Goal: Task Accomplishment & Management: Manage account settings

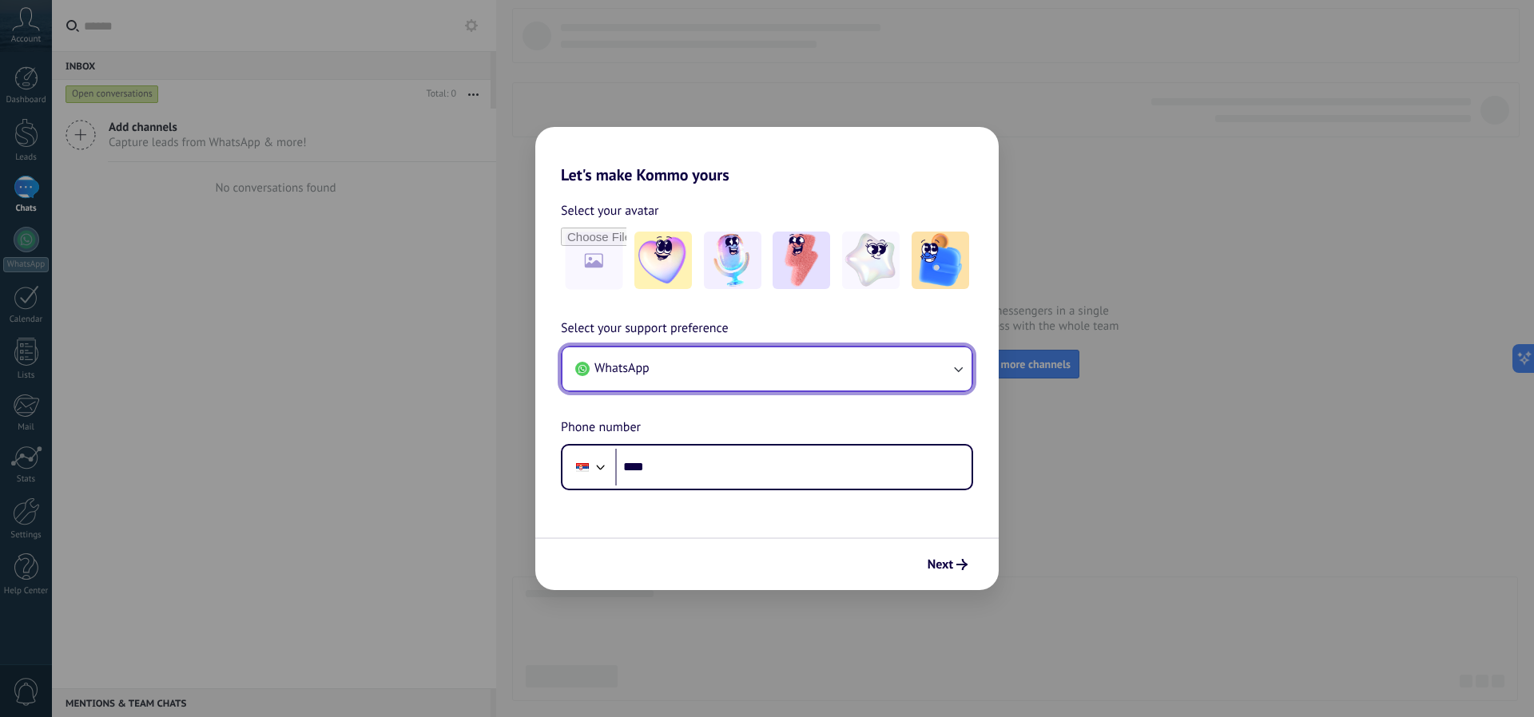
click at [671, 352] on button "WhatsApp" at bounding box center [766, 368] width 409 height 43
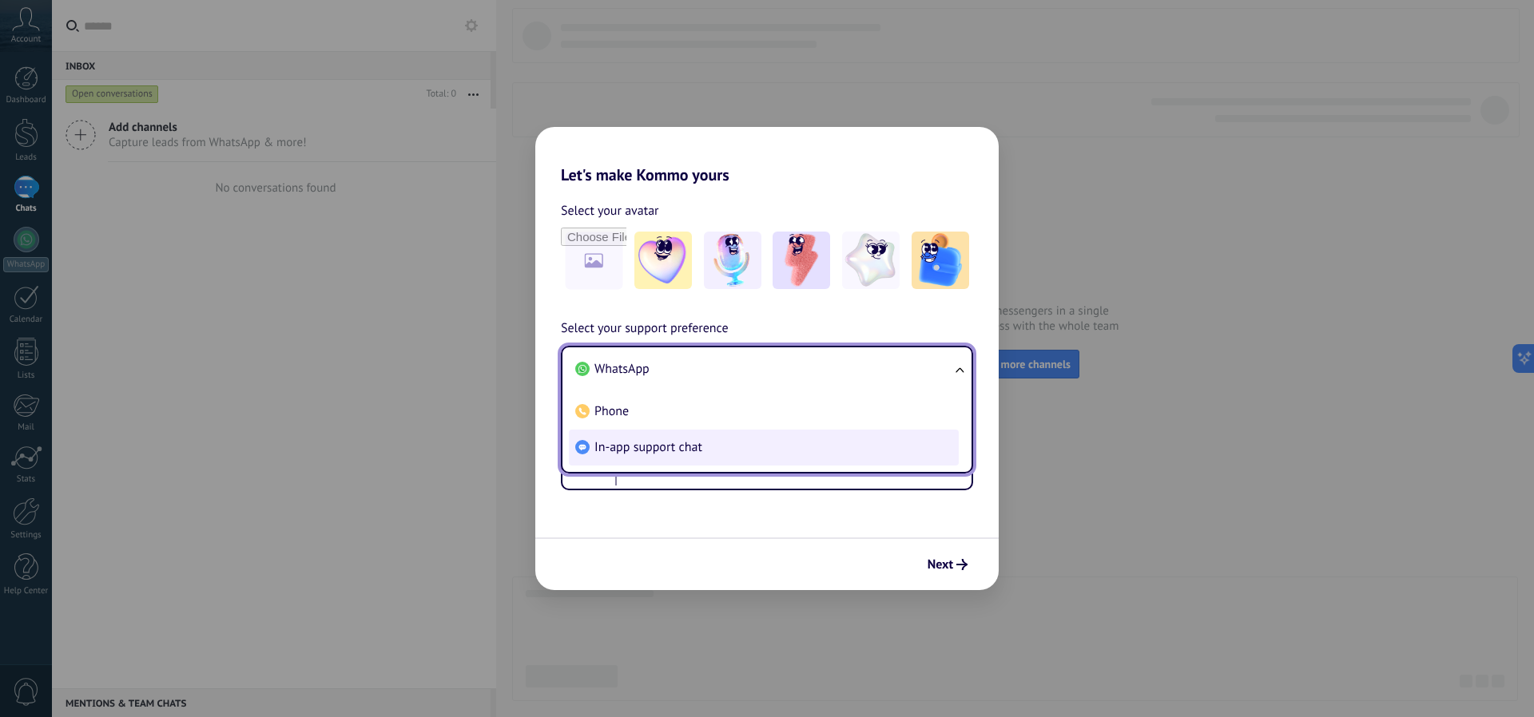
click at [668, 455] on span "In-app support chat" at bounding box center [648, 447] width 108 height 17
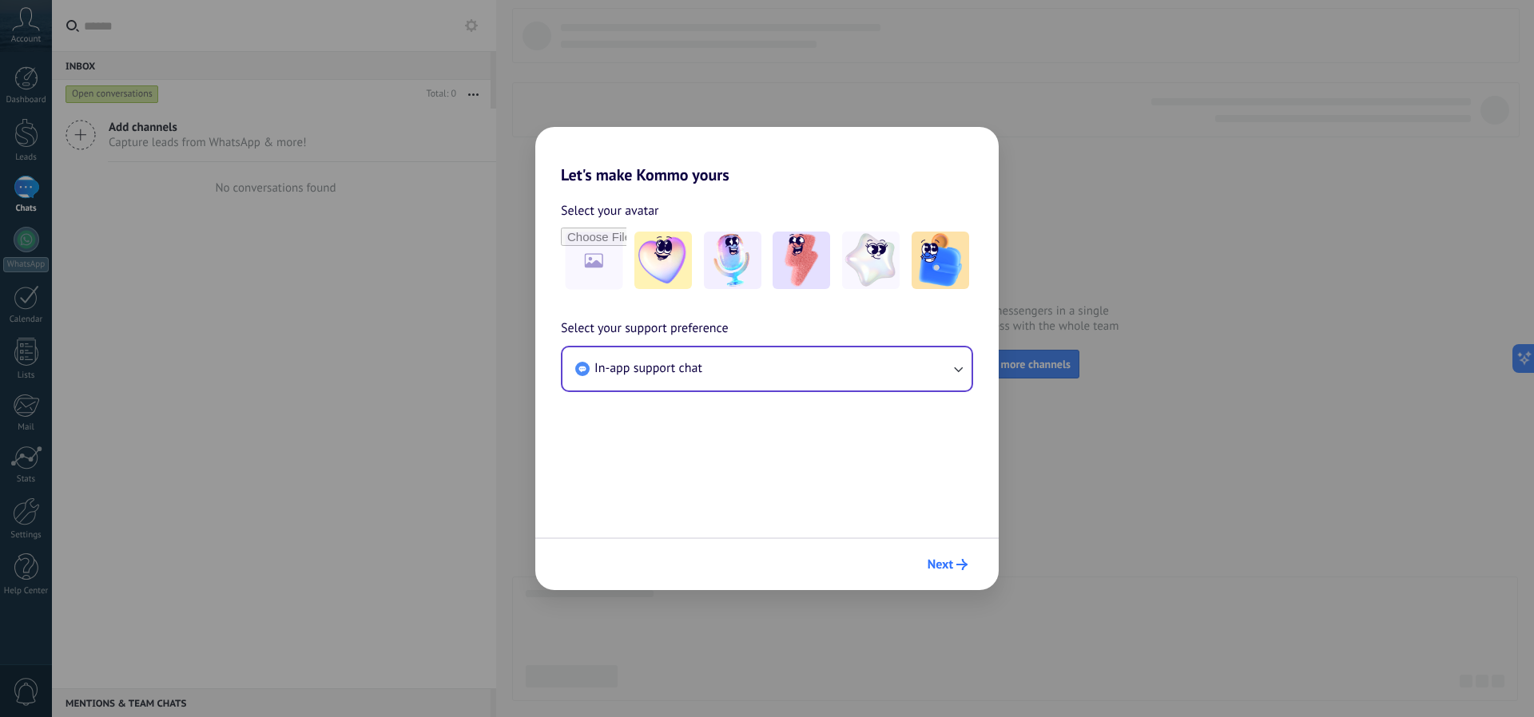
click at [955, 574] on button "Next" at bounding box center [947, 564] width 54 height 27
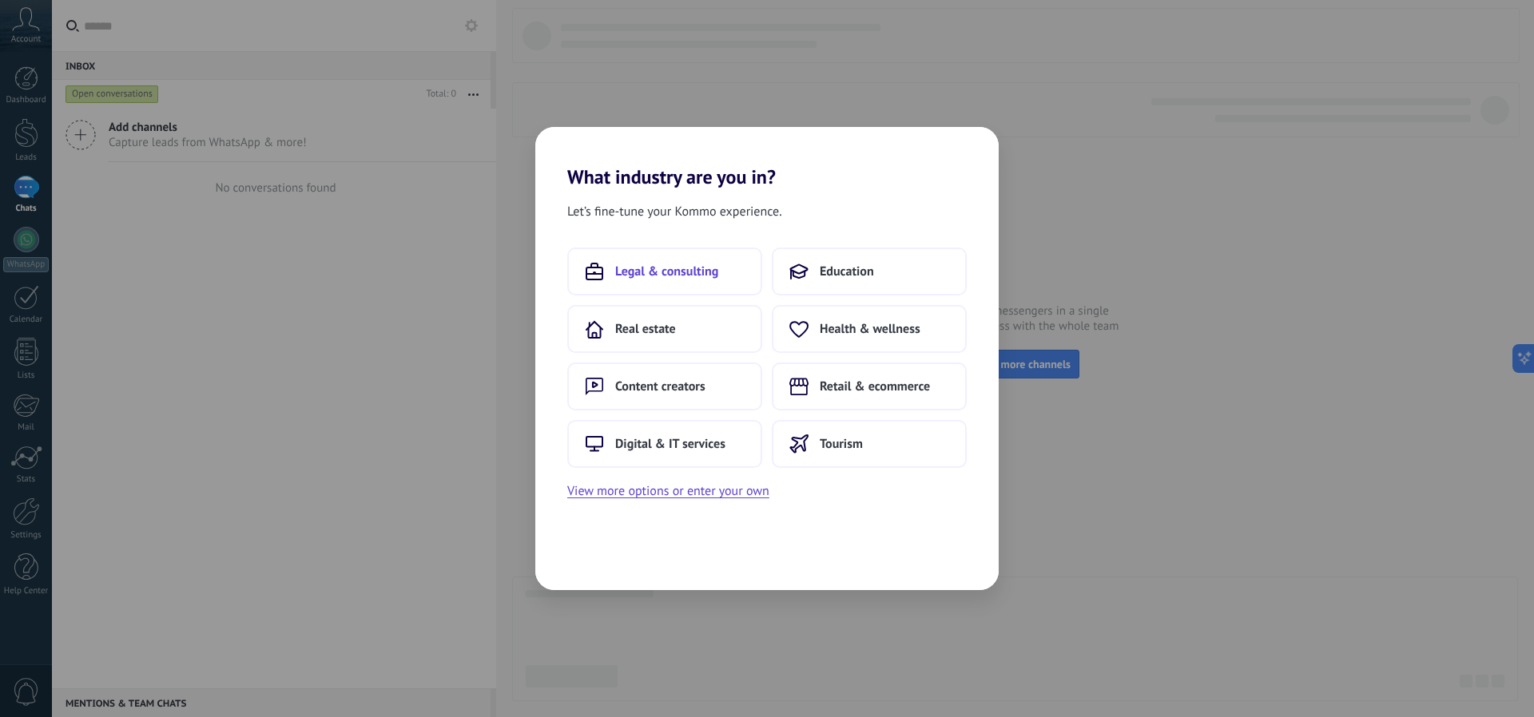
click at [702, 276] on span "Legal & consulting" at bounding box center [666, 272] width 103 height 16
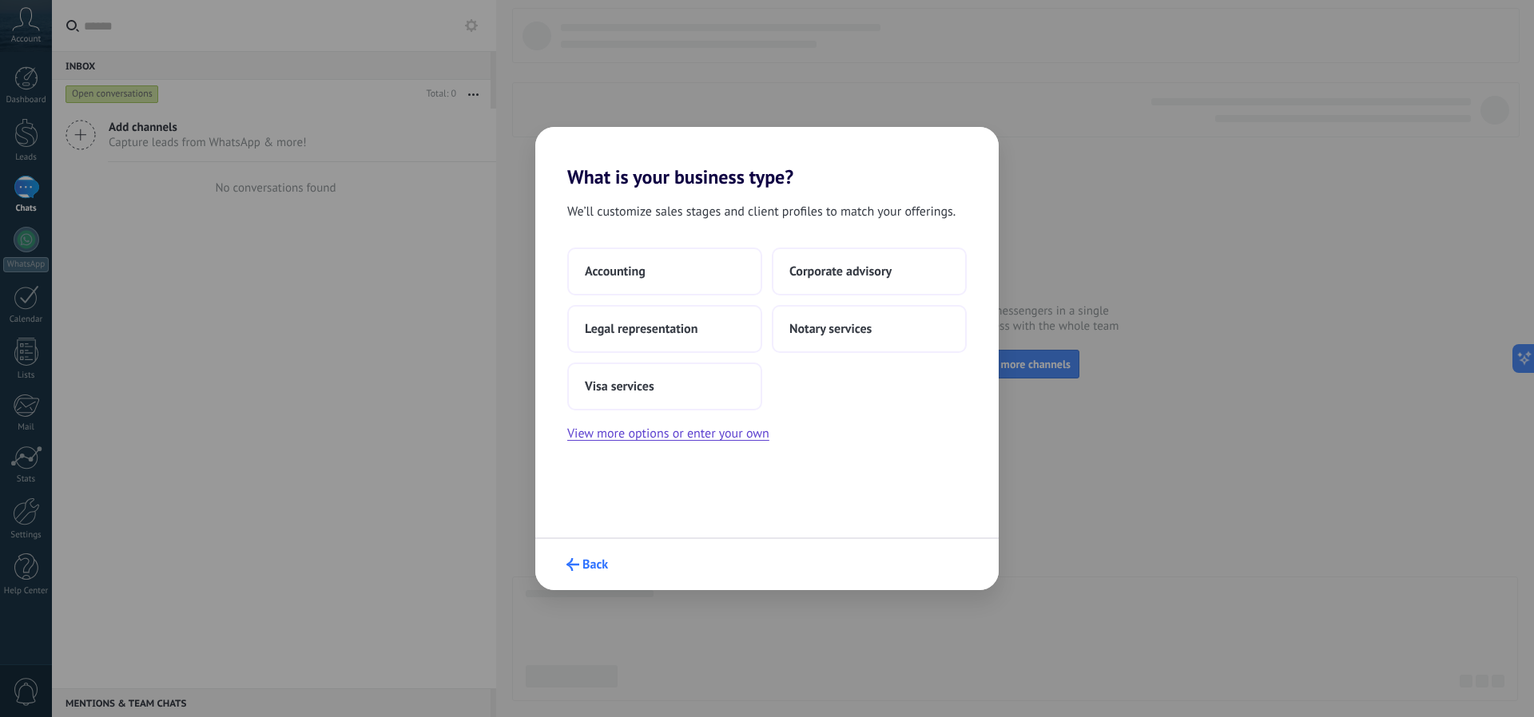
click at [590, 559] on span "Back" at bounding box center [595, 564] width 26 height 11
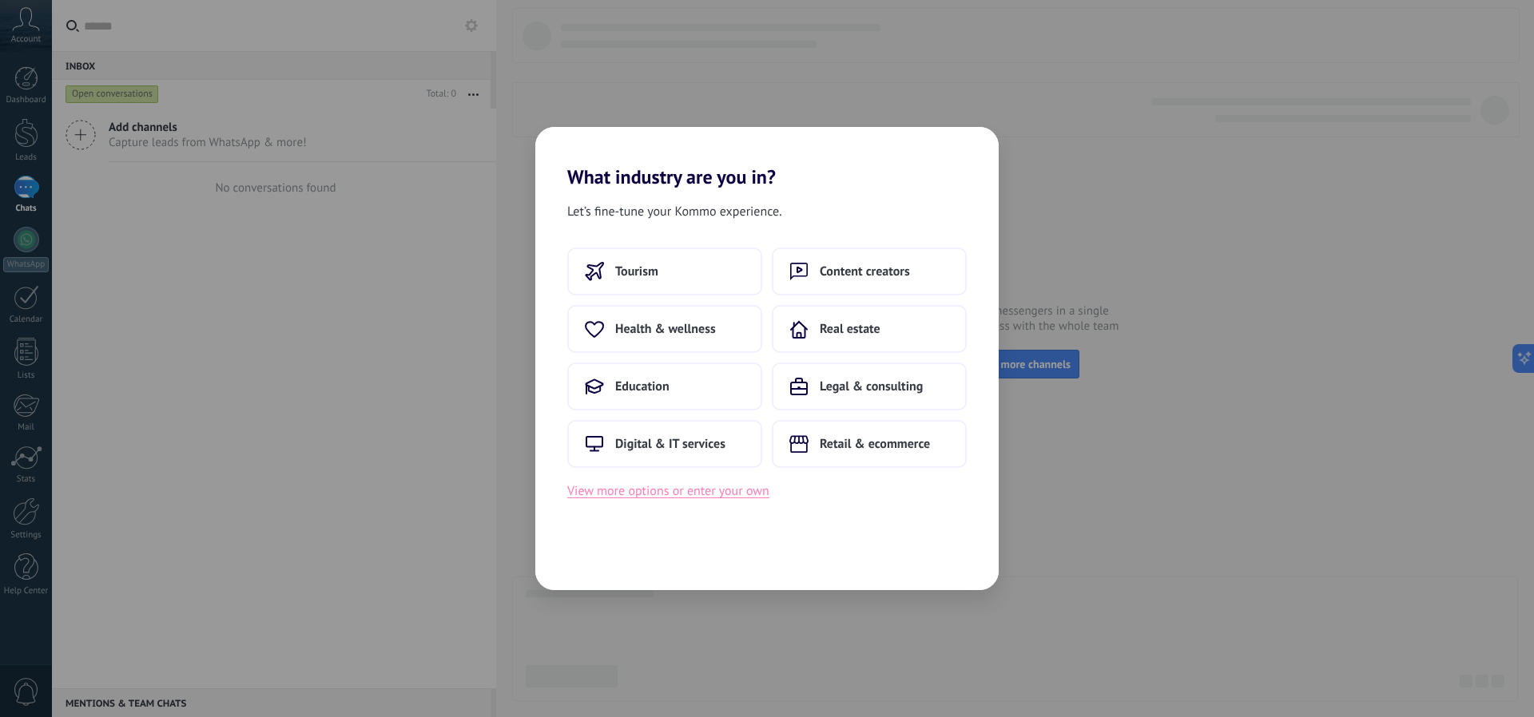
click at [731, 484] on button "View more options or enter your own" at bounding box center [668, 491] width 202 height 21
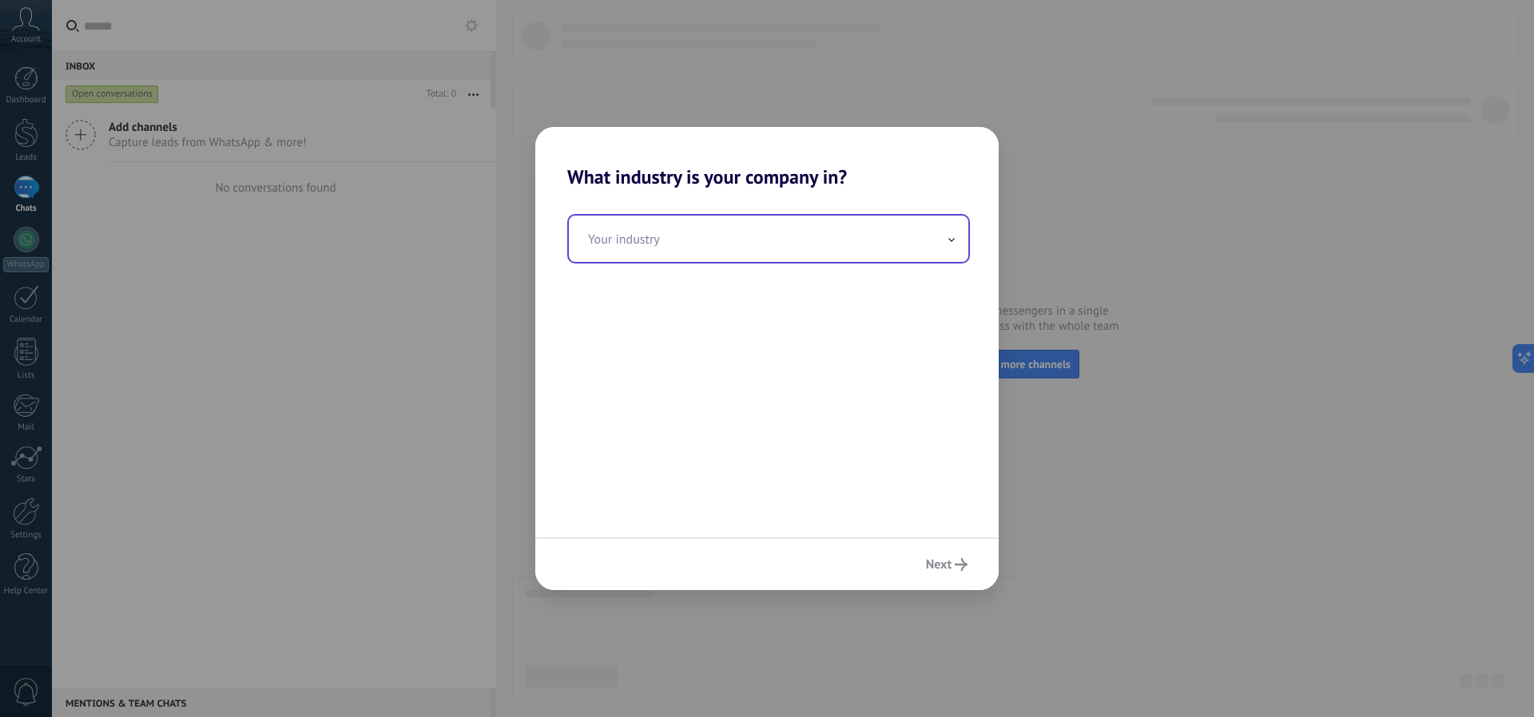
click at [714, 248] on input "text" at bounding box center [768, 239] width 399 height 46
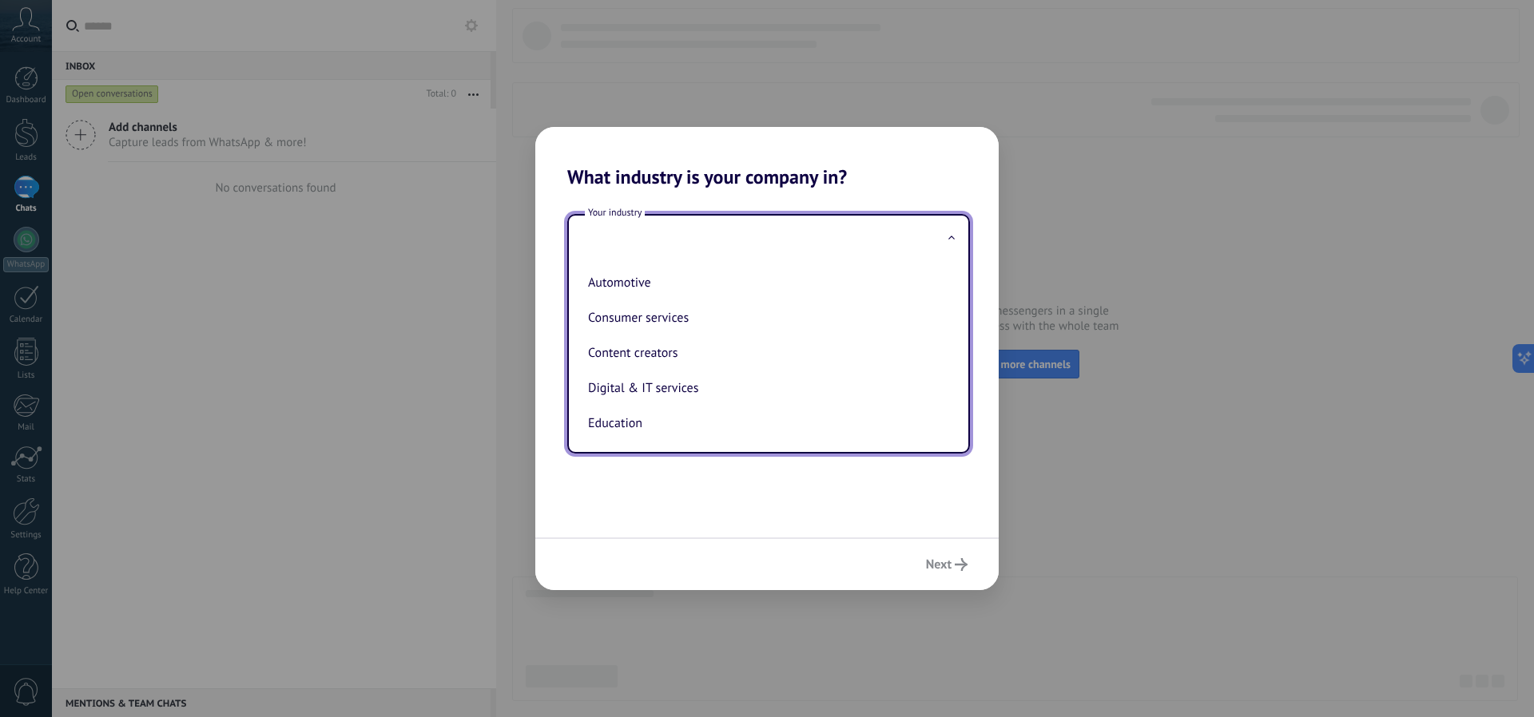
click at [861, 527] on div "Your industry Automotive Consumer services Content creators Digital & IT servic…" at bounding box center [766, 363] width 463 height 349
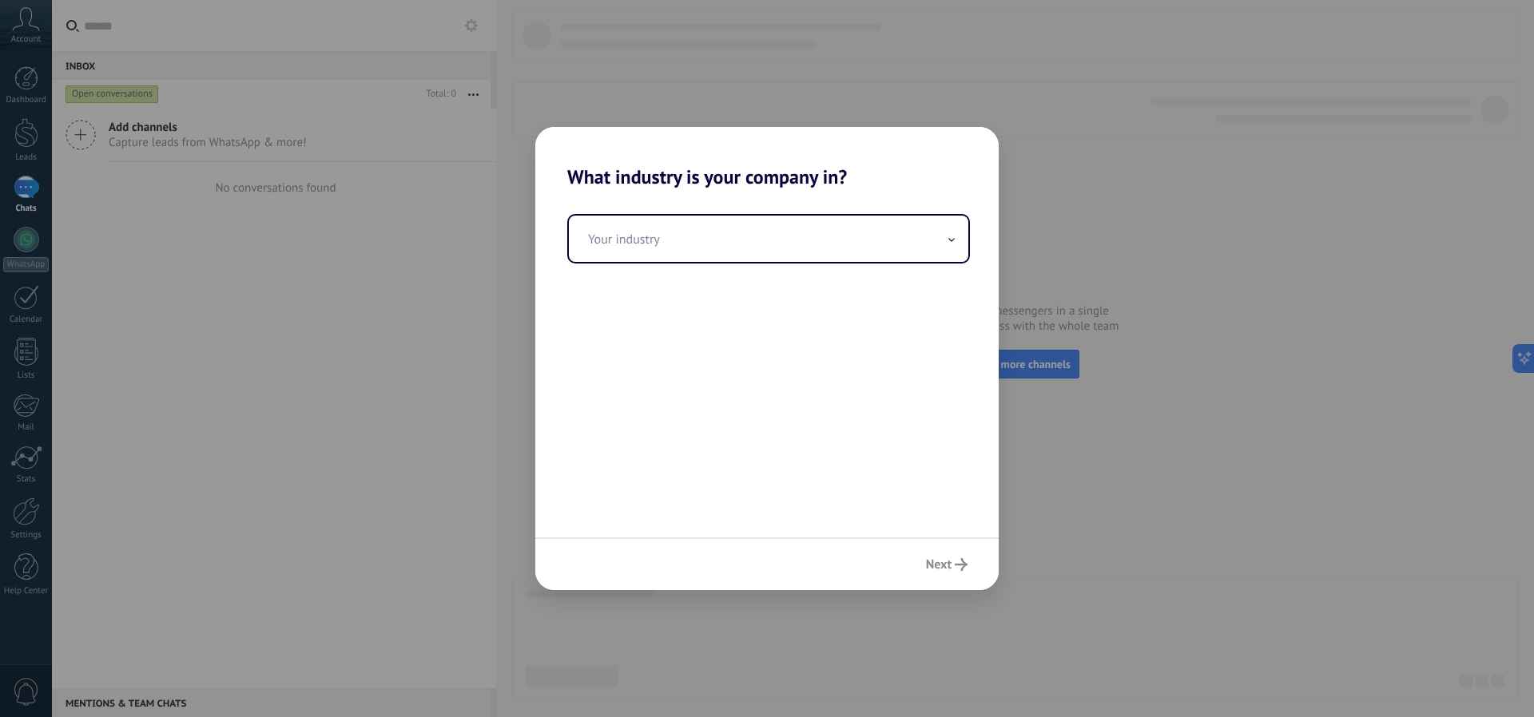
click at [935, 562] on div "Next" at bounding box center [766, 564] width 463 height 53
click at [710, 244] on input "text" at bounding box center [768, 239] width 399 height 46
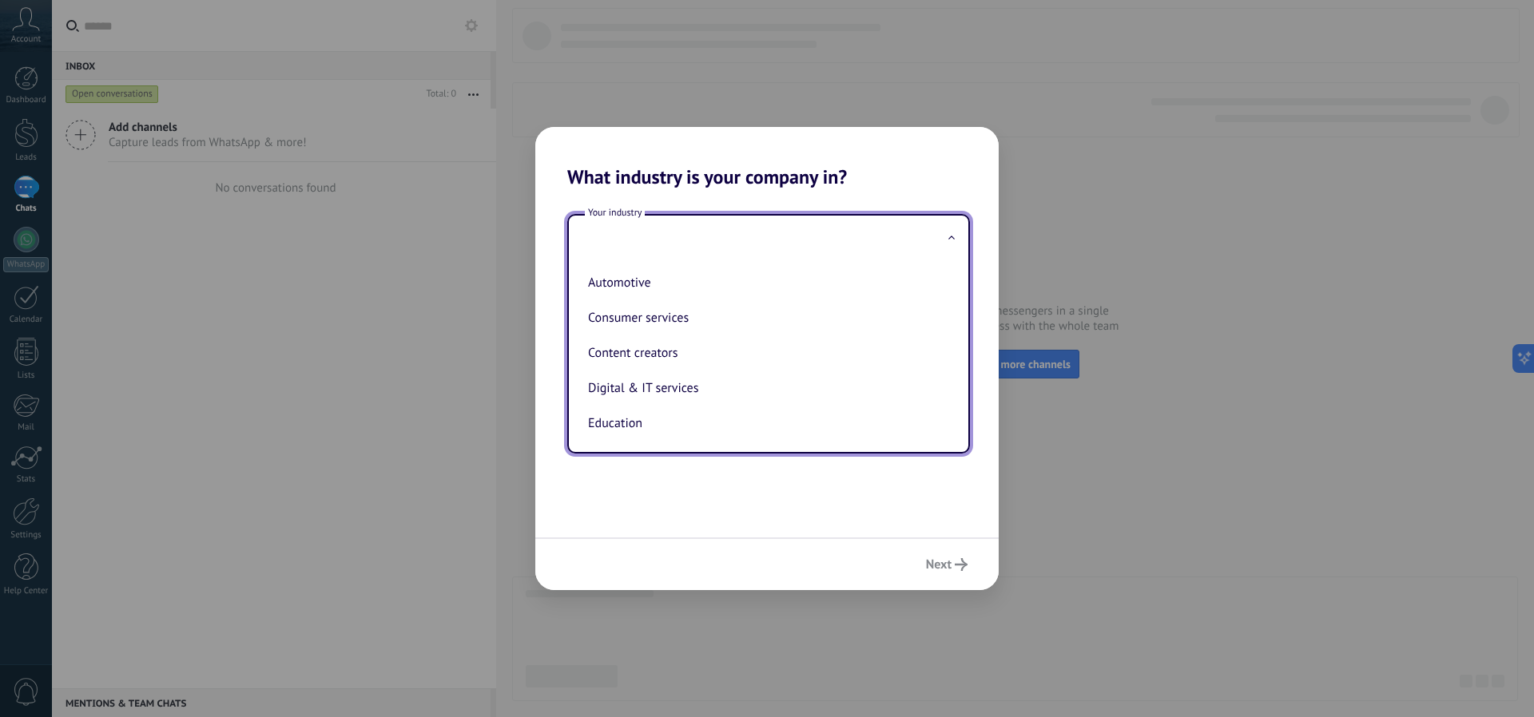
click at [718, 491] on div "Your industry Automotive Consumer services Content creators Digital & IT servic…" at bounding box center [766, 363] width 463 height 349
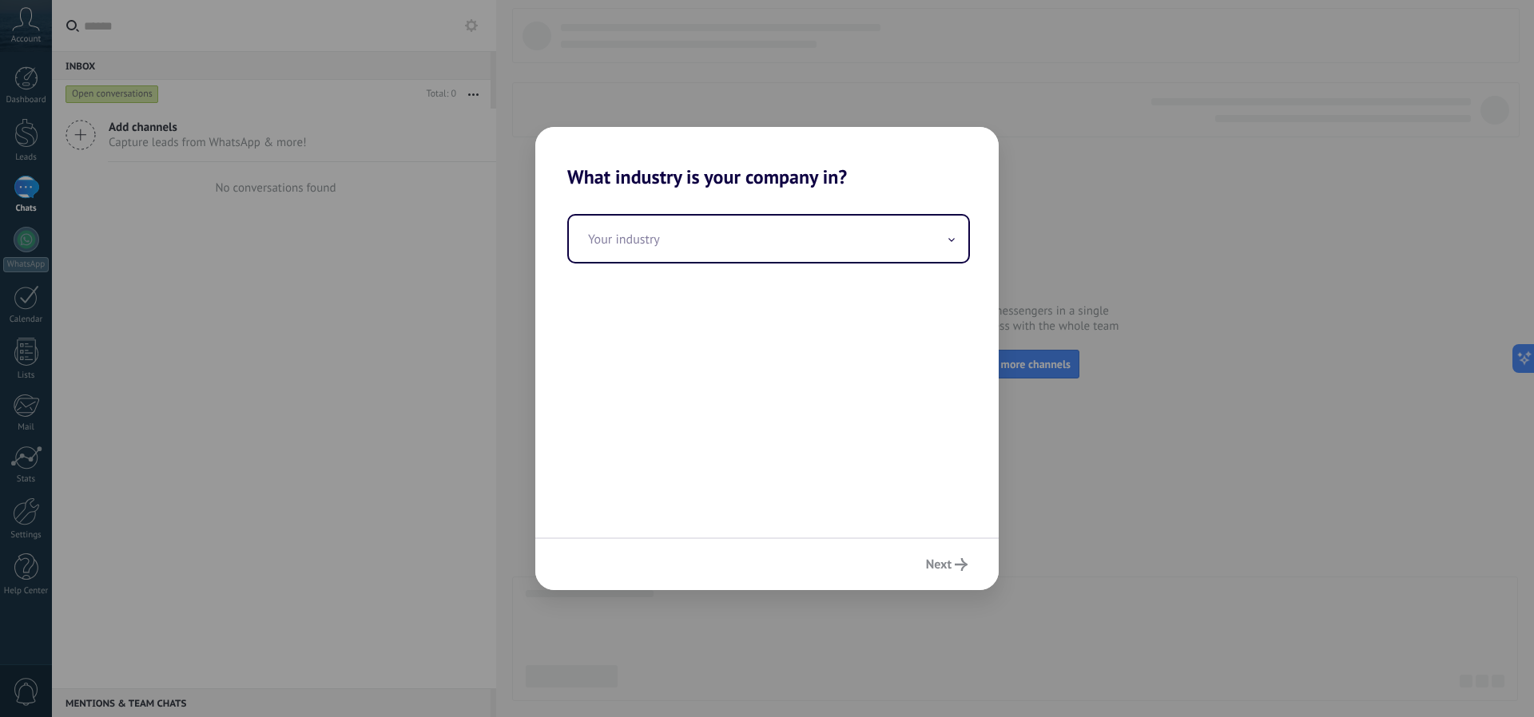
click at [718, 491] on div "Your industry" at bounding box center [766, 363] width 463 height 349
click at [773, 260] on input "text" at bounding box center [768, 239] width 399 height 46
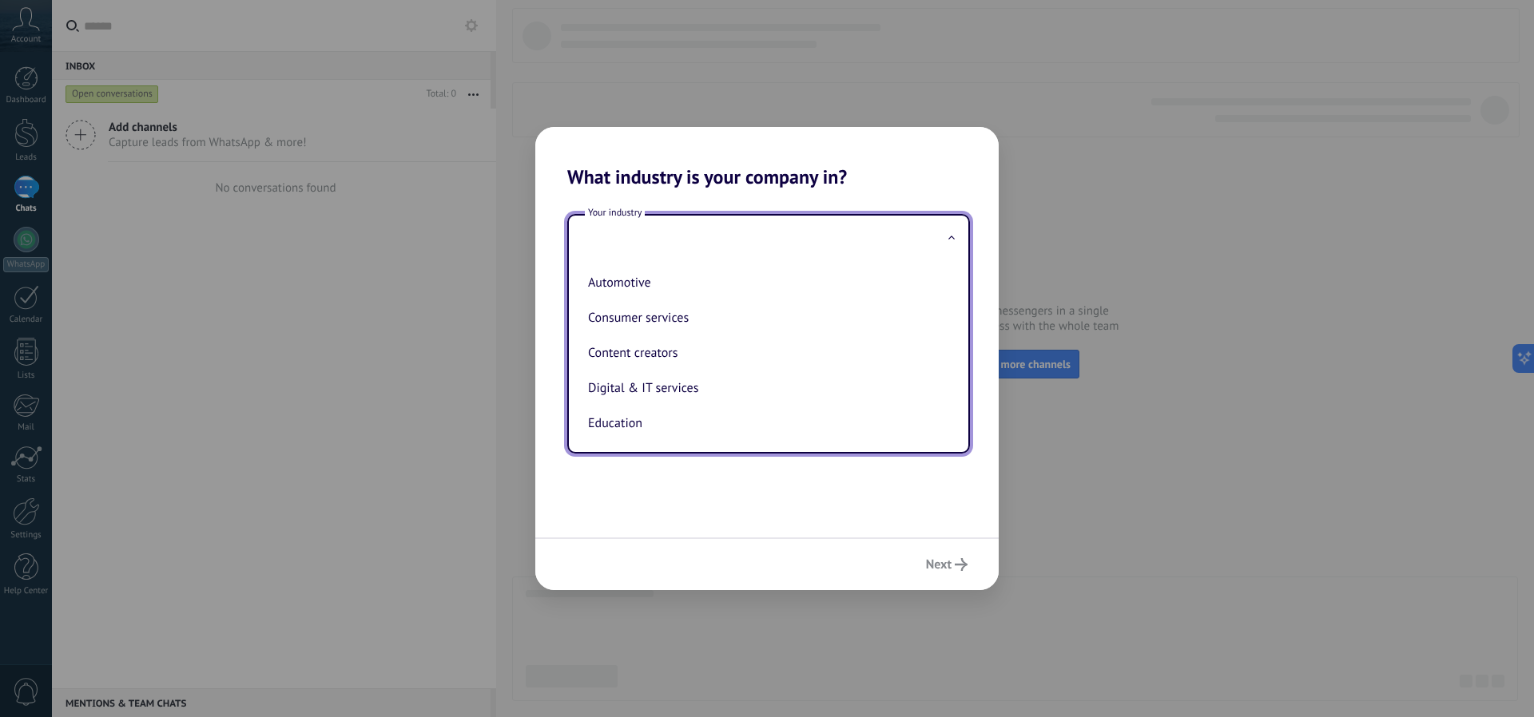
click at [697, 520] on div "Your industry Automotive Consumer services Content creators Digital & IT servic…" at bounding box center [766, 363] width 463 height 349
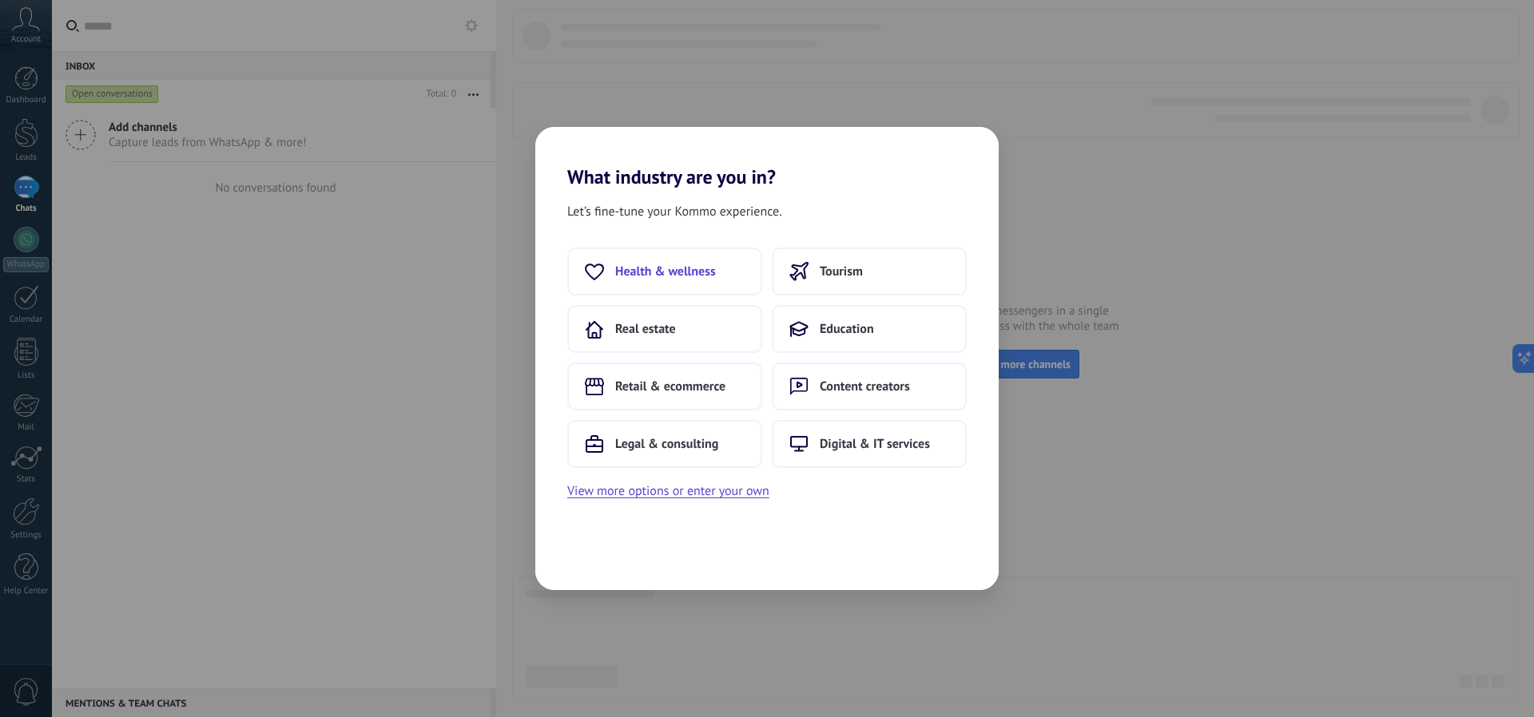
click at [672, 282] on button "Health & wellness" at bounding box center [664, 272] width 195 height 48
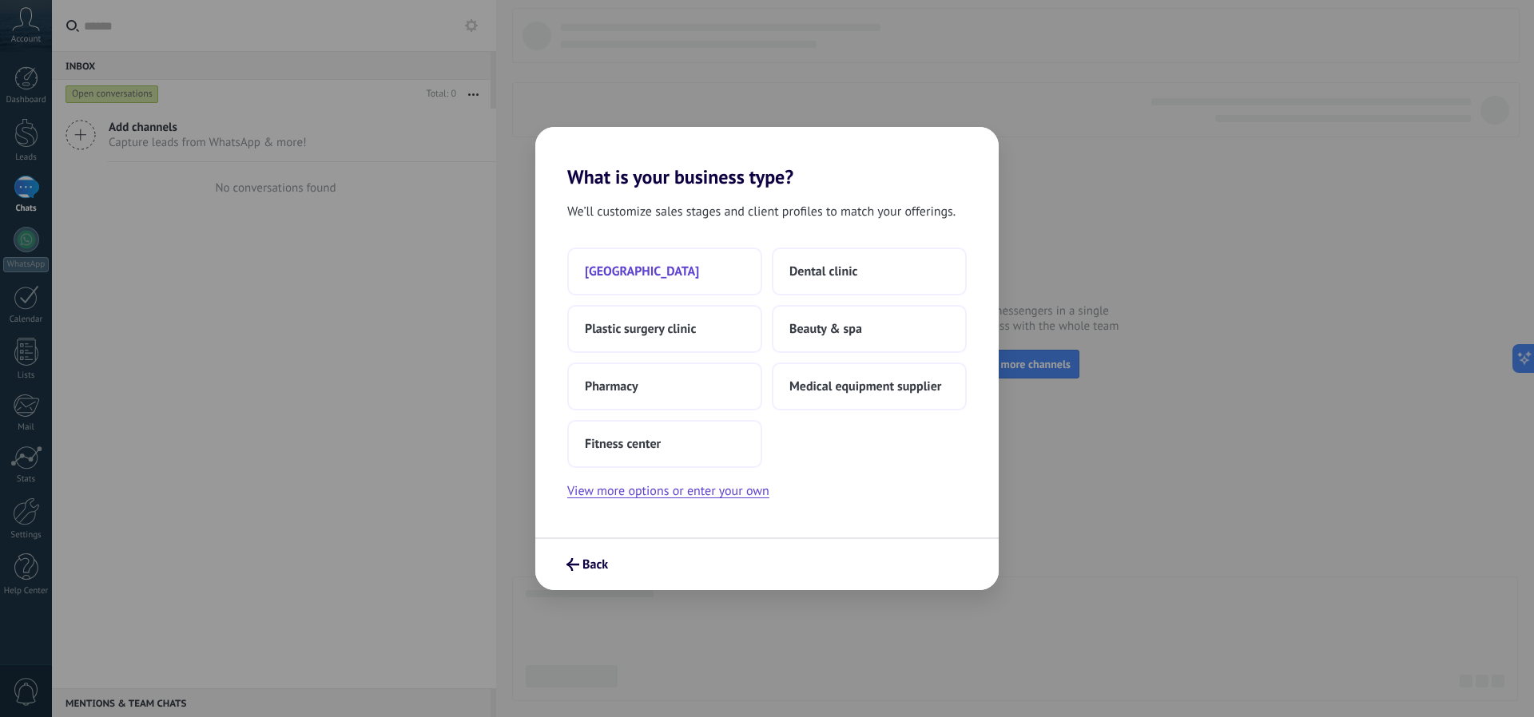
click at [664, 282] on button "[GEOGRAPHIC_DATA]" at bounding box center [664, 272] width 195 height 48
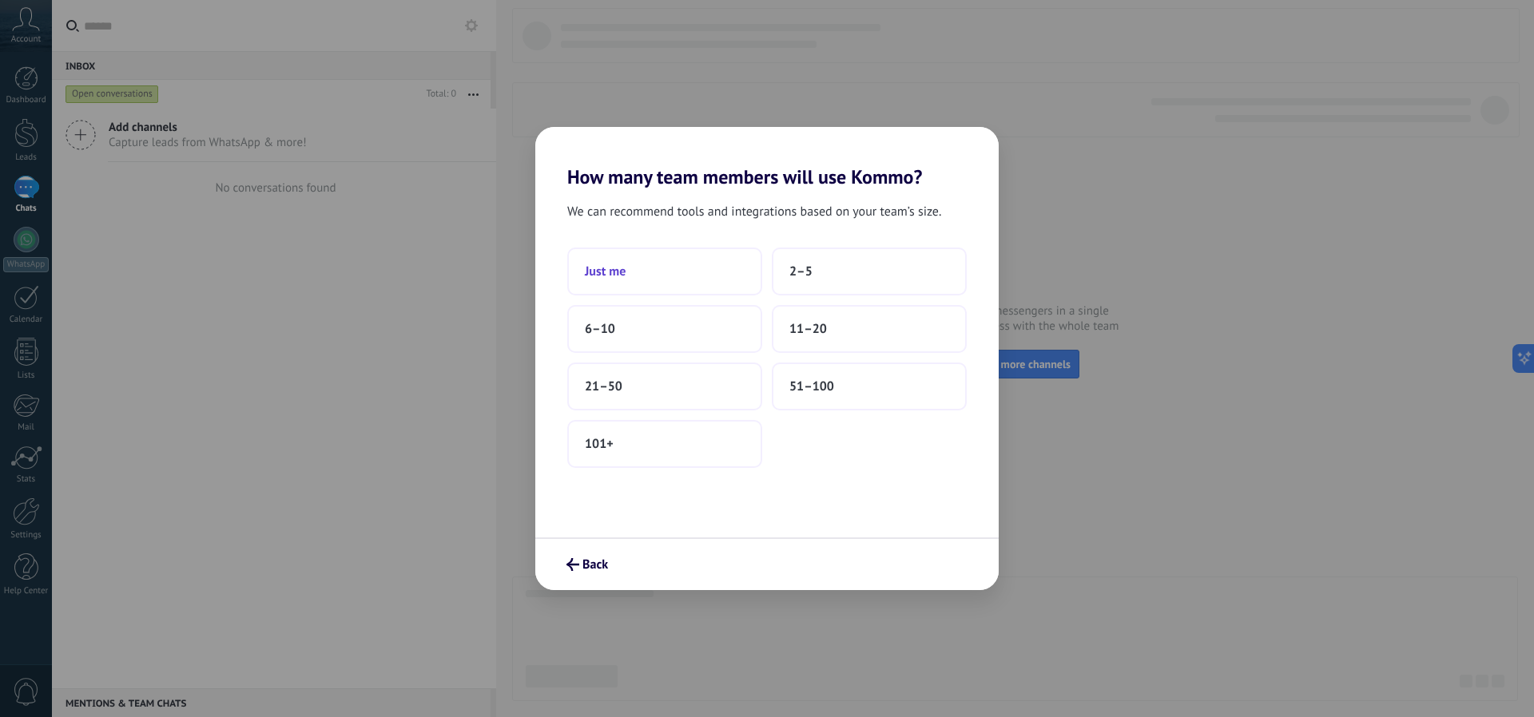
click at [653, 266] on button "Just me" at bounding box center [664, 272] width 195 height 48
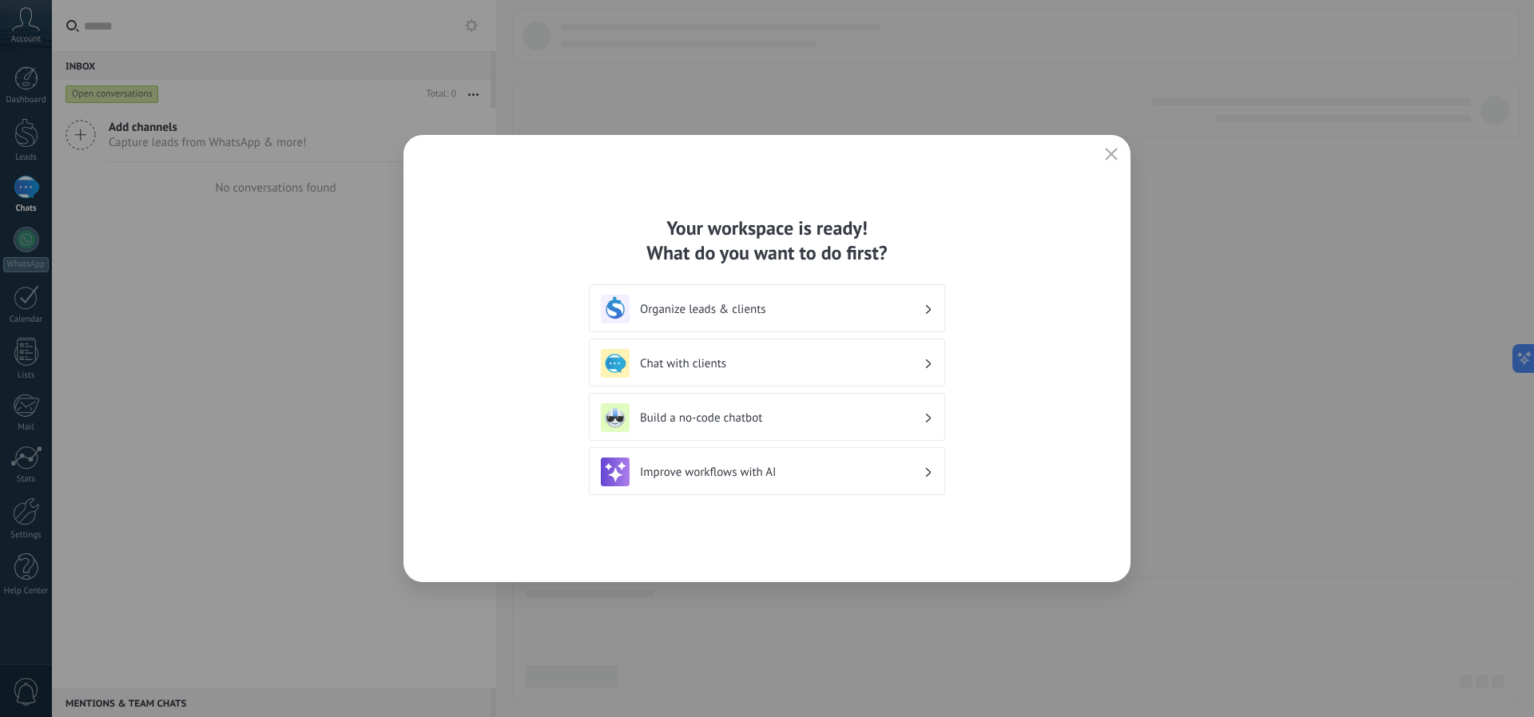
click at [1132, 149] on div "Your workspace is ready! What do you want to do first? Organize leads & clients…" at bounding box center [767, 358] width 1534 height 717
click at [1122, 154] on div "Your workspace is ready! What do you want to do first? Organize leads & clients…" at bounding box center [766, 358] width 727 height 447
click at [1115, 157] on icon "button" at bounding box center [1111, 154] width 13 height 13
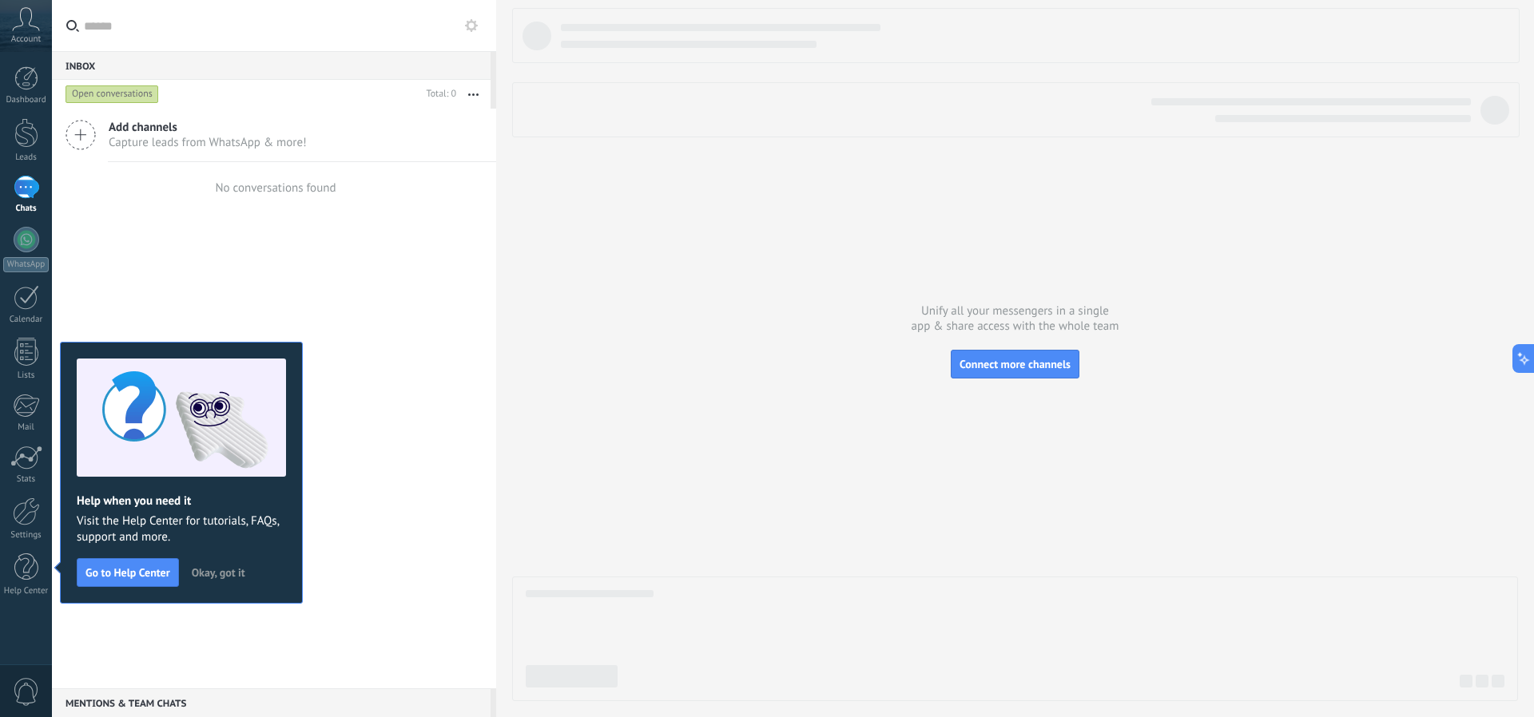
click at [744, 296] on div at bounding box center [1015, 354] width 1006 height 693
click at [22, 526] on link "Settings" at bounding box center [26, 519] width 52 height 43
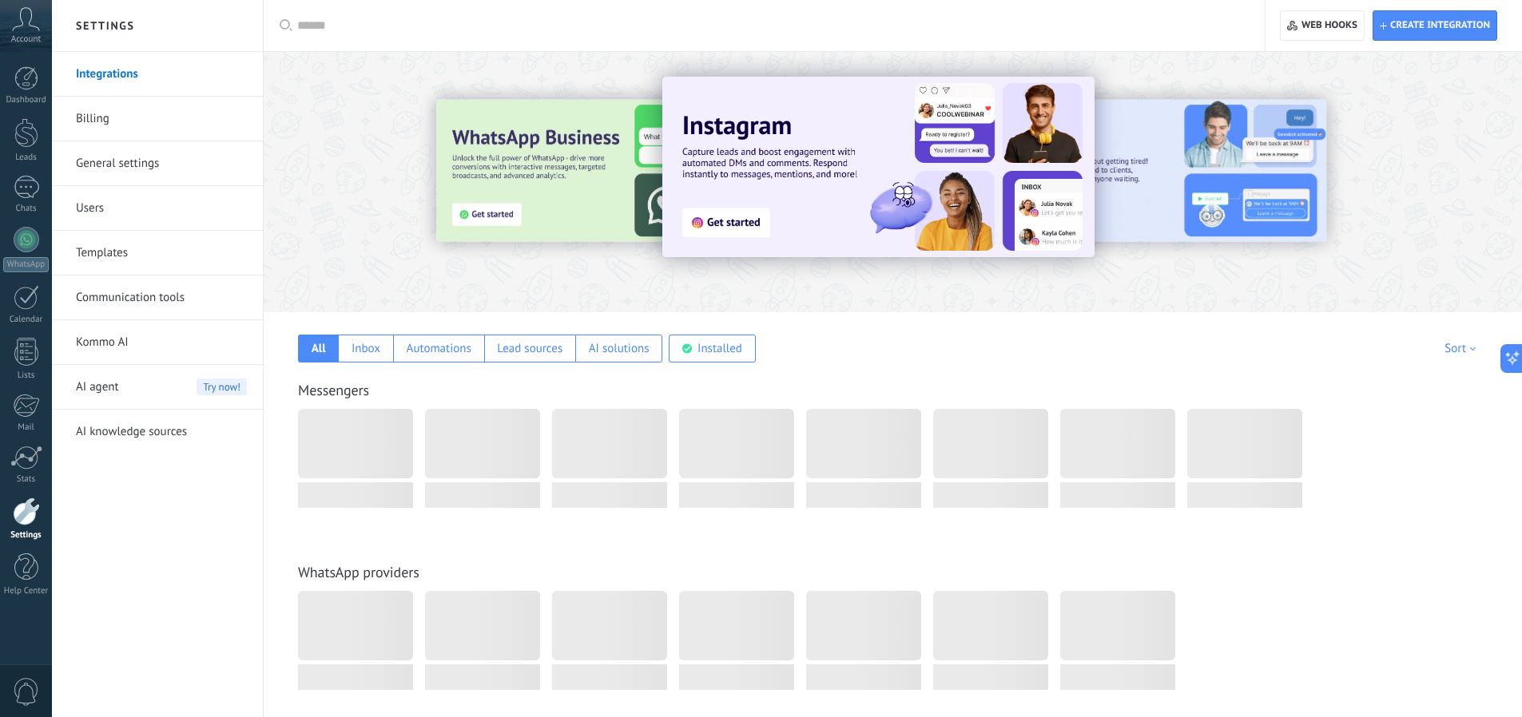
click at [125, 73] on link "Integrations" at bounding box center [161, 74] width 171 height 45
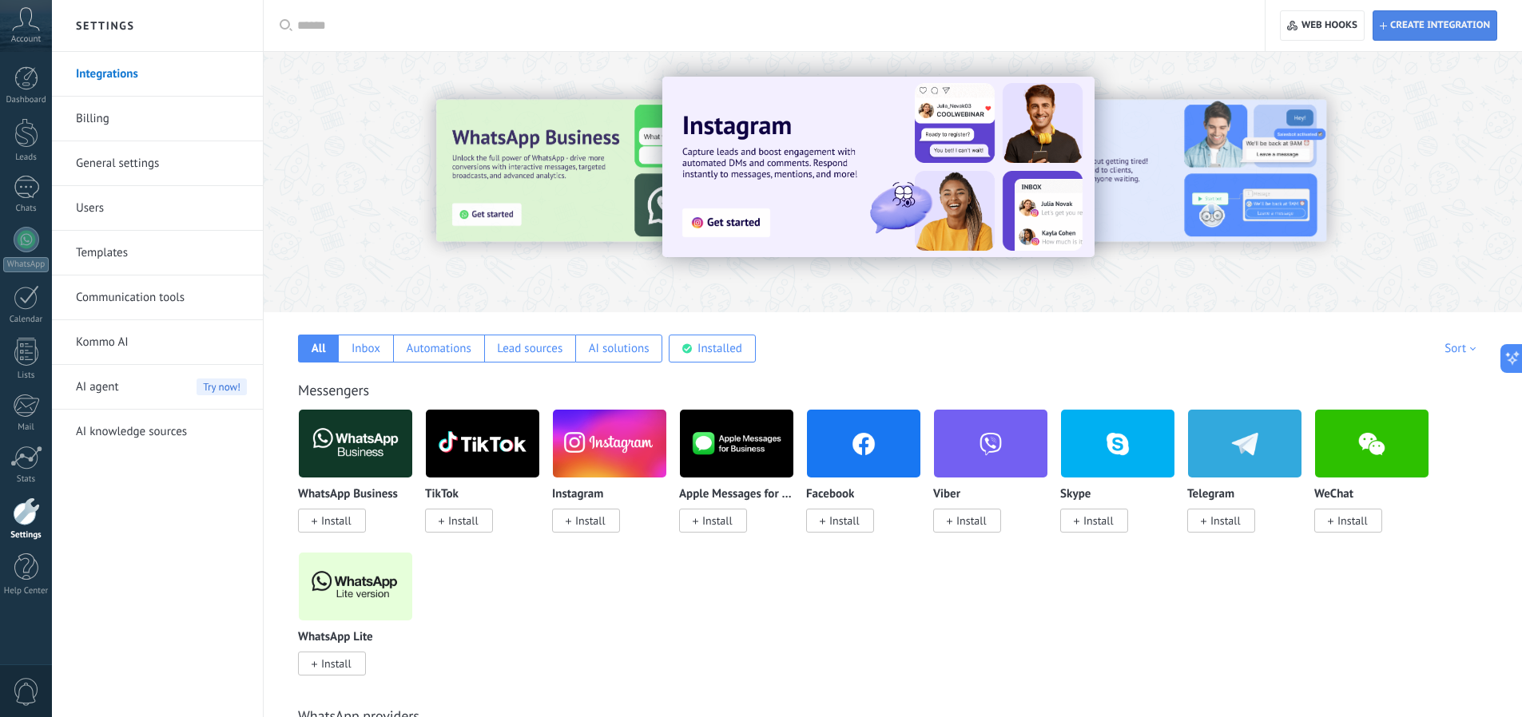
click at [1431, 18] on span "Create integration" at bounding box center [1435, 25] width 110 height 29
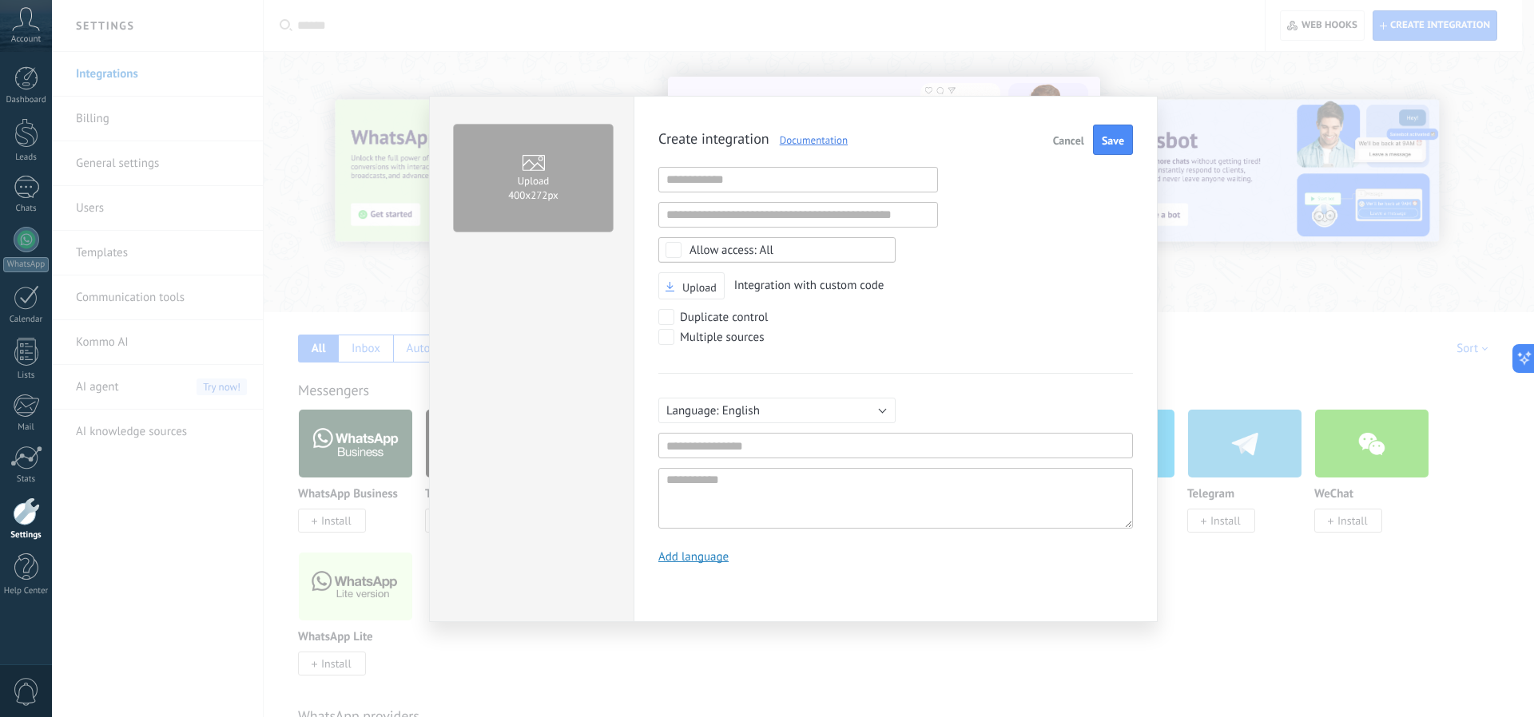
scroll to position [15, 0]
click at [718, 183] on input "text" at bounding box center [798, 180] width 280 height 26
click at [791, 443] on input "text" at bounding box center [895, 446] width 474 height 26
type input "*****"
click at [805, 485] on textarea at bounding box center [895, 498] width 474 height 61
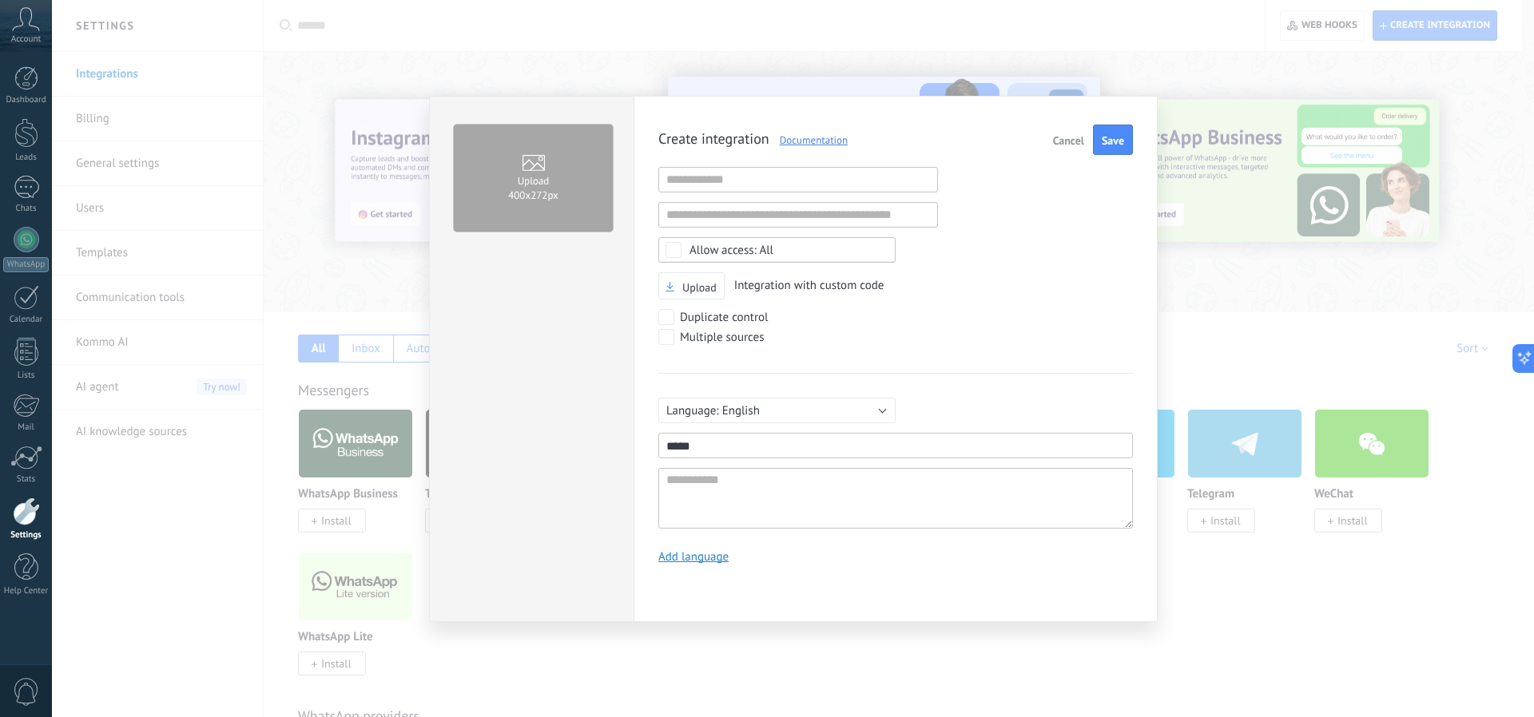
click at [960, 345] on div "Multiple sources" at bounding box center [895, 339] width 474 height 20
click at [1110, 141] on span "Save" at bounding box center [1113, 140] width 22 height 11
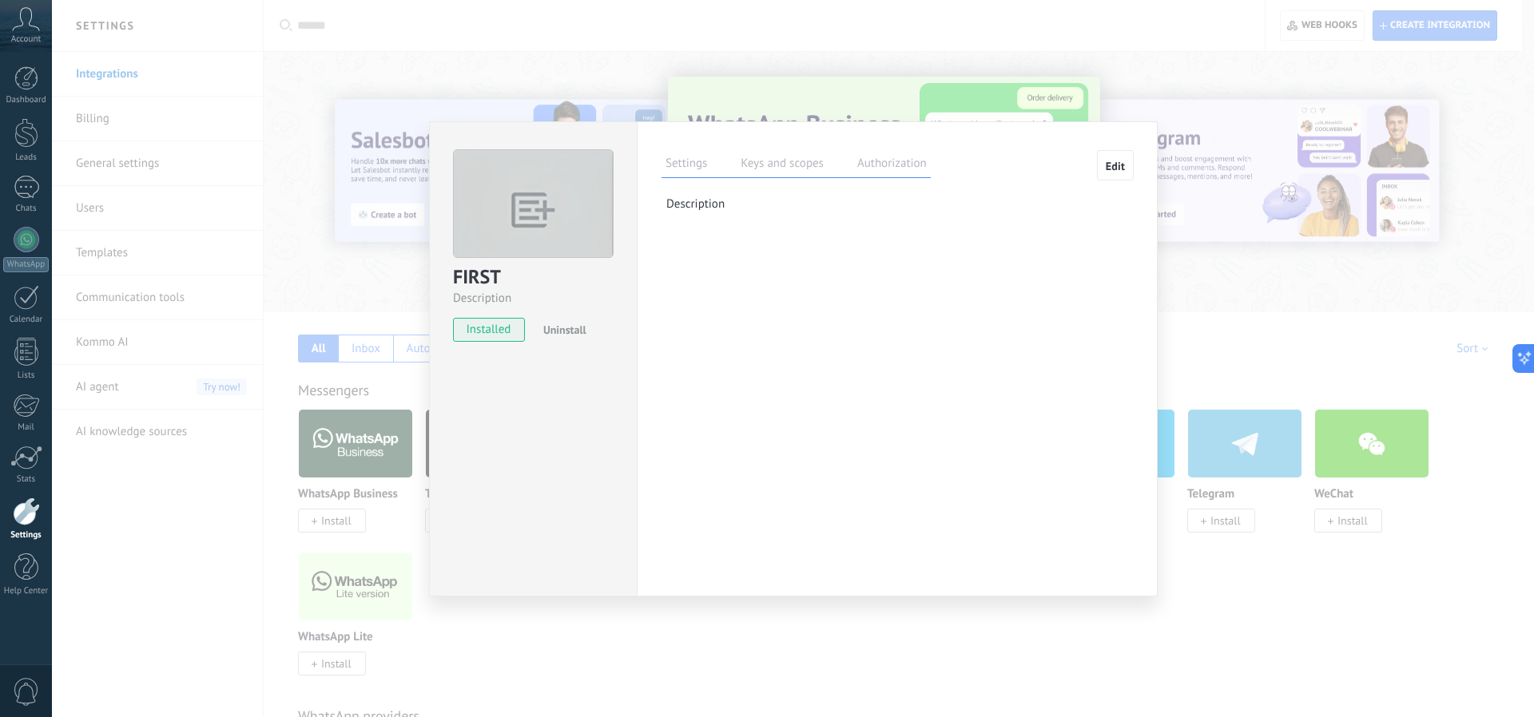
click at [734, 169] on div "Settings Keys and scopes Authorization" at bounding box center [795, 164] width 269 height 28
click at [759, 164] on label "Keys and scopes" at bounding box center [782, 165] width 91 height 23
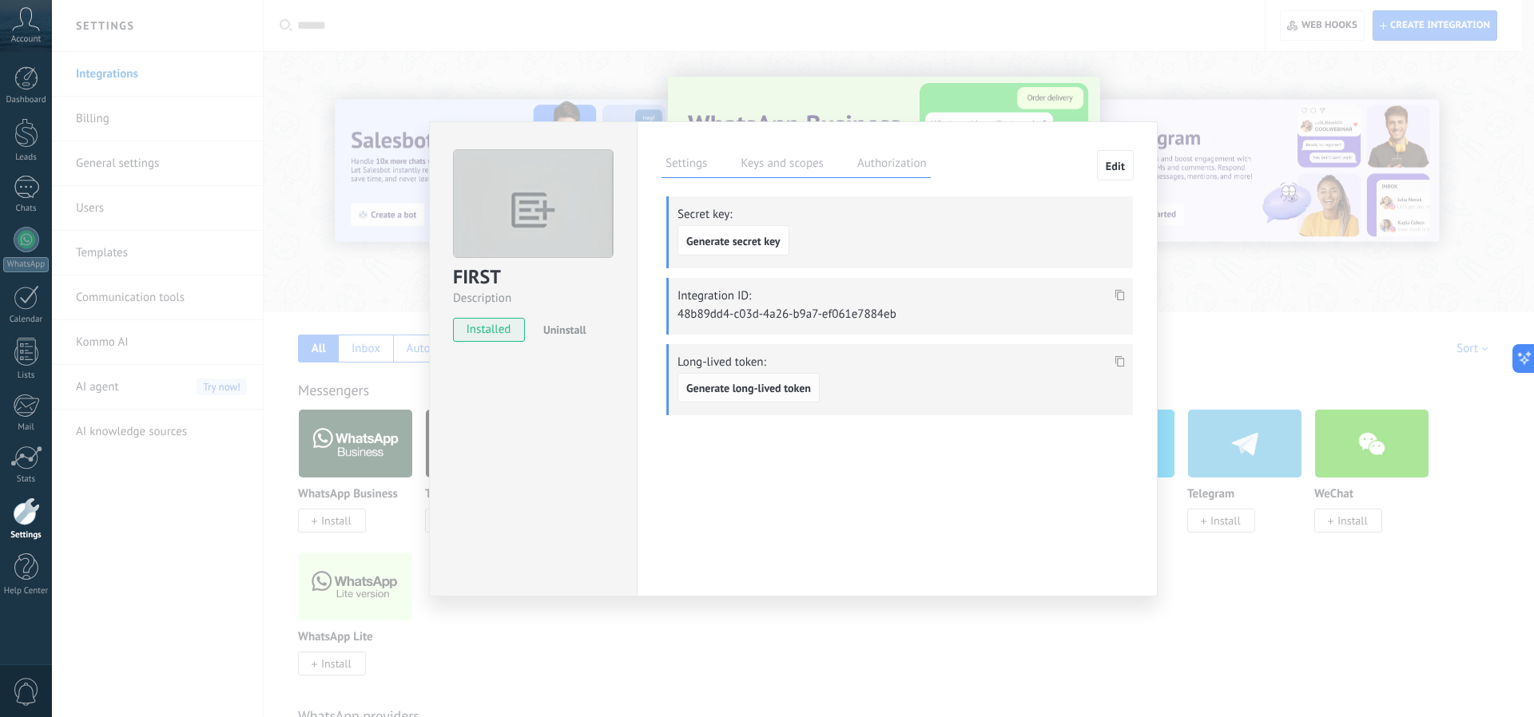
click at [744, 384] on span "Generate long-lived token" at bounding box center [748, 388] width 125 height 11
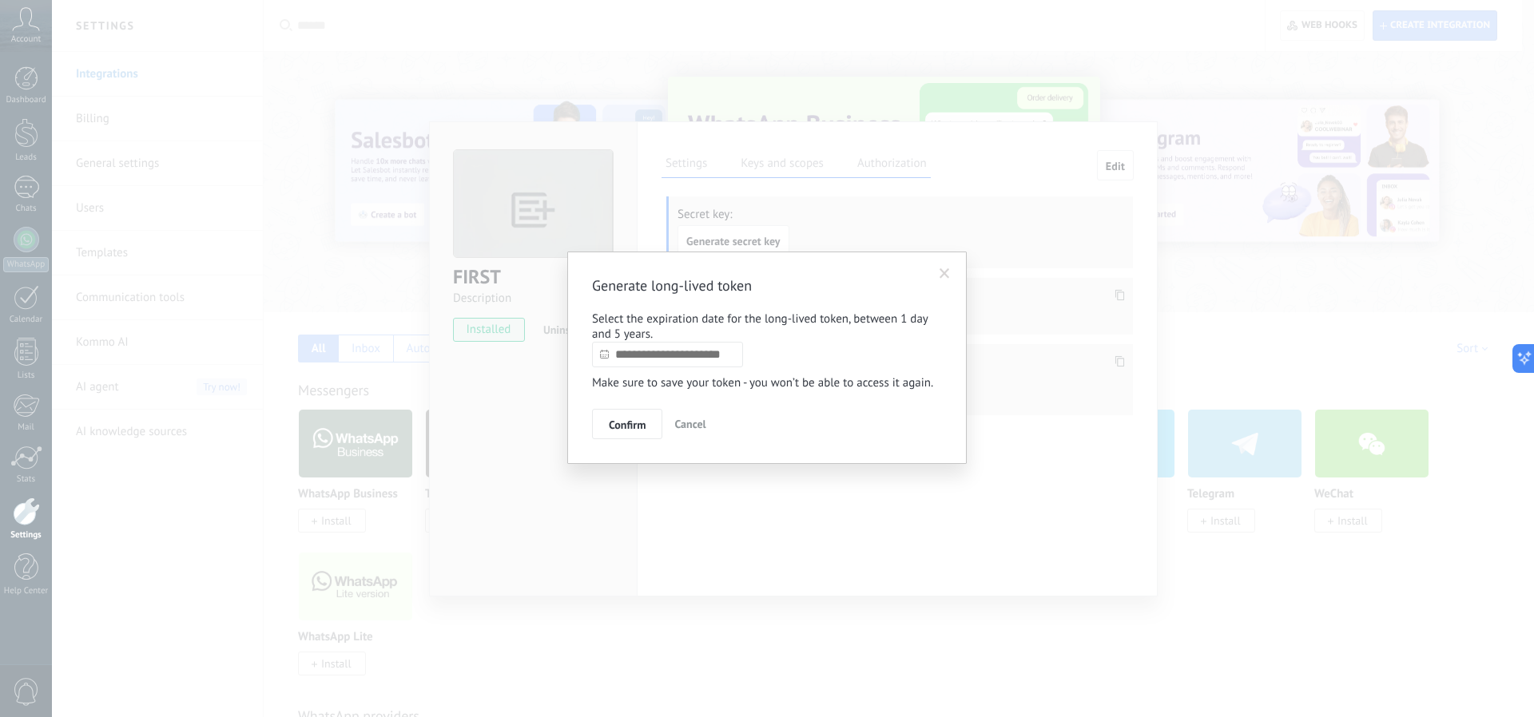
click at [656, 366] on input "text" at bounding box center [667, 355] width 151 height 26
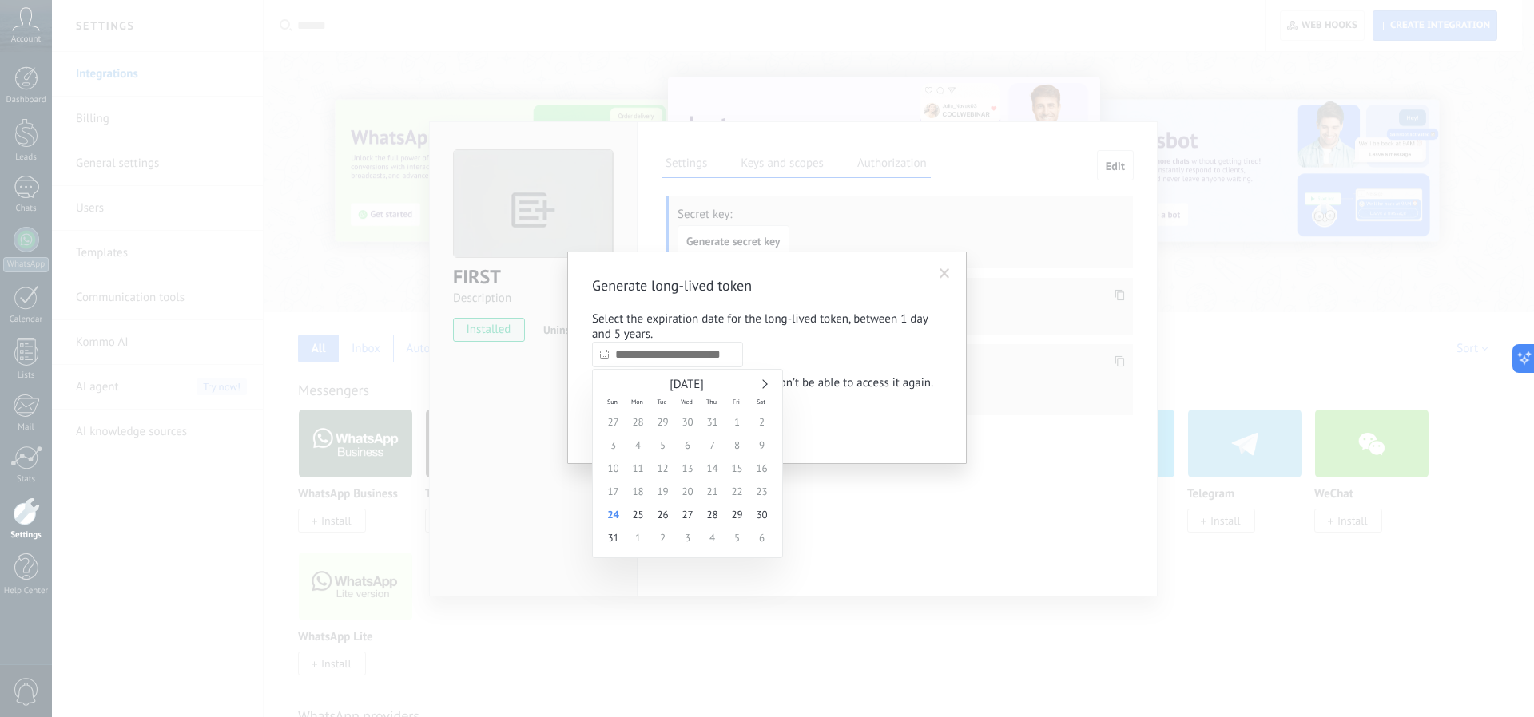
type input "**********"
click at [614, 539] on span "31" at bounding box center [613, 537] width 25 height 23
click at [635, 427] on span "Confirm" at bounding box center [627, 424] width 37 height 11
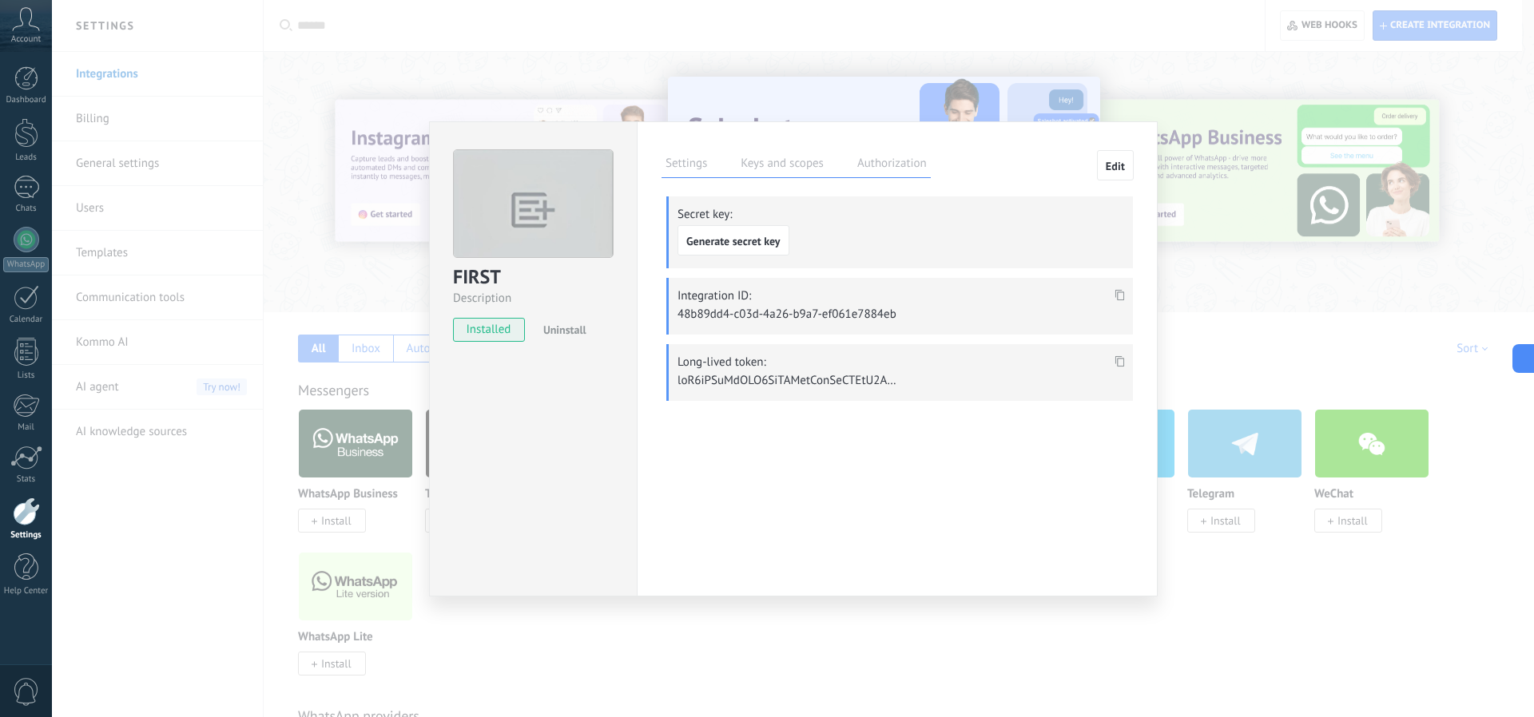
click at [1124, 364] on use at bounding box center [1120, 360] width 10 height 11
click at [1104, 429] on div "Settings Keys and scopes Authorization Edit Secret key: Generate secret key Int…" at bounding box center [897, 358] width 521 height 475
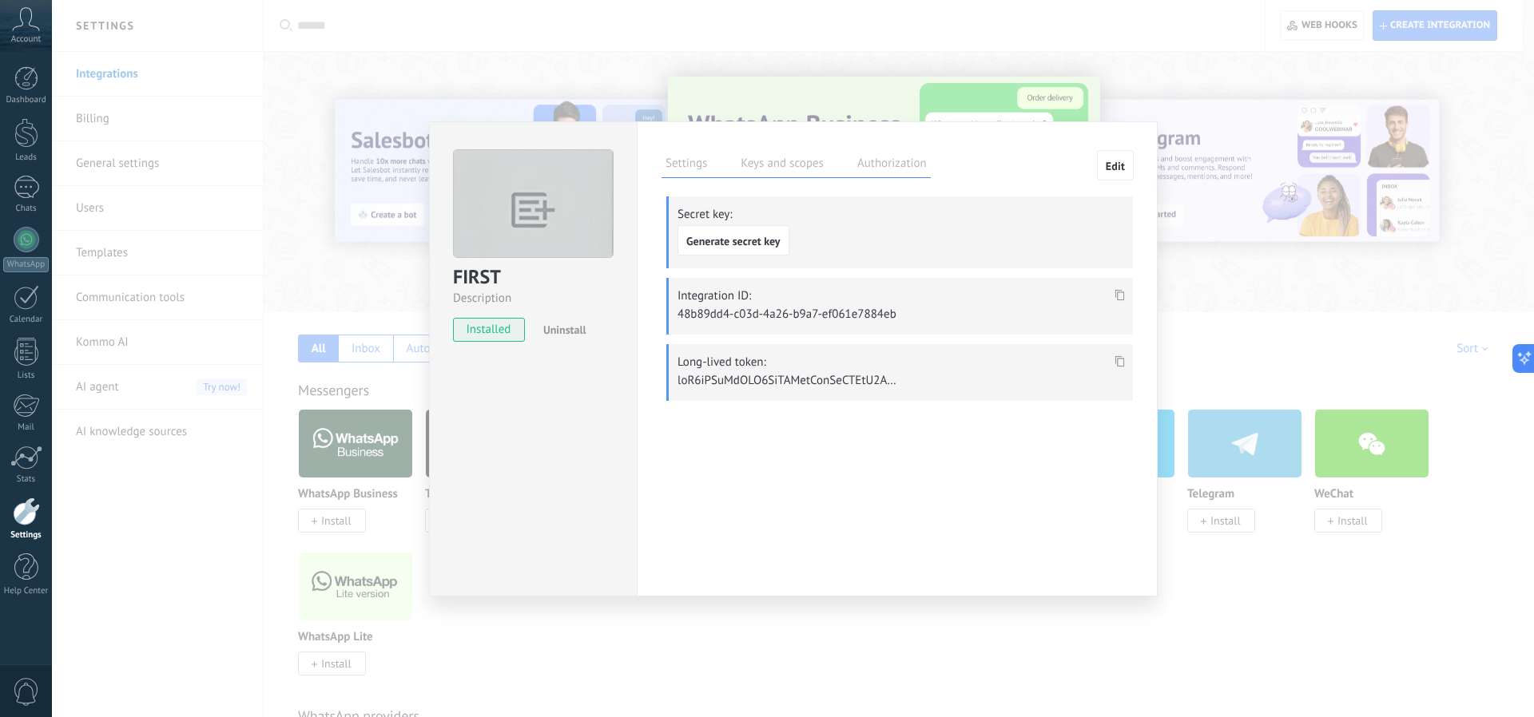
click at [868, 167] on label "Authorization" at bounding box center [891, 165] width 77 height 23
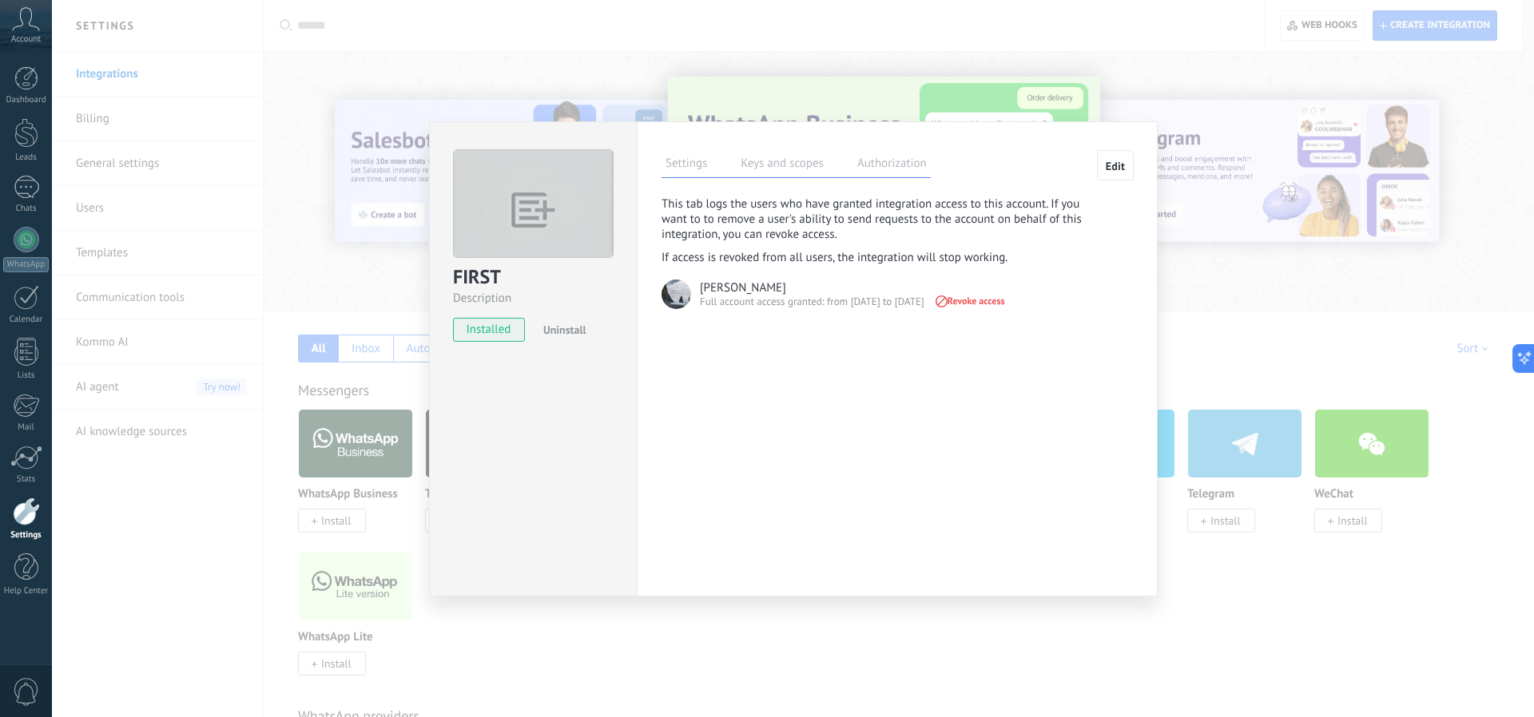
click at [796, 167] on label "Keys and scopes" at bounding box center [782, 165] width 91 height 23
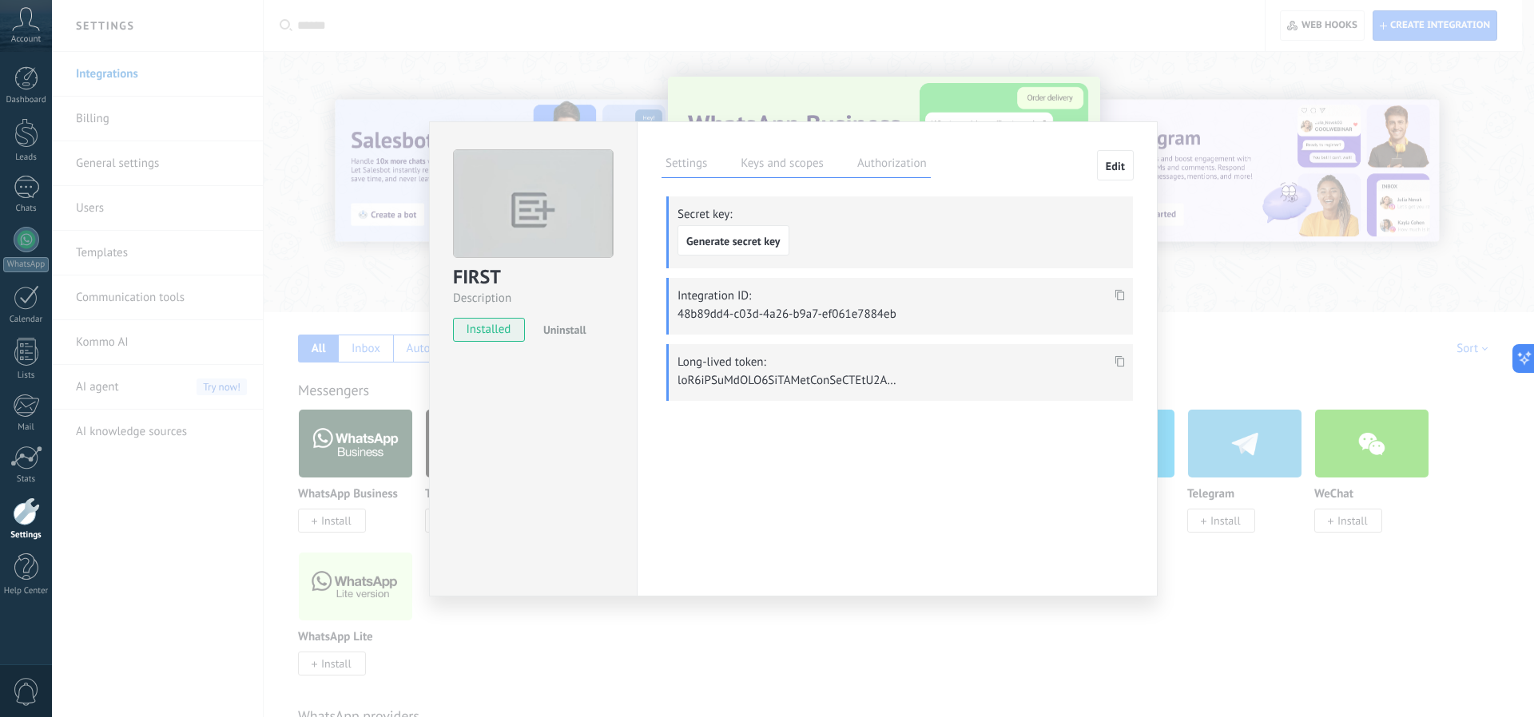
click at [884, 167] on label "Authorization" at bounding box center [891, 165] width 77 height 23
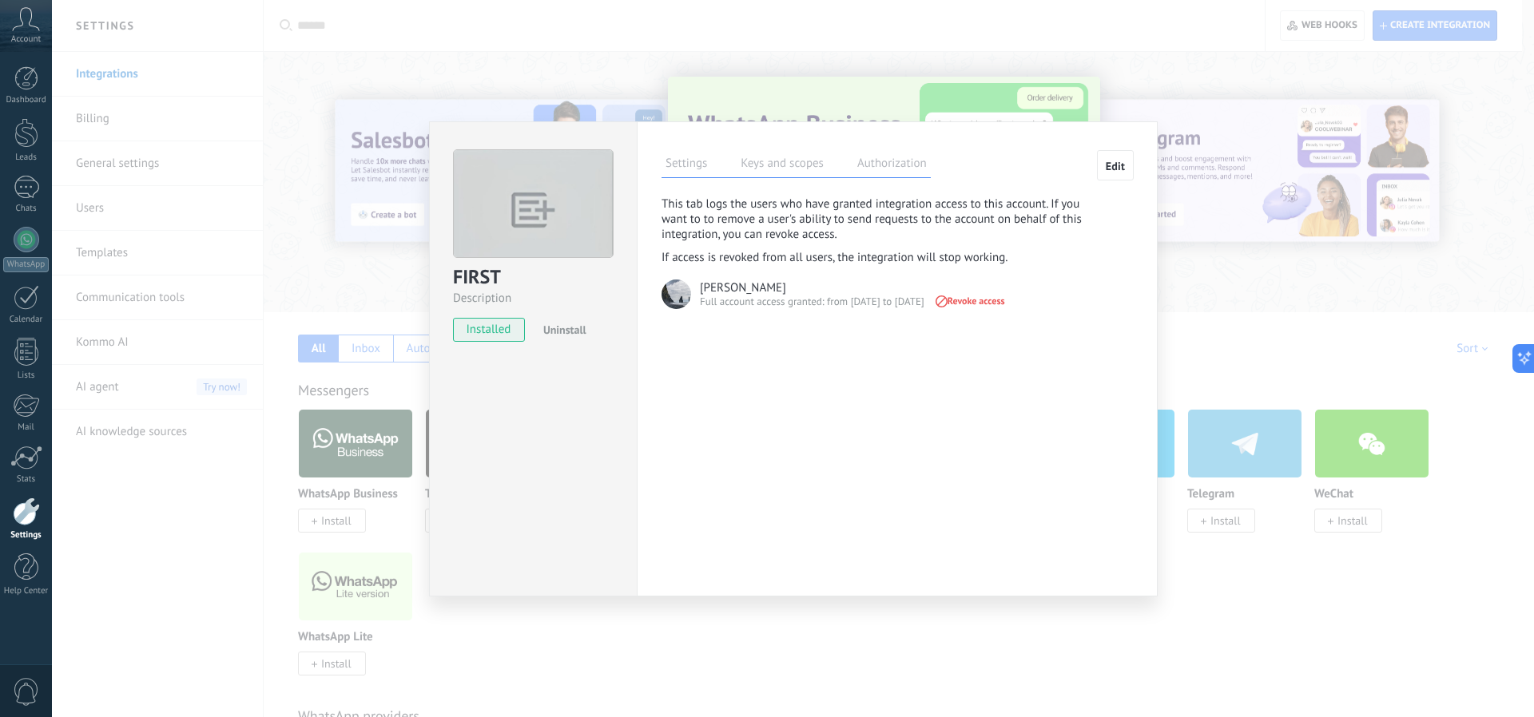
click at [796, 165] on label "Keys and scopes" at bounding box center [782, 165] width 91 height 23
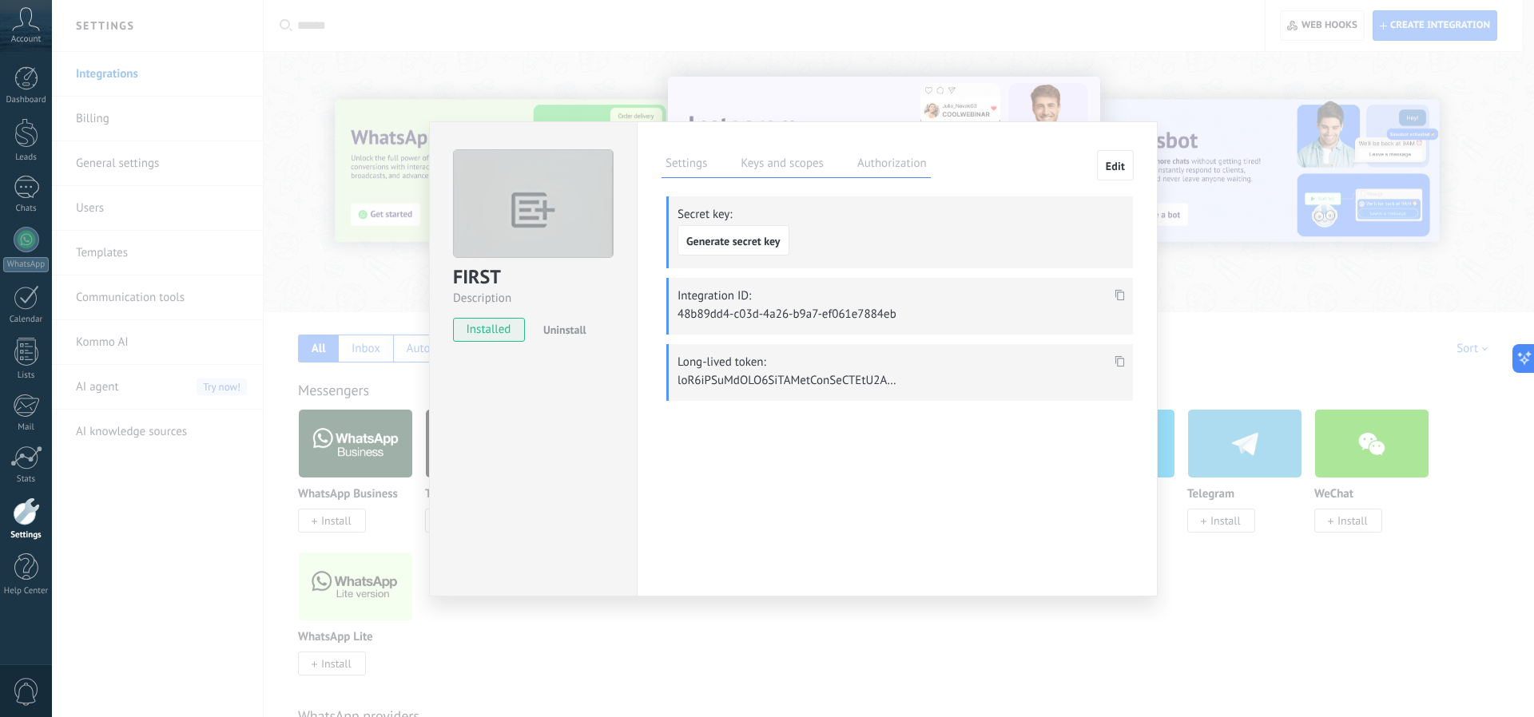
click at [1117, 362] on icon at bounding box center [1120, 360] width 10 height 11
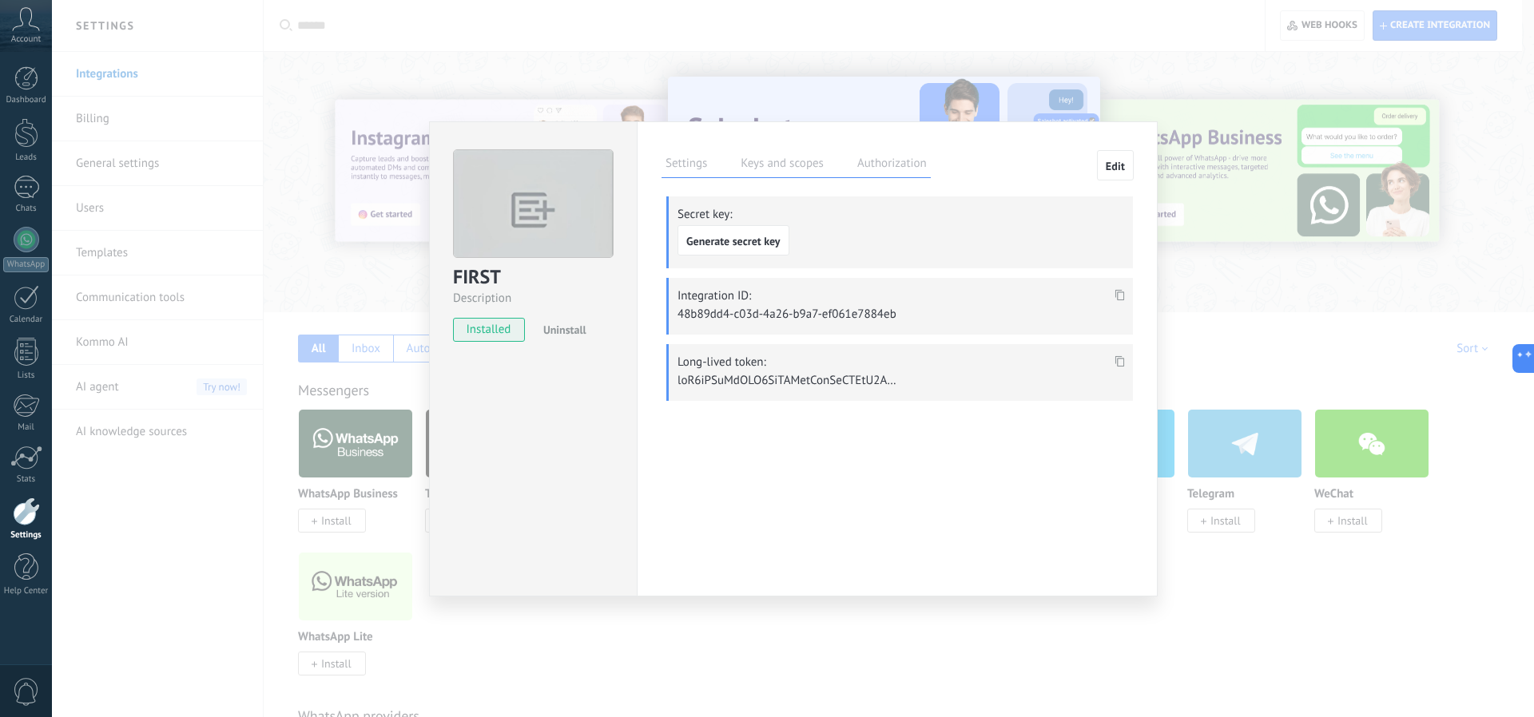
click at [893, 171] on label "Authorization" at bounding box center [891, 165] width 77 height 23
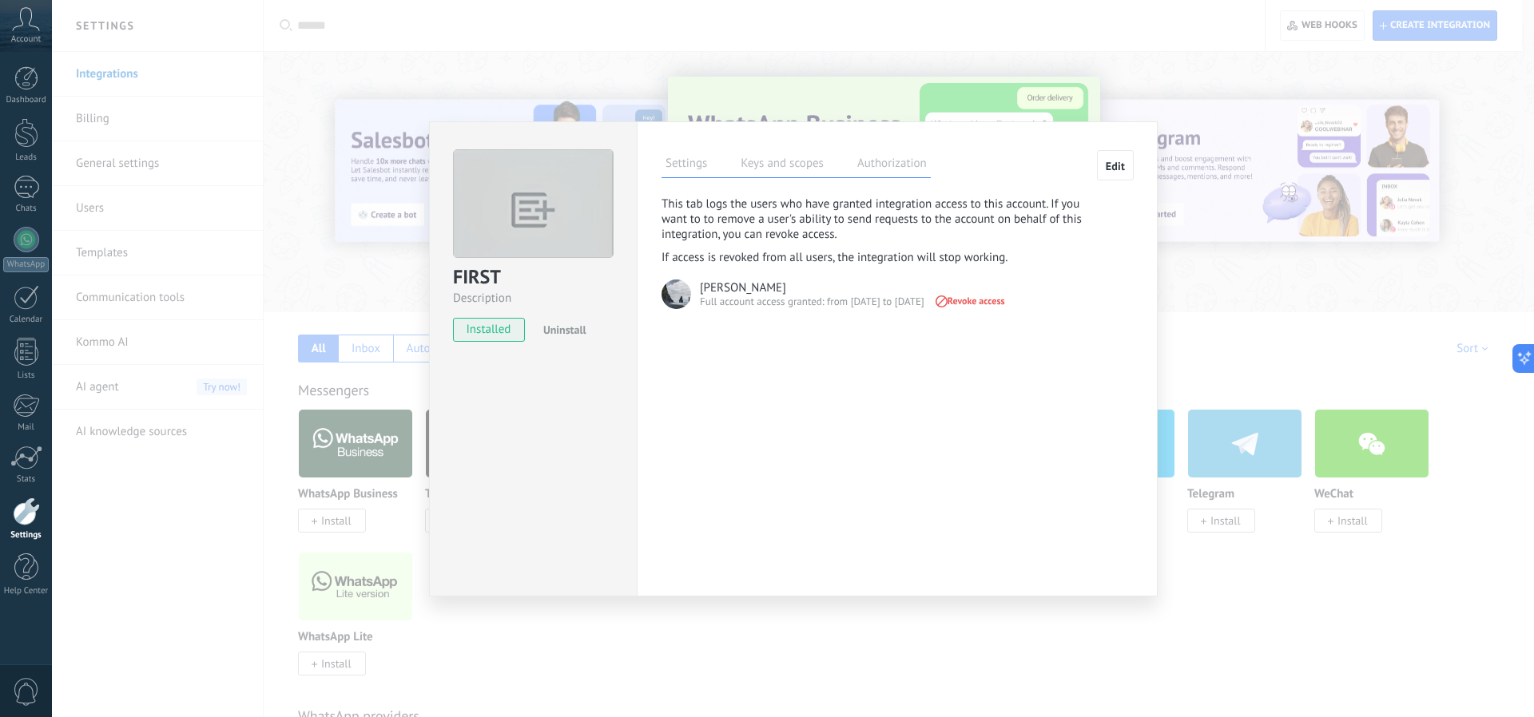
click at [784, 160] on label "Keys and scopes" at bounding box center [782, 165] width 91 height 23
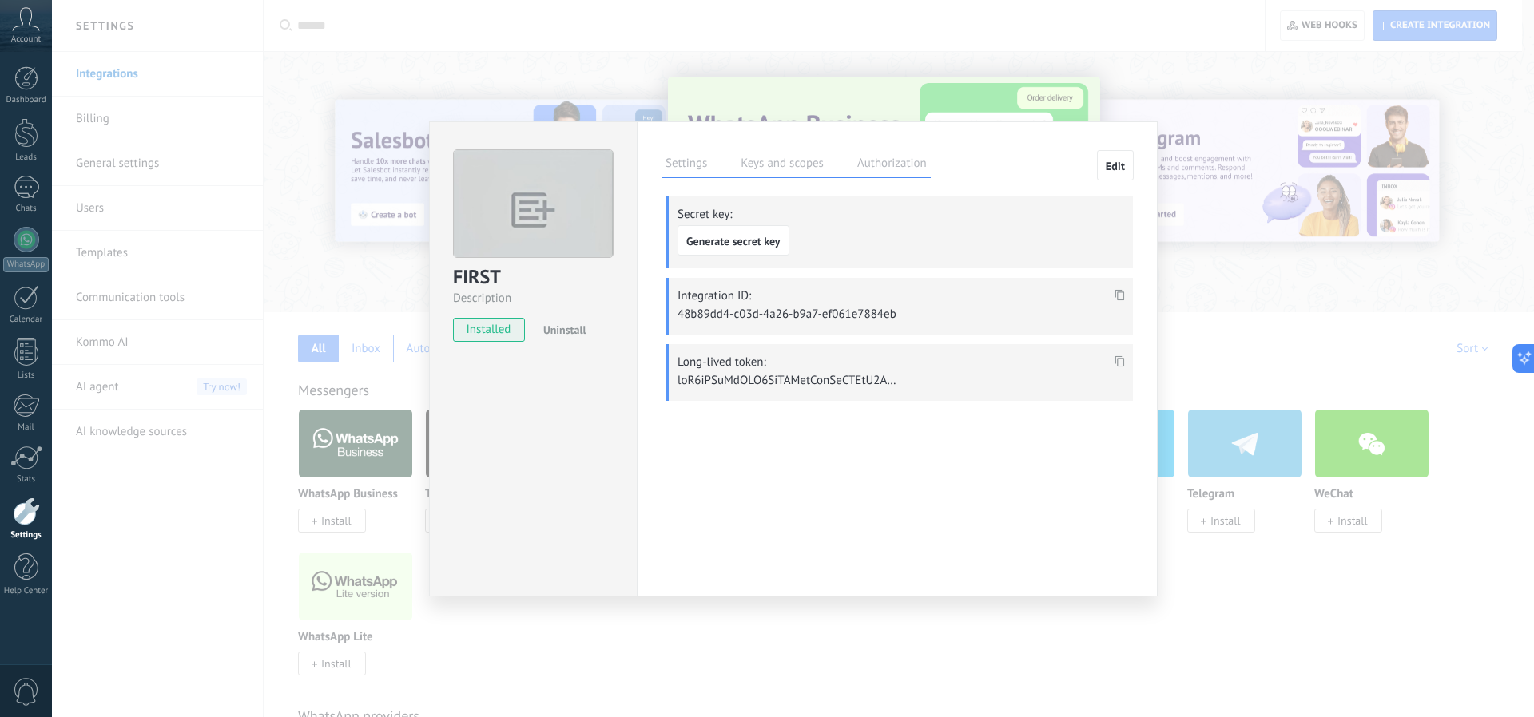
click at [689, 168] on label "Settings" at bounding box center [686, 165] width 50 height 23
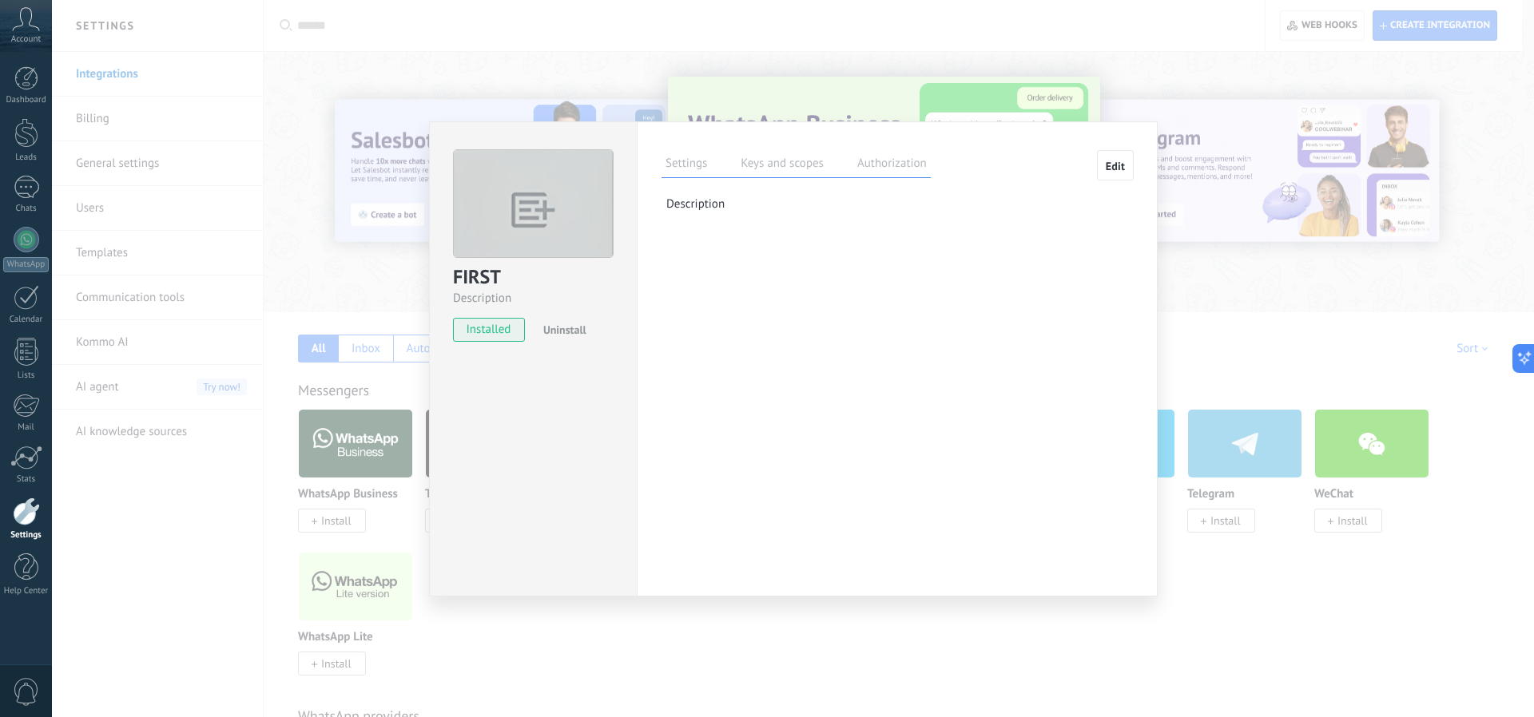
click at [764, 165] on label "Keys and scopes" at bounding box center [782, 165] width 91 height 23
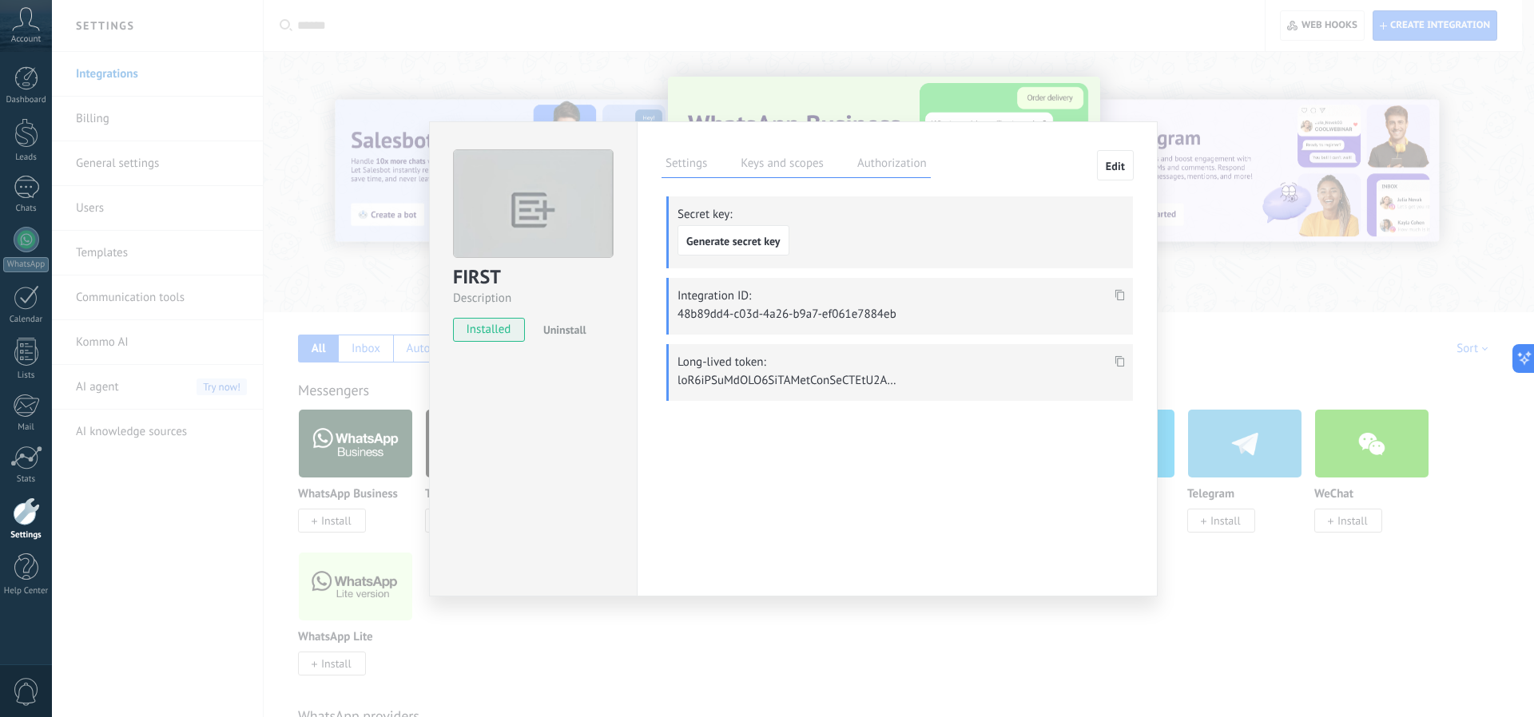
click at [1103, 171] on button "Edit" at bounding box center [1115, 165] width 37 height 30
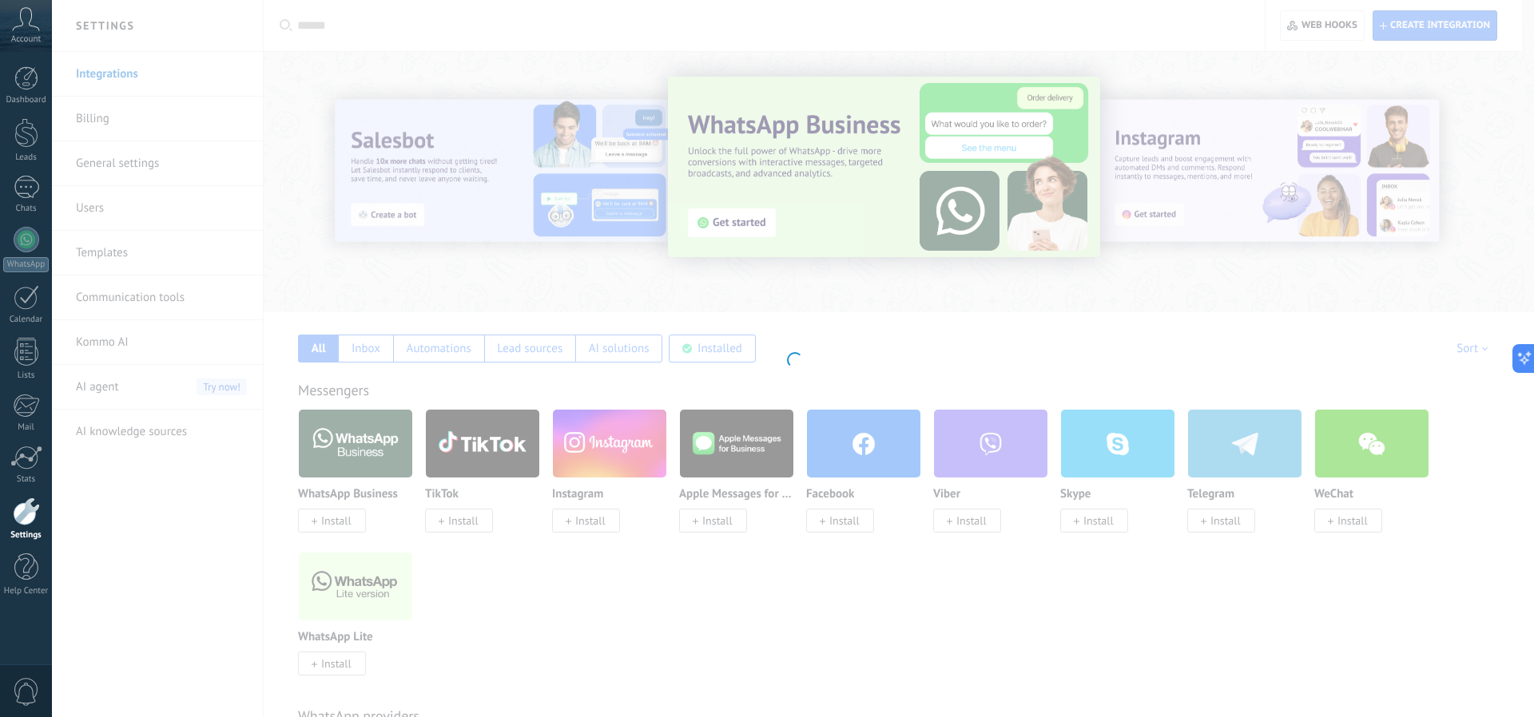
type textarea "**********"
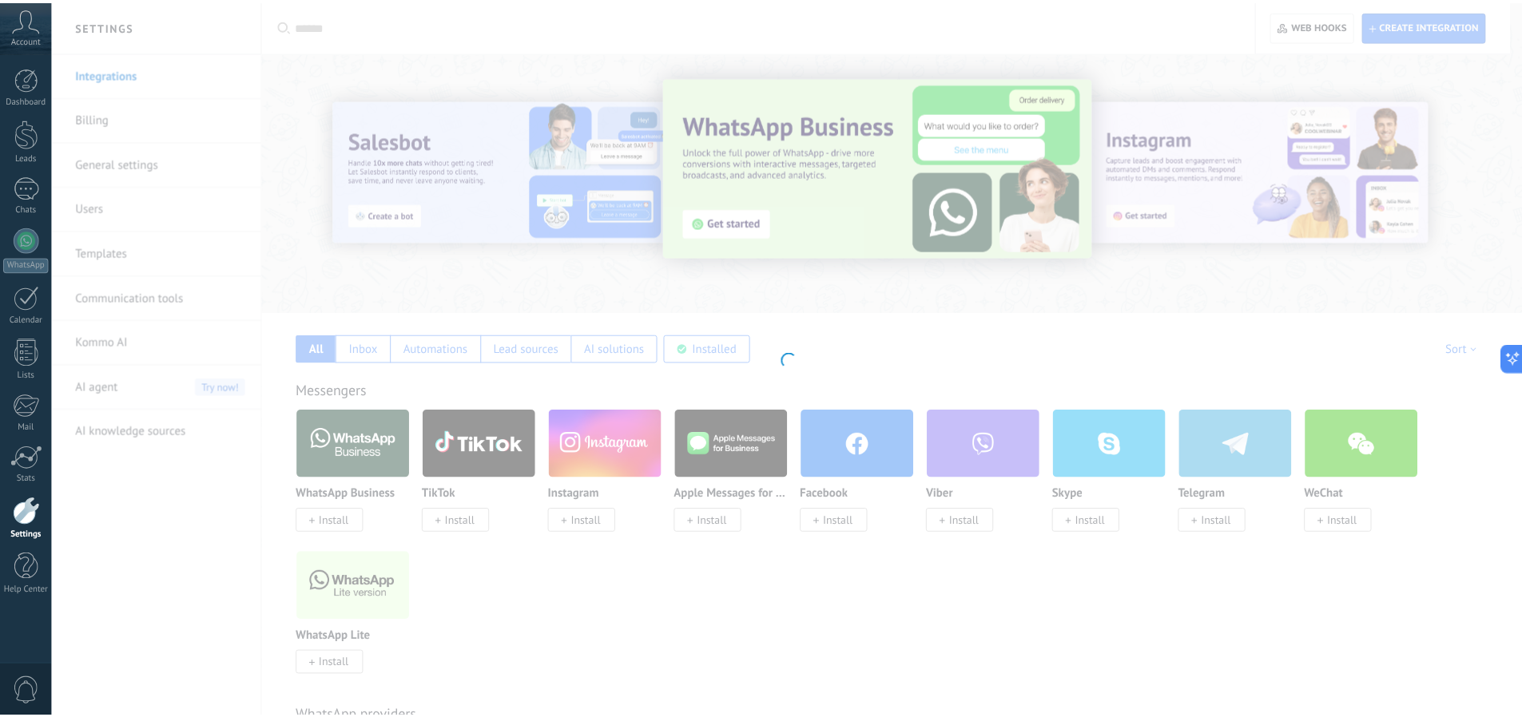
scroll to position [15, 0]
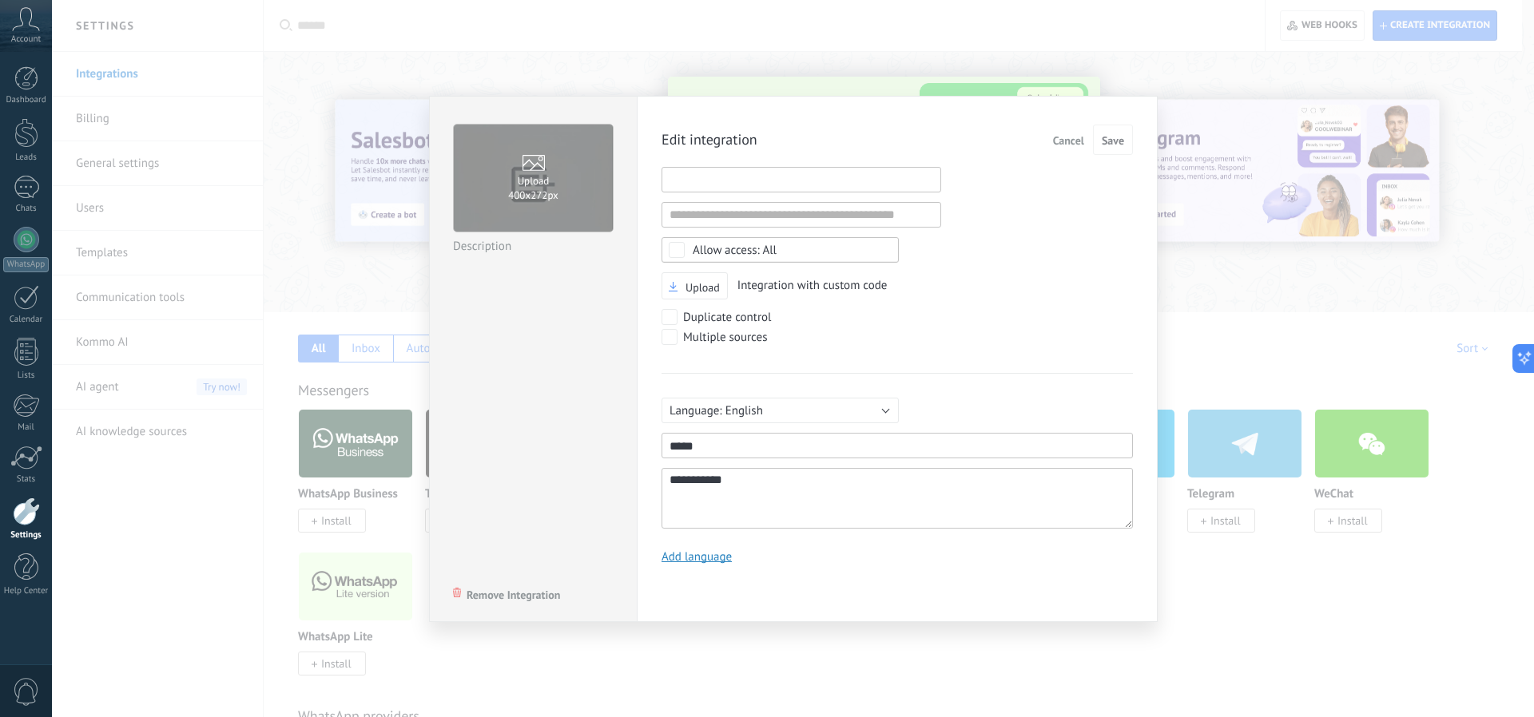
click at [729, 180] on input "1" at bounding box center [801, 180] width 280 height 26
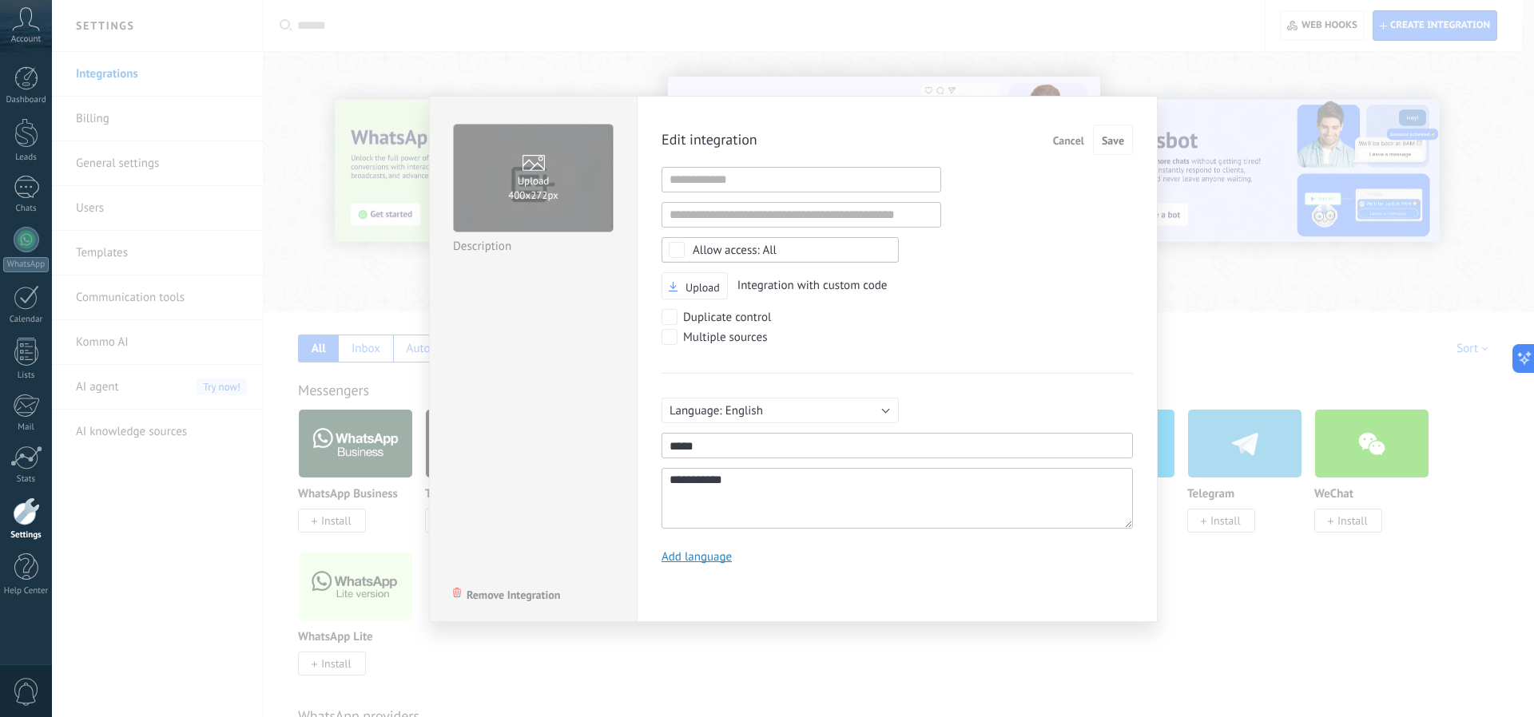
click at [983, 272] on div "Upload Integration with custom code" at bounding box center [896, 286] width 471 height 28
click at [815, 171] on input "1" at bounding box center [801, 180] width 280 height 26
type input "*"
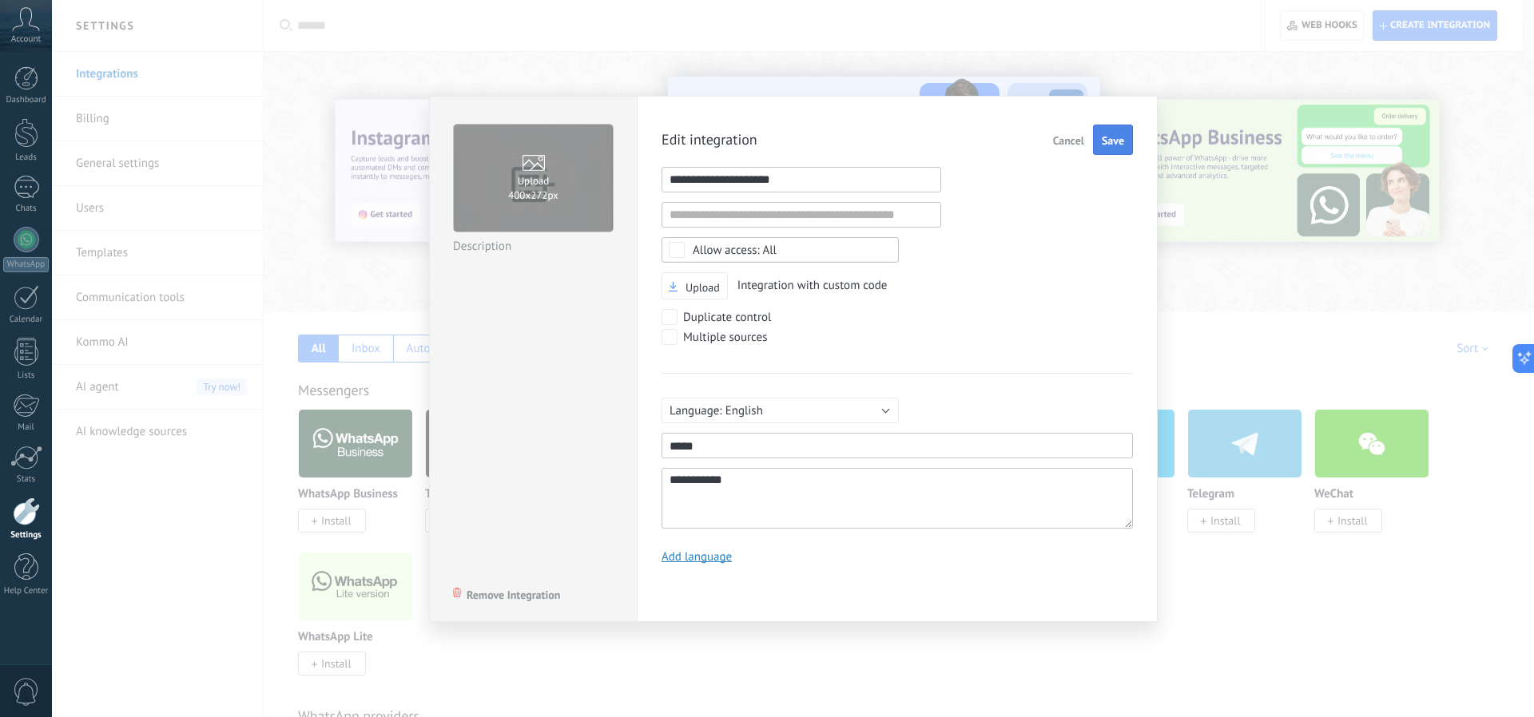
type input "**********"
click at [1106, 135] on span "Save" at bounding box center [1113, 140] width 22 height 11
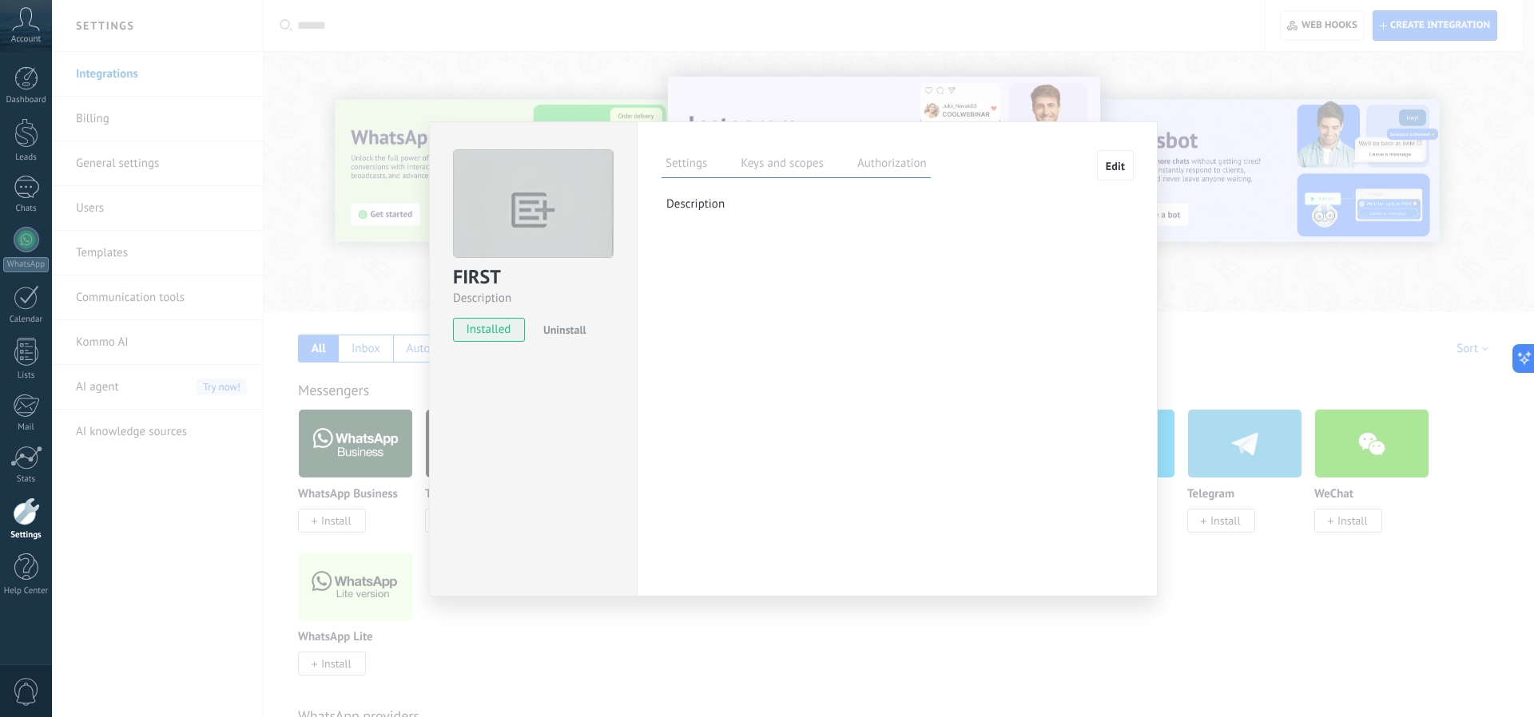
click at [760, 163] on label "Keys and scopes" at bounding box center [782, 165] width 91 height 23
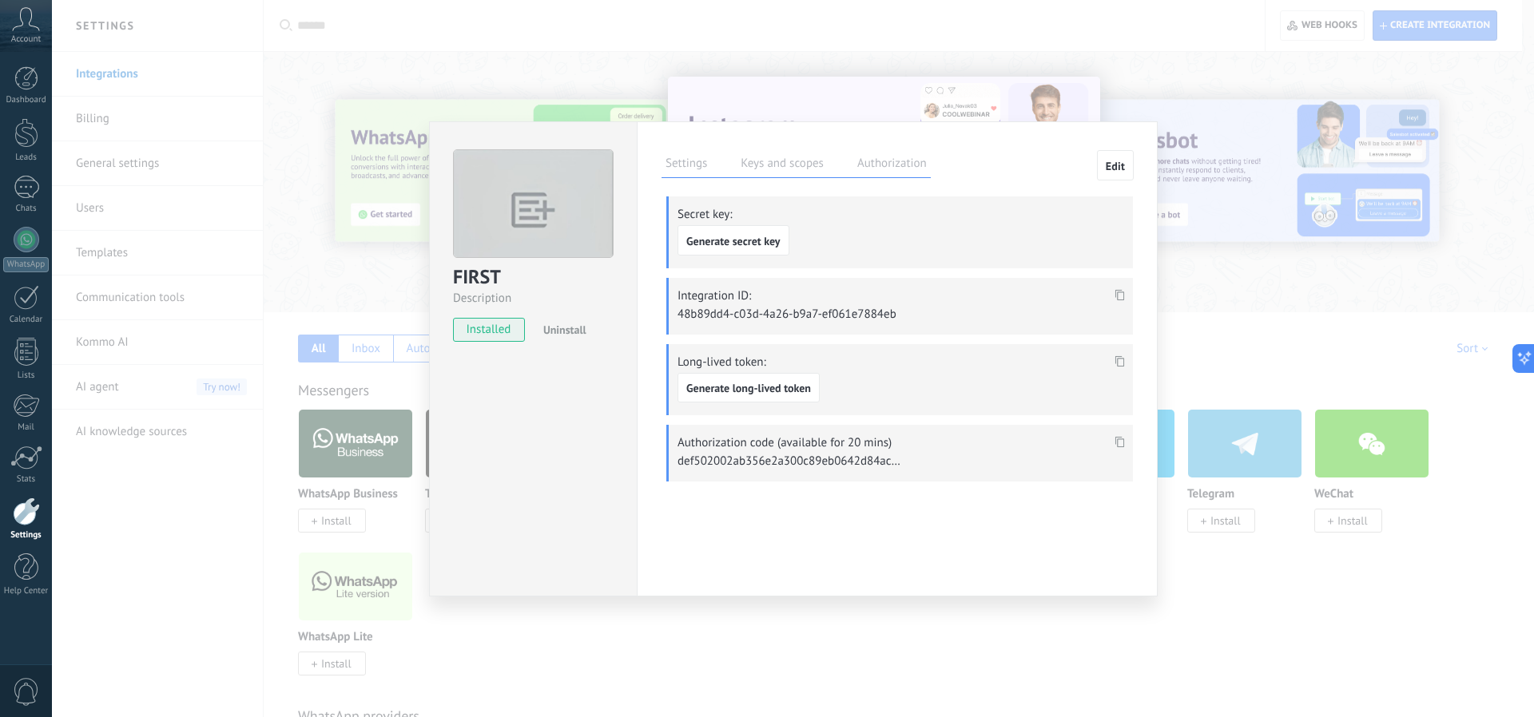
click at [1236, 173] on div "FIRST Description installed Uninstall Settings Keys and scopes Authorization Ed…" at bounding box center [793, 358] width 1482 height 717
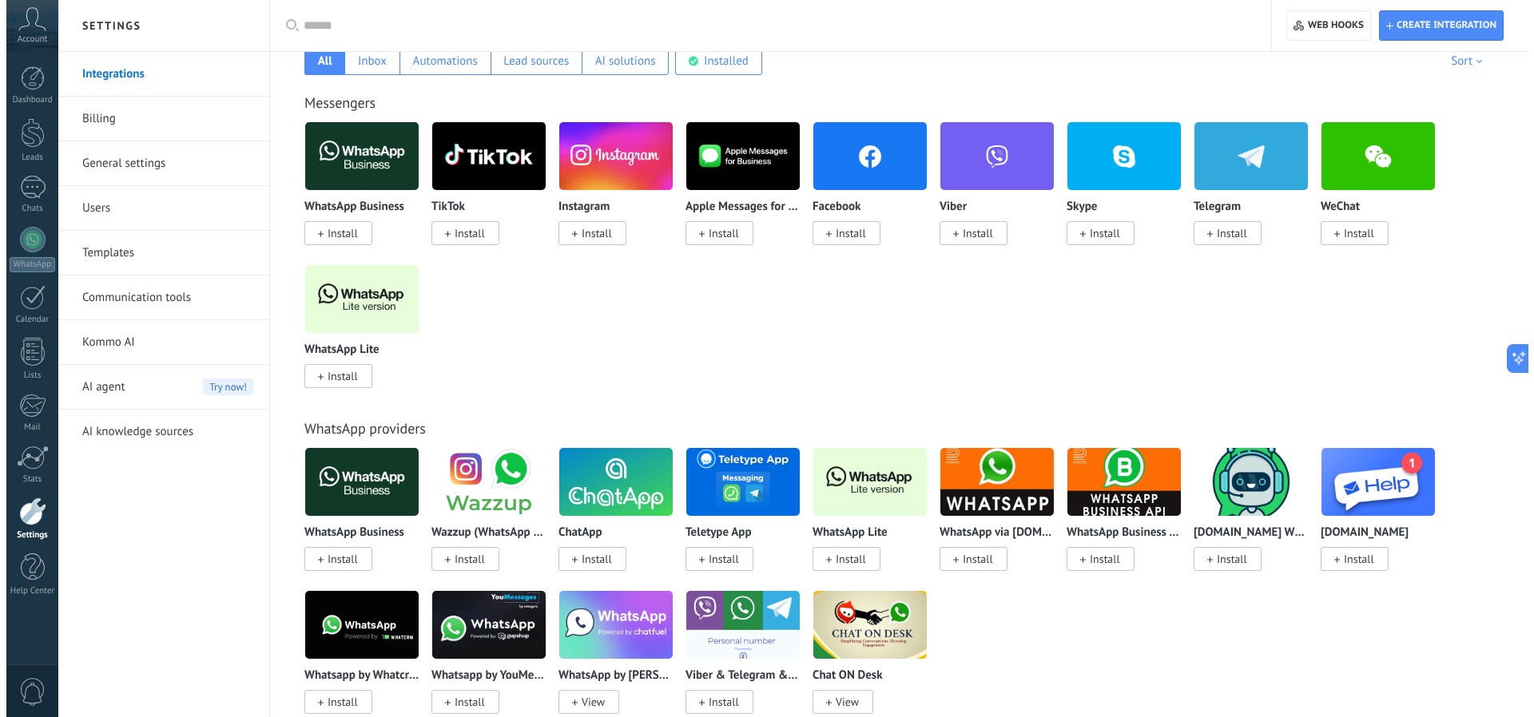
scroll to position [0, 0]
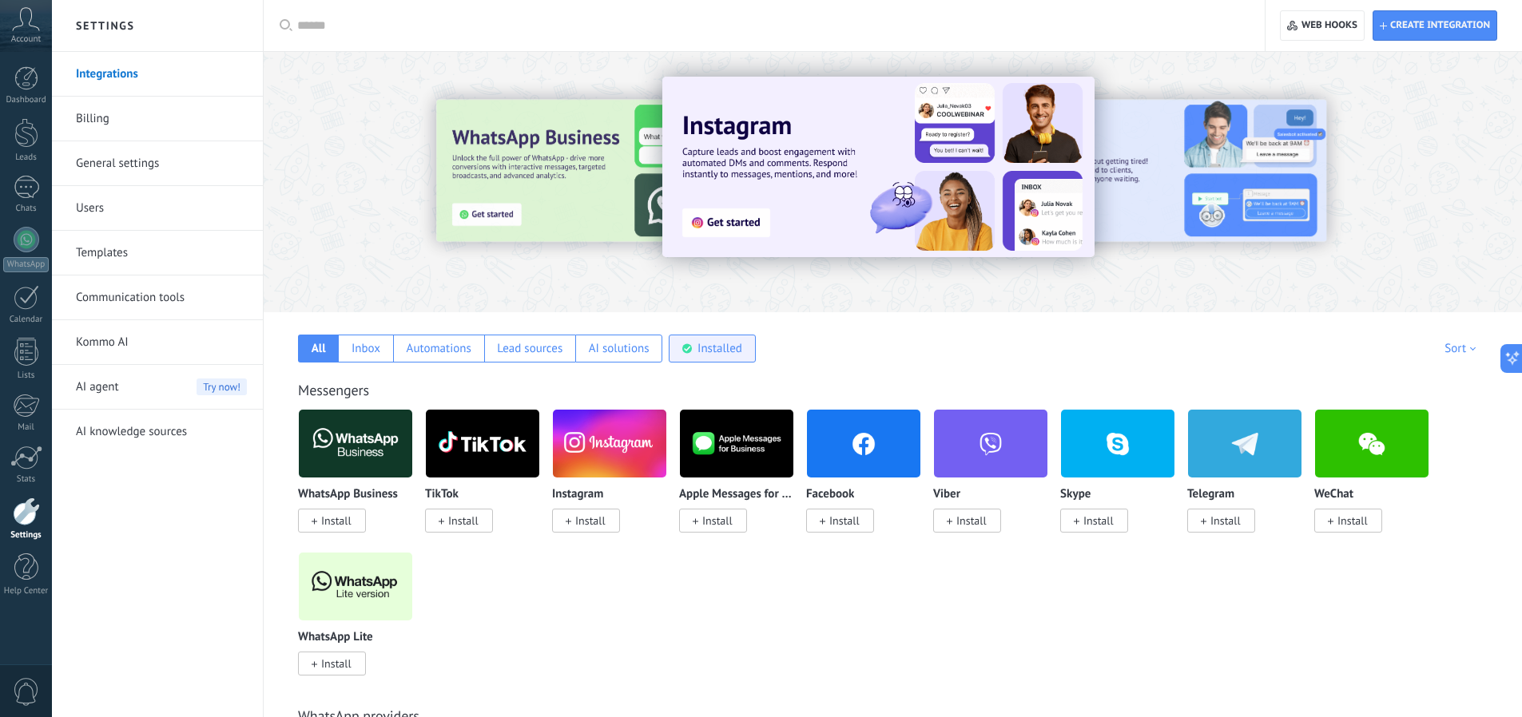
click at [708, 349] on div "Installed" at bounding box center [719, 348] width 45 height 15
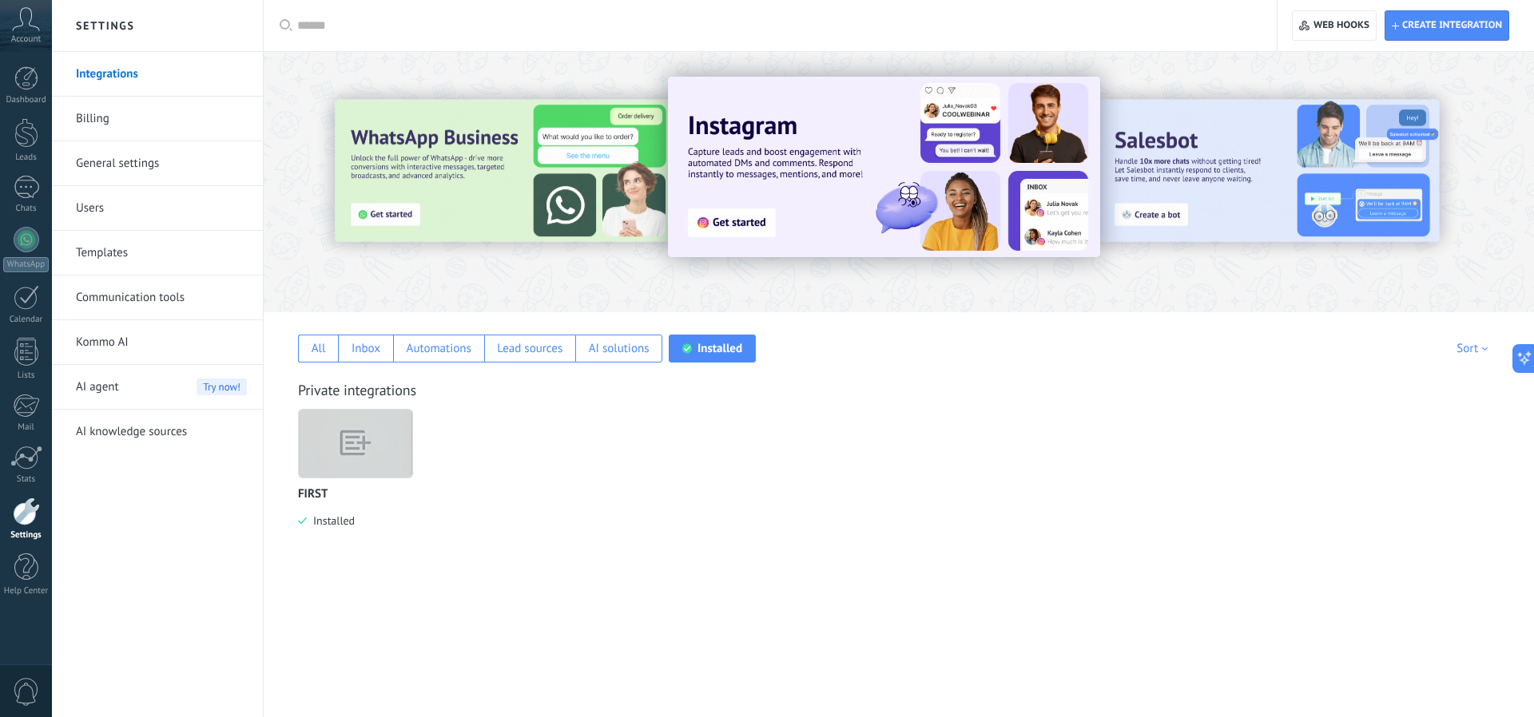
click at [399, 427] on img at bounding box center [355, 443] width 113 height 87
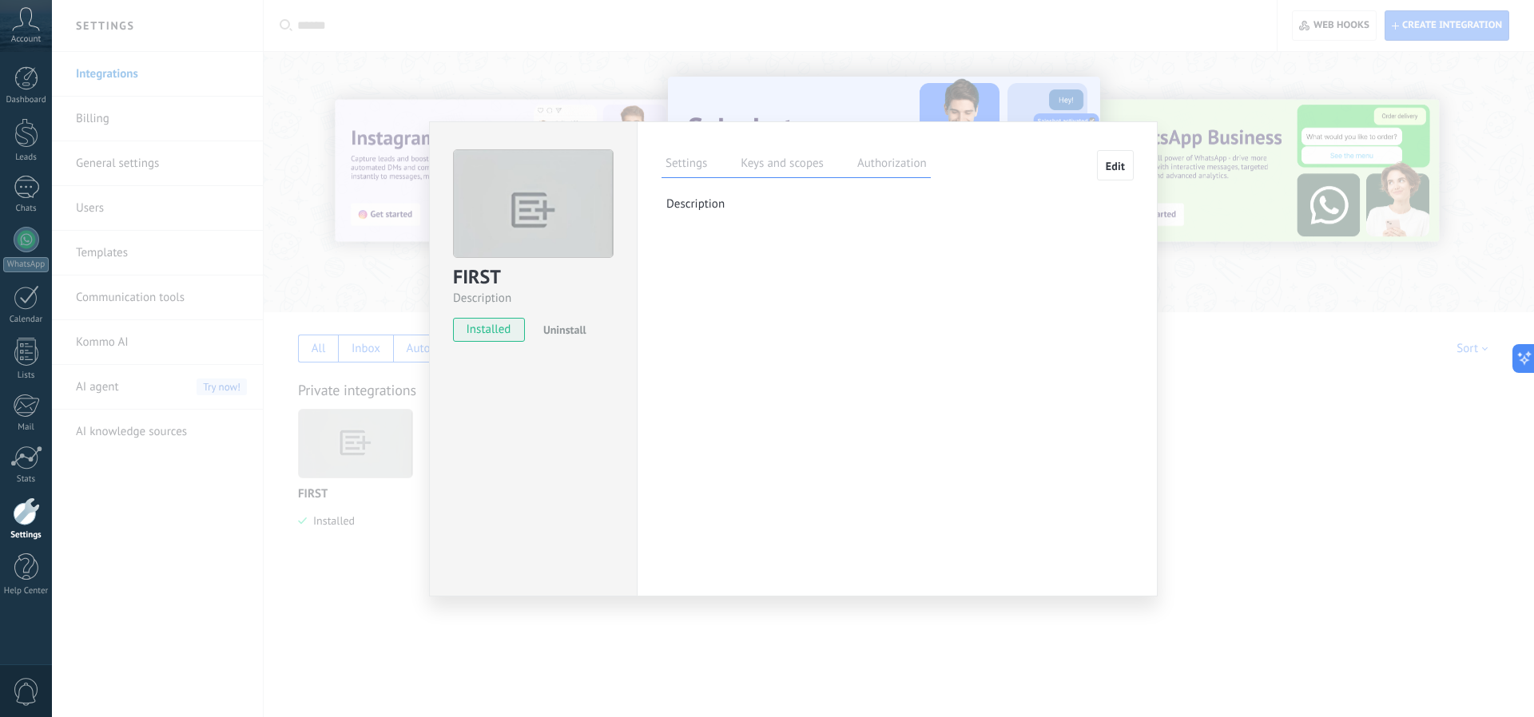
click at [770, 158] on label "Keys and scopes" at bounding box center [782, 165] width 91 height 23
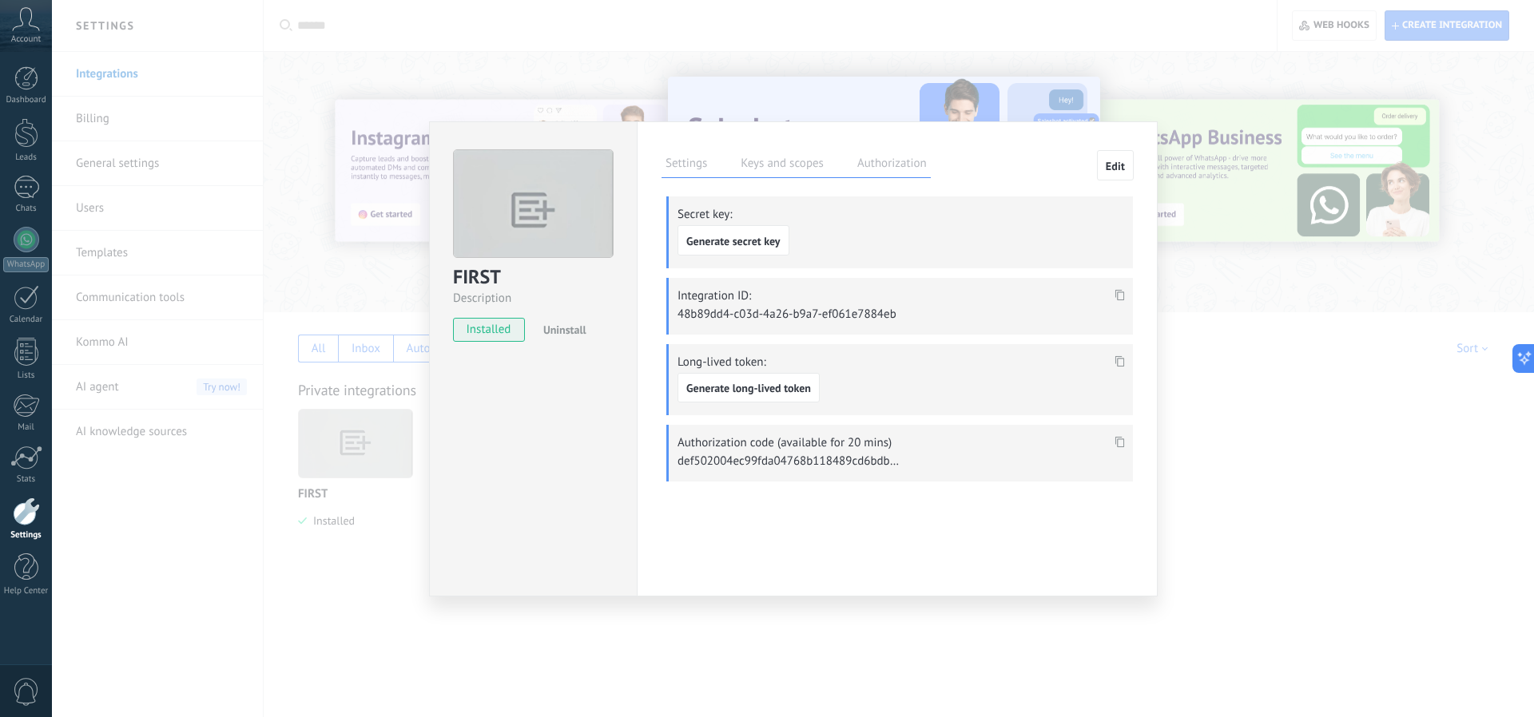
click at [903, 167] on label "Authorization" at bounding box center [891, 165] width 77 height 23
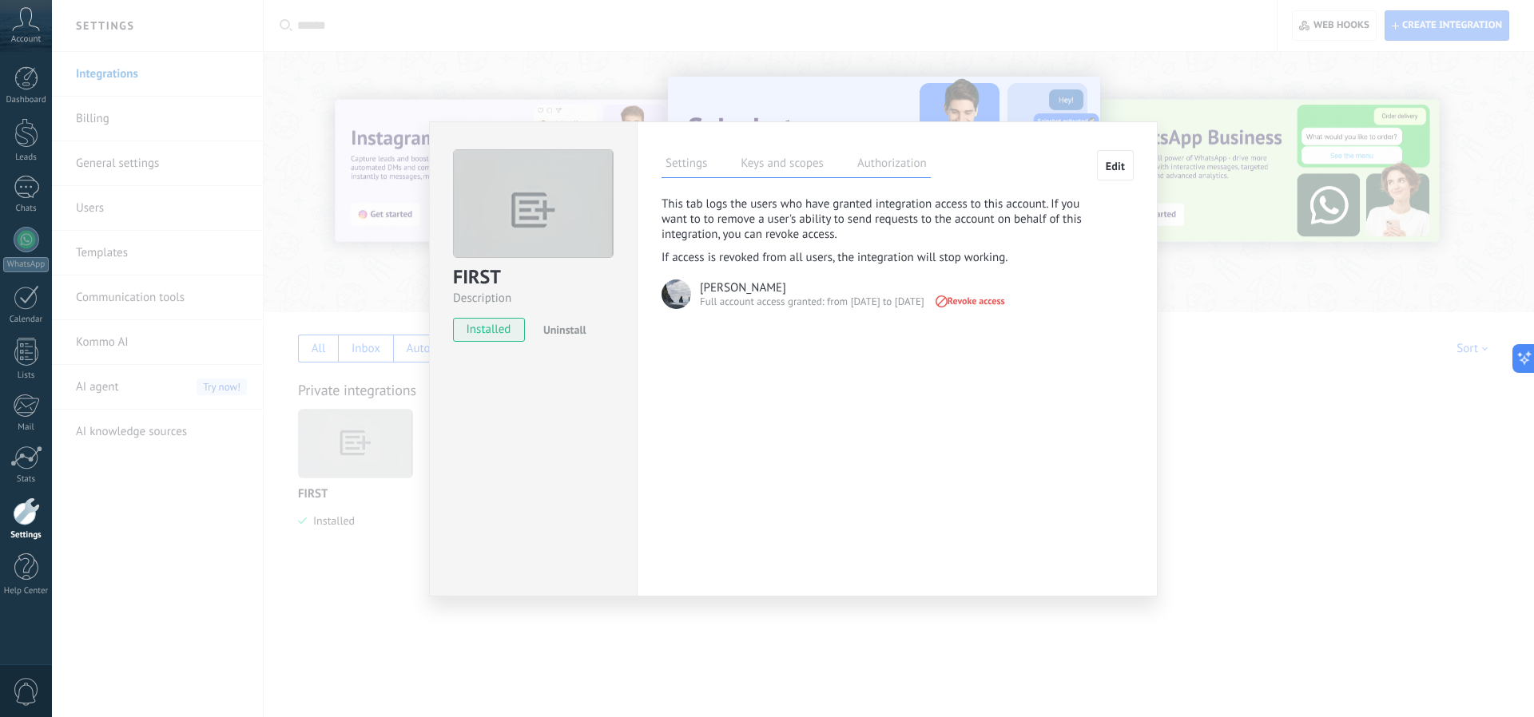
click at [799, 165] on label "Keys and scopes" at bounding box center [782, 165] width 91 height 23
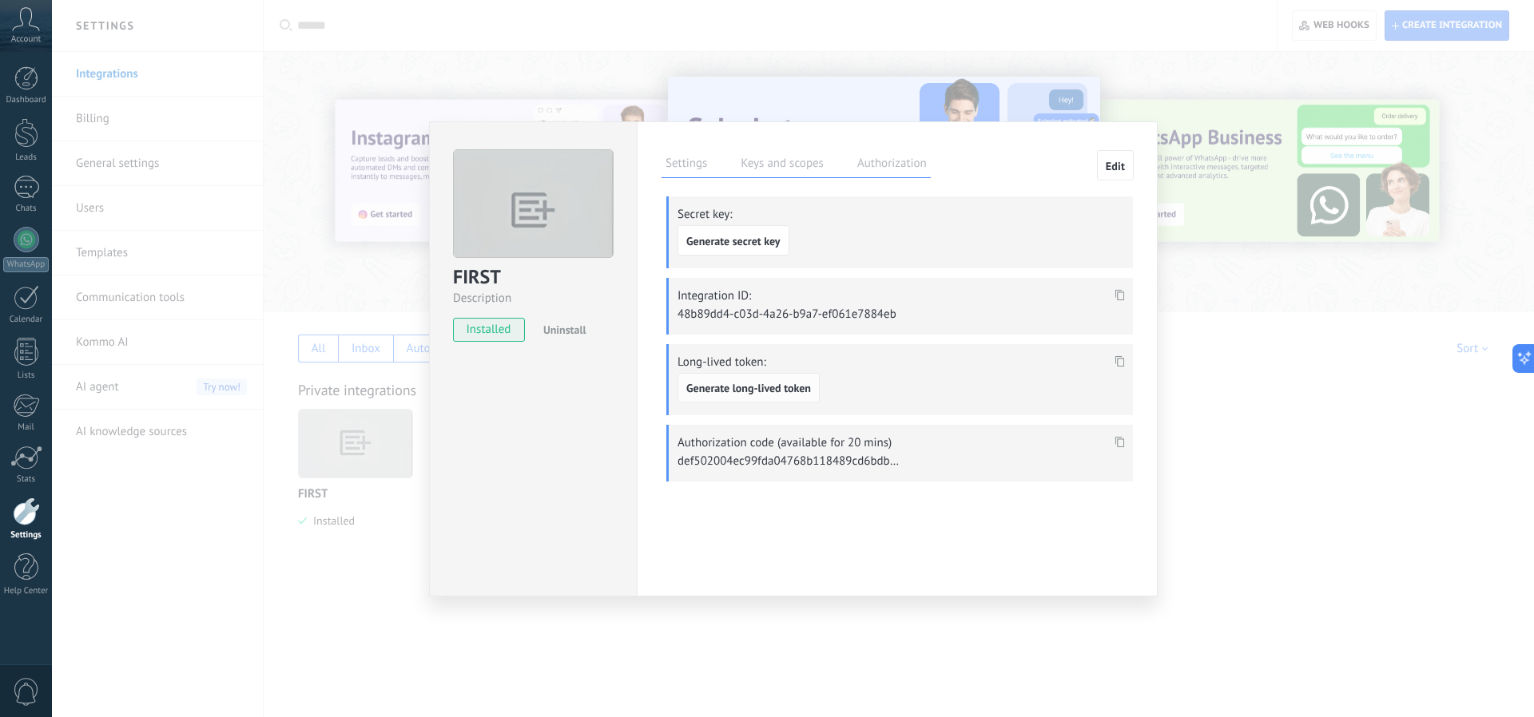
click at [759, 381] on button "Generate long-lived token" at bounding box center [748, 388] width 142 height 30
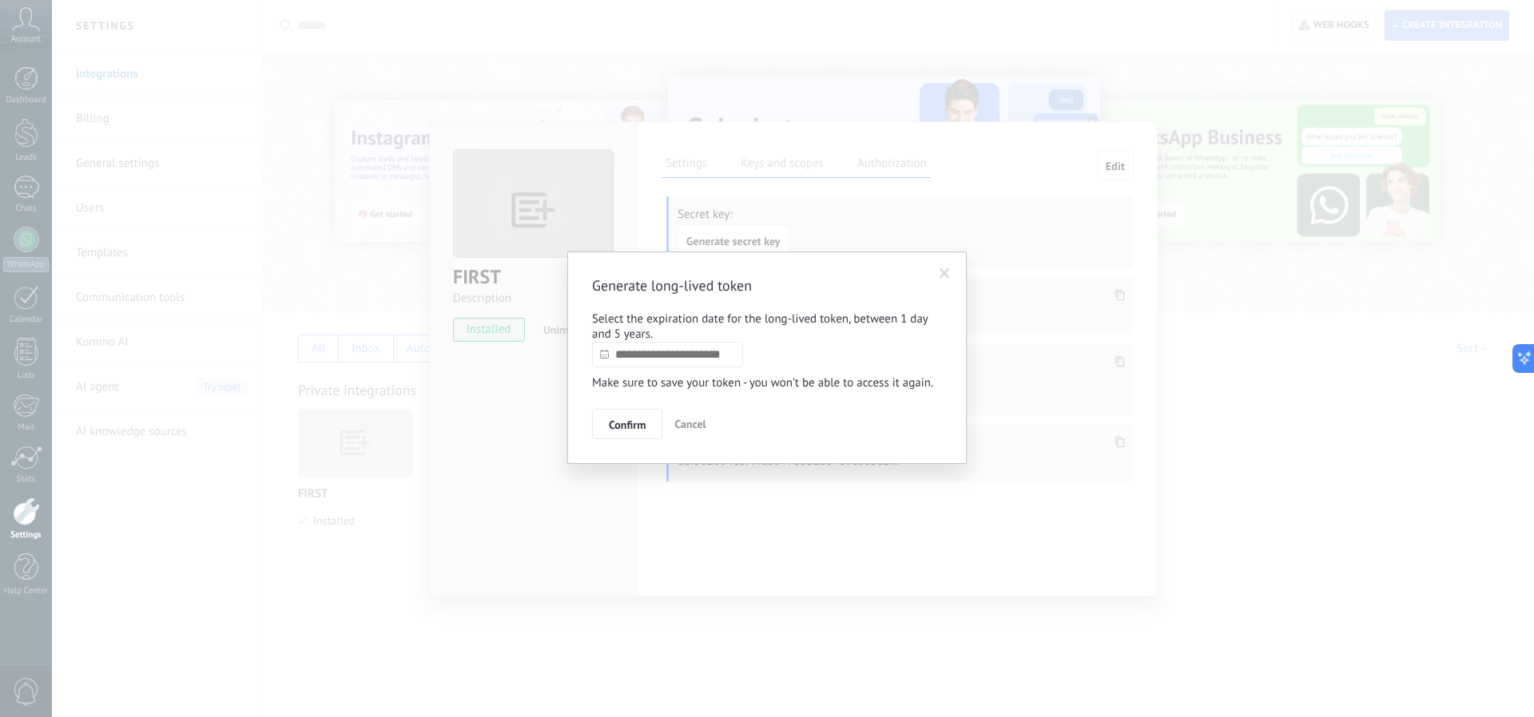
click at [629, 409] on div "Generate long-lived token Select the expiration date for the long-lived token, …" at bounding box center [767, 357] width 350 height 163
click at [620, 431] on span "Confirm" at bounding box center [627, 424] width 37 height 11
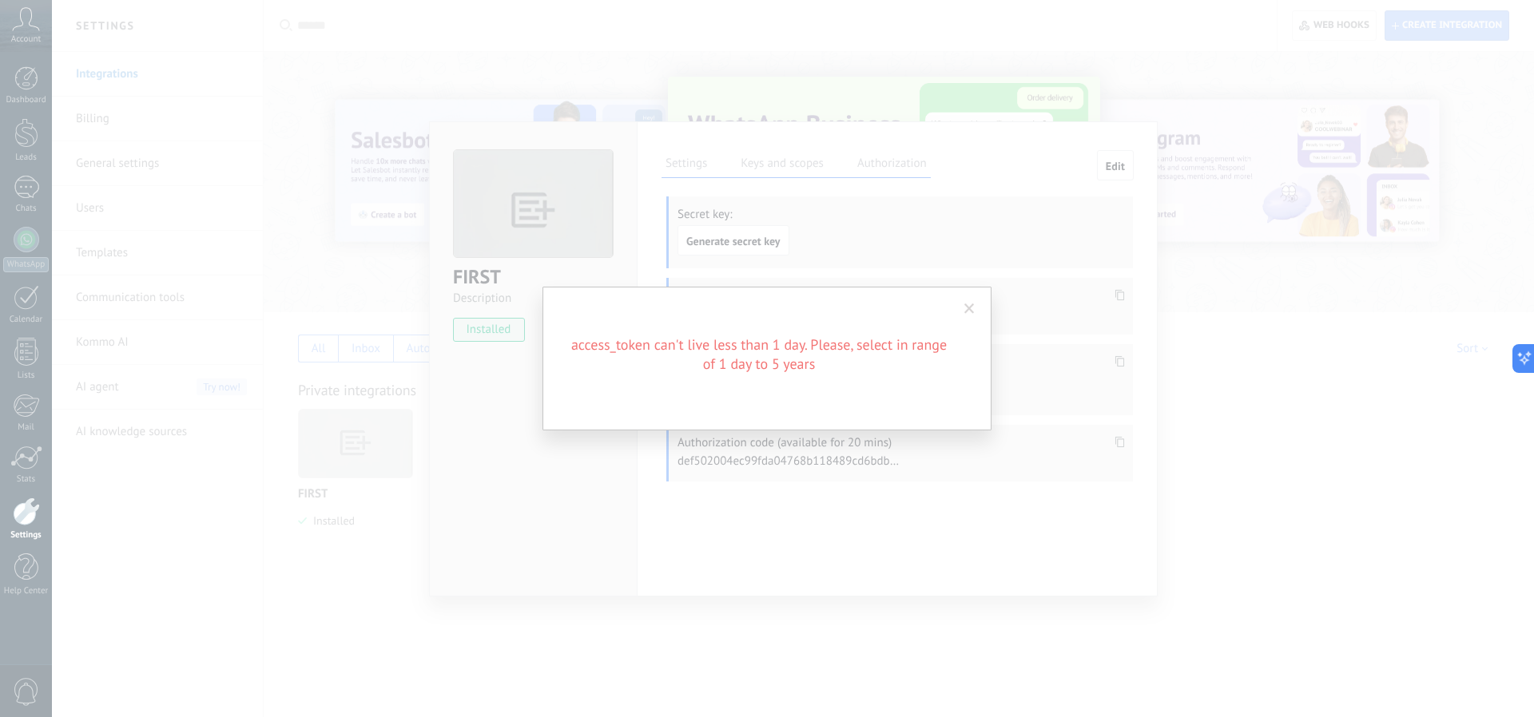
click at [970, 315] on span at bounding box center [969, 309] width 26 height 27
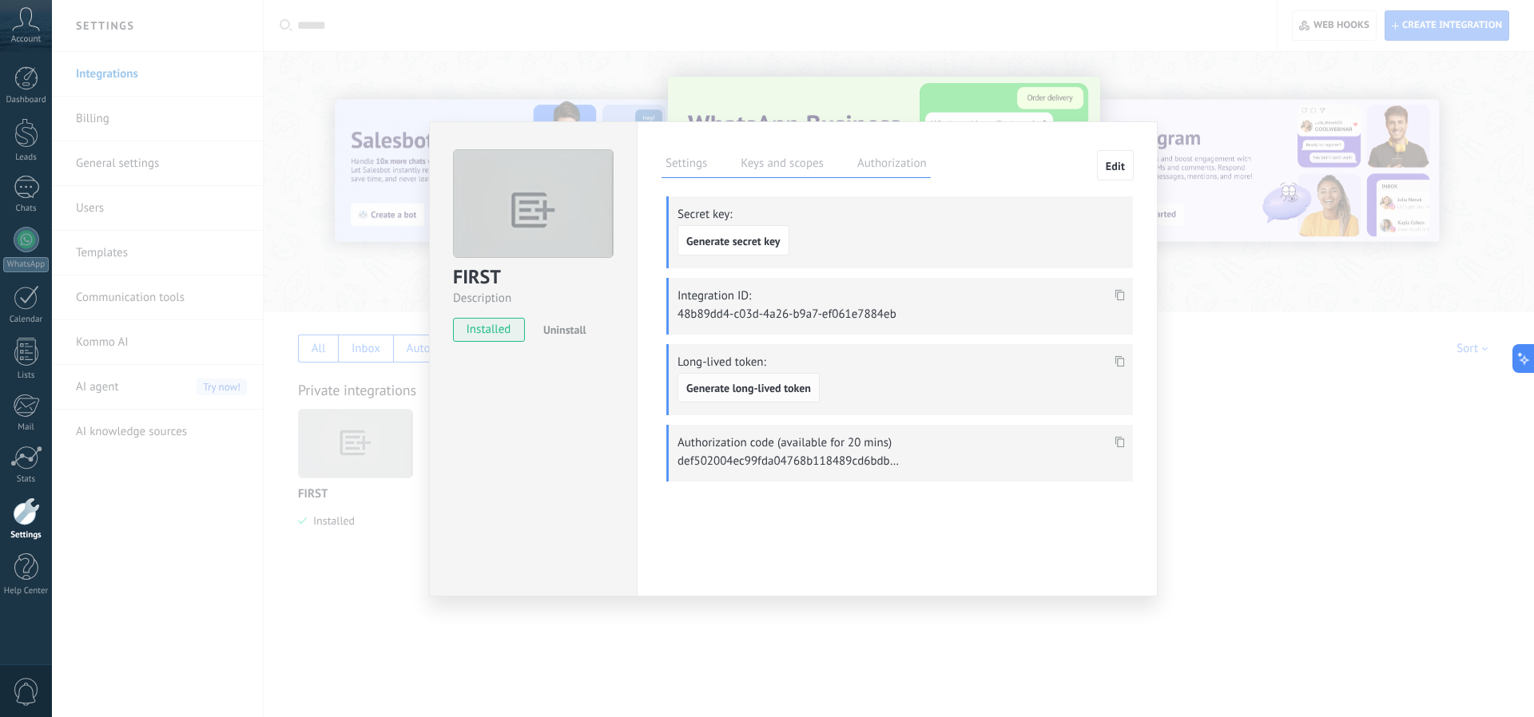
click at [761, 391] on span "Generate long-lived token" at bounding box center [748, 388] width 125 height 11
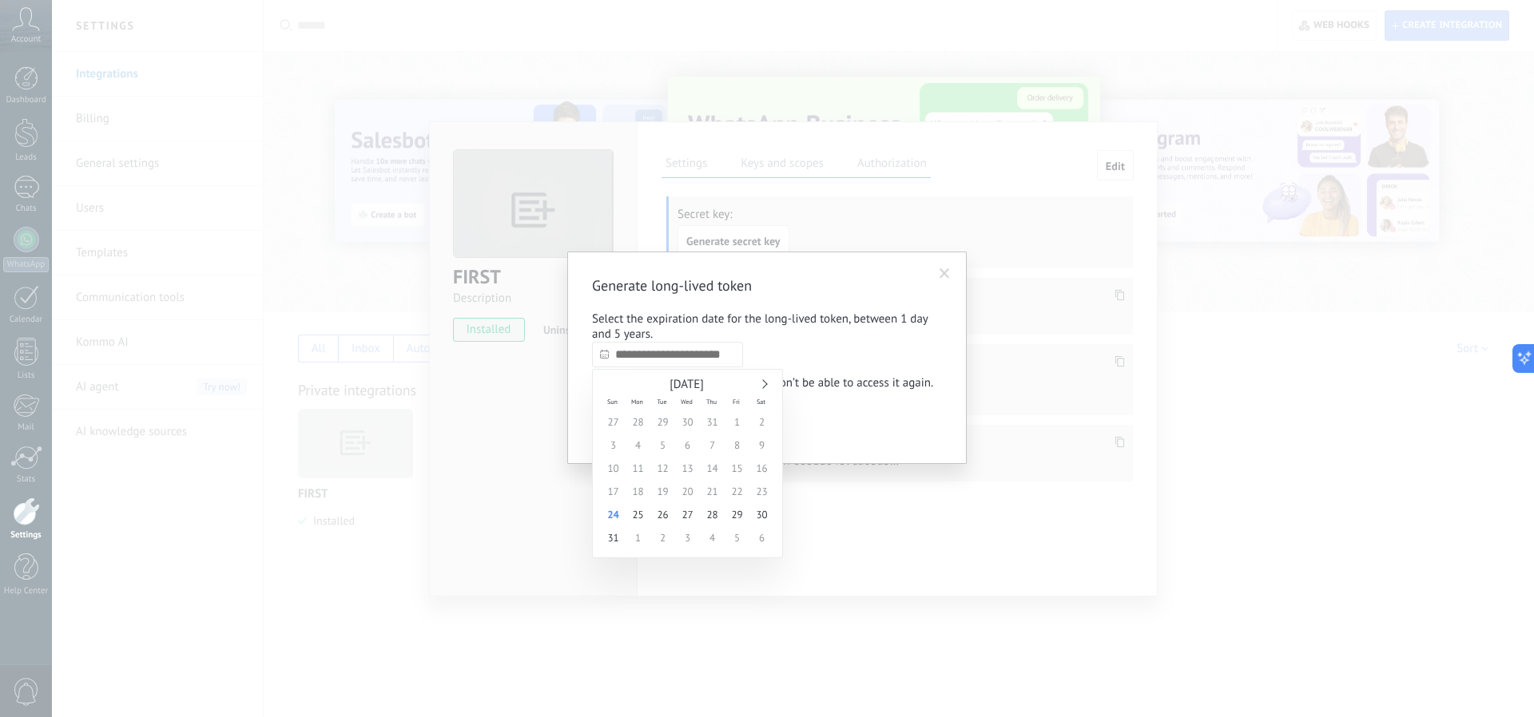
click at [680, 360] on input "text" at bounding box center [667, 355] width 151 height 26
click at [768, 380] on div "[DATE]" at bounding box center [687, 385] width 173 height 14
click at [767, 380] on div "[DATE]" at bounding box center [687, 385] width 173 height 14
click at [764, 382] on link at bounding box center [762, 383] width 9 height 9
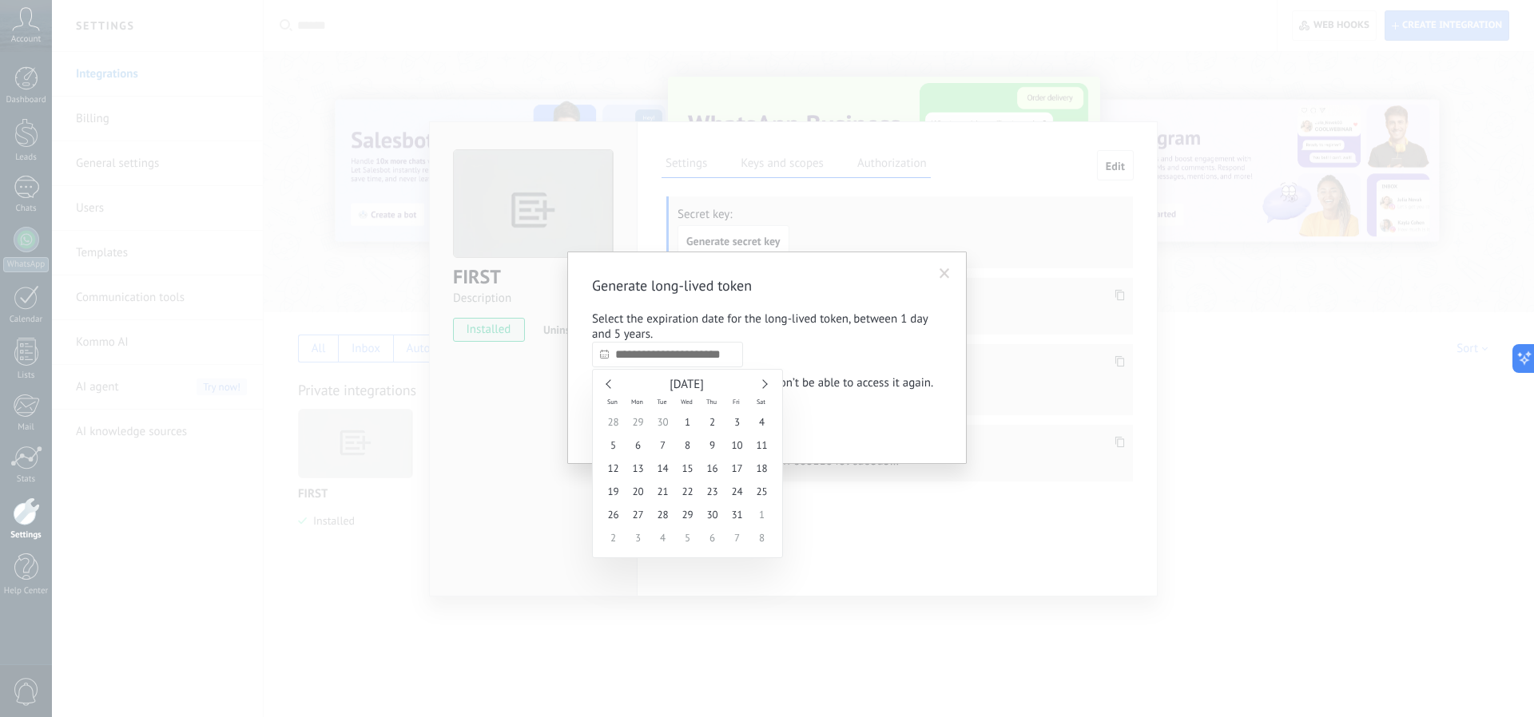
click at [764, 382] on link at bounding box center [762, 383] width 9 height 9
type input "**********"
click at [608, 542] on span "30" at bounding box center [613, 537] width 25 height 23
click at [635, 431] on span "Confirm" at bounding box center [627, 424] width 37 height 11
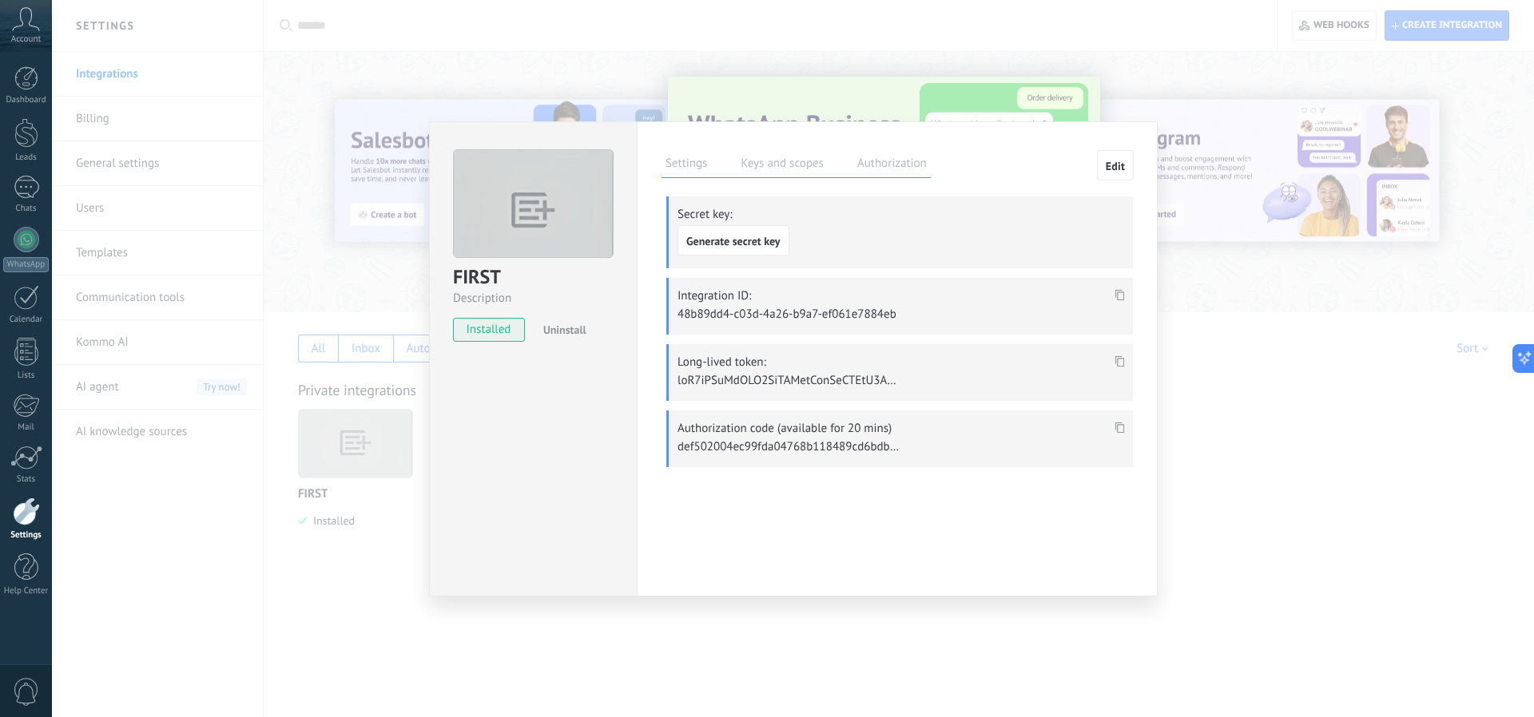
click at [1122, 364] on icon at bounding box center [1120, 360] width 10 height 11
click at [813, 42] on div "FIRST Description installed Uninstall Settings Keys and scopes Authorization Ed…" at bounding box center [793, 358] width 1482 height 717
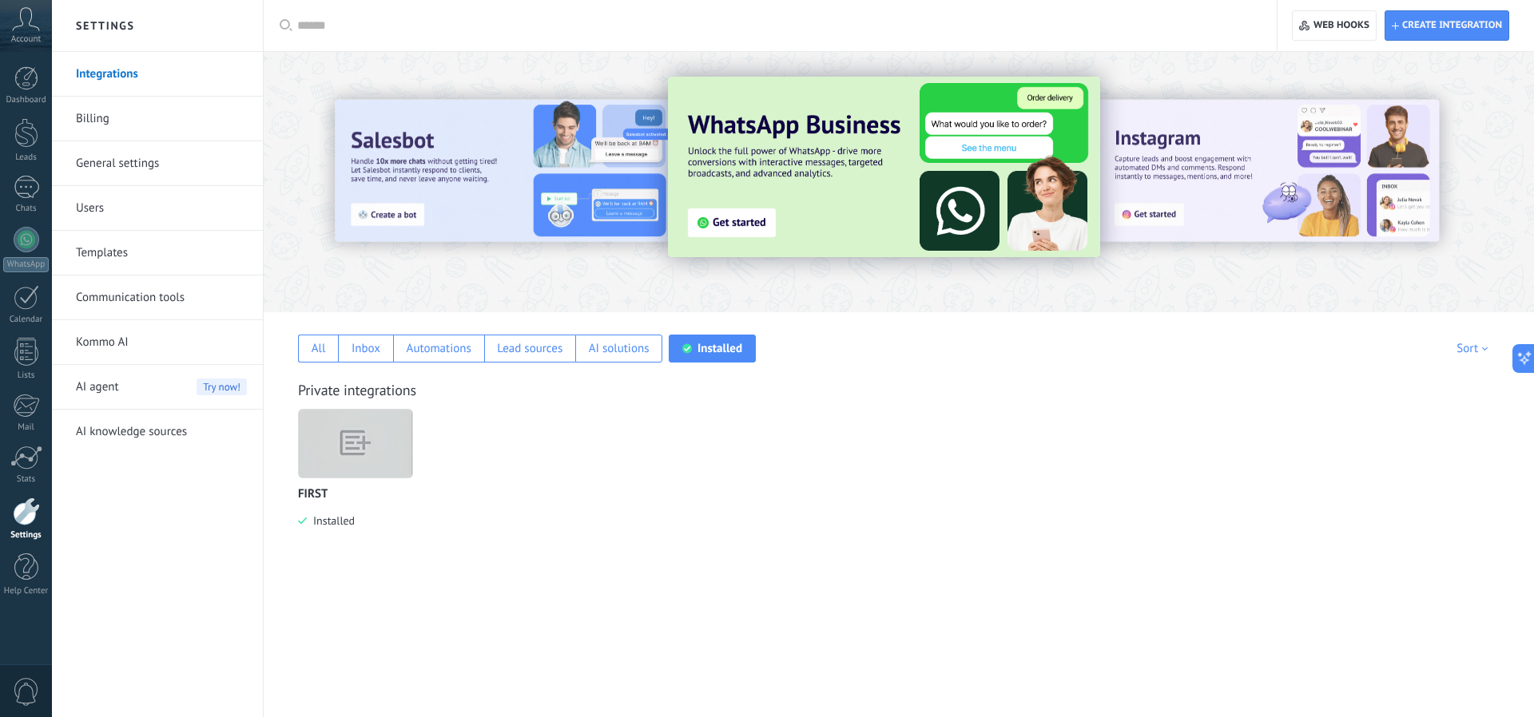
click at [30, 692] on span "0" at bounding box center [26, 692] width 27 height 28
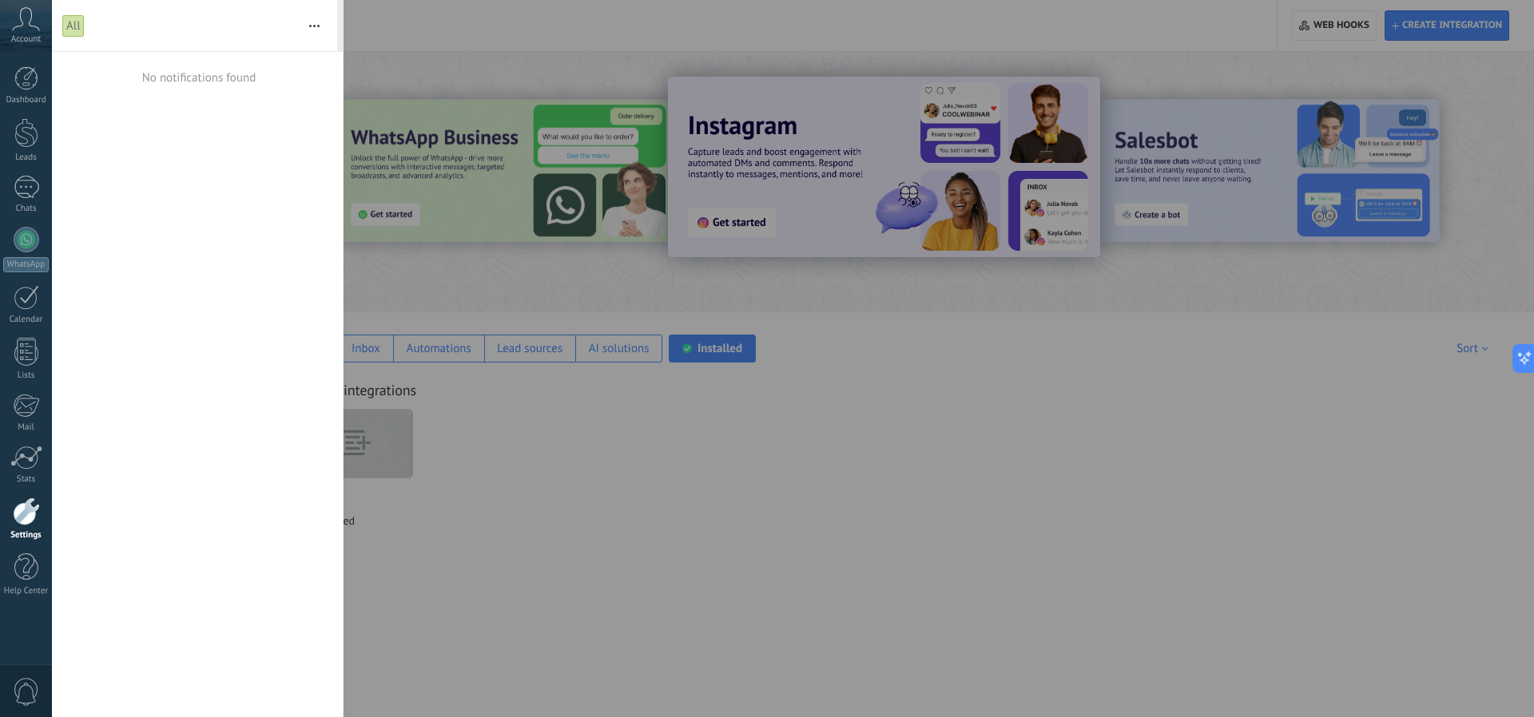
click at [367, 62] on div at bounding box center [767, 358] width 1534 height 717
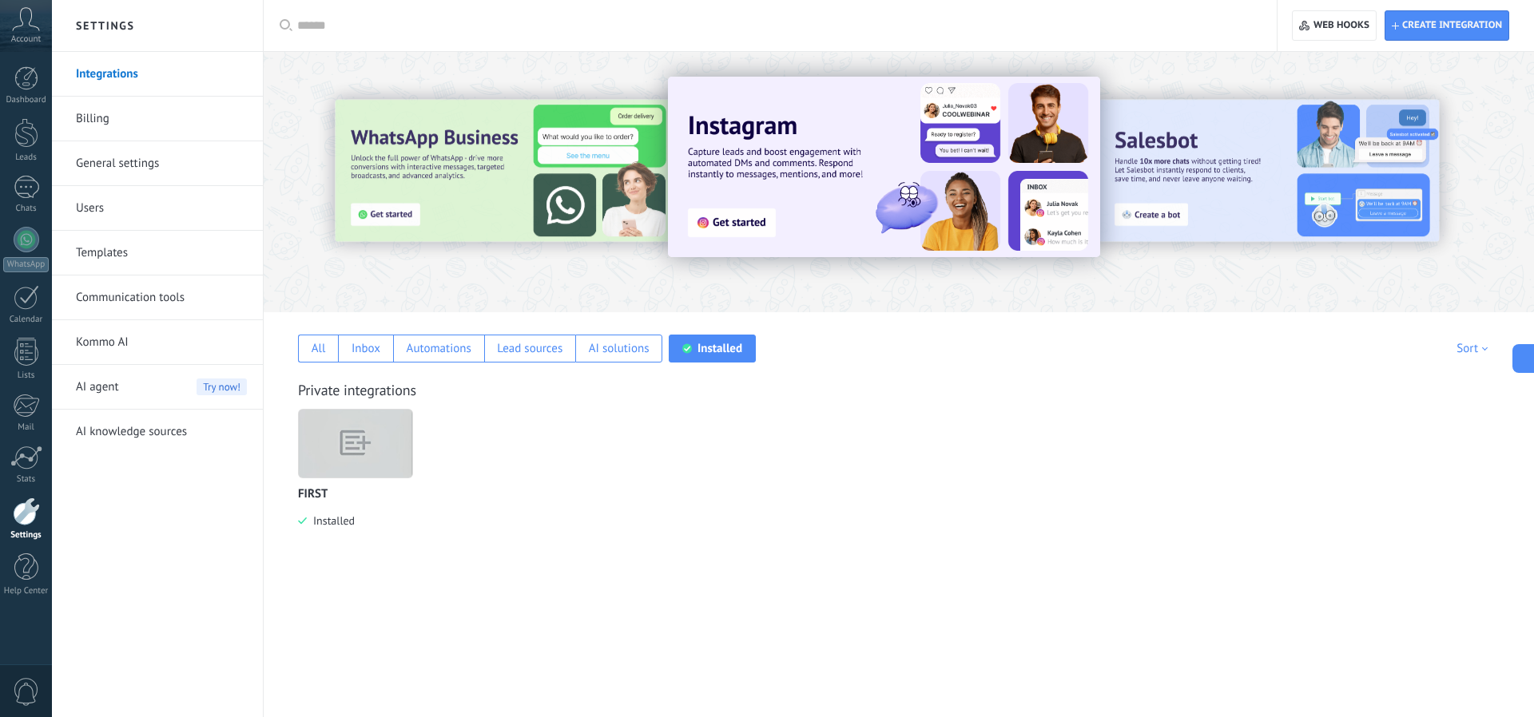
click at [34, 20] on icon at bounding box center [26, 19] width 28 height 24
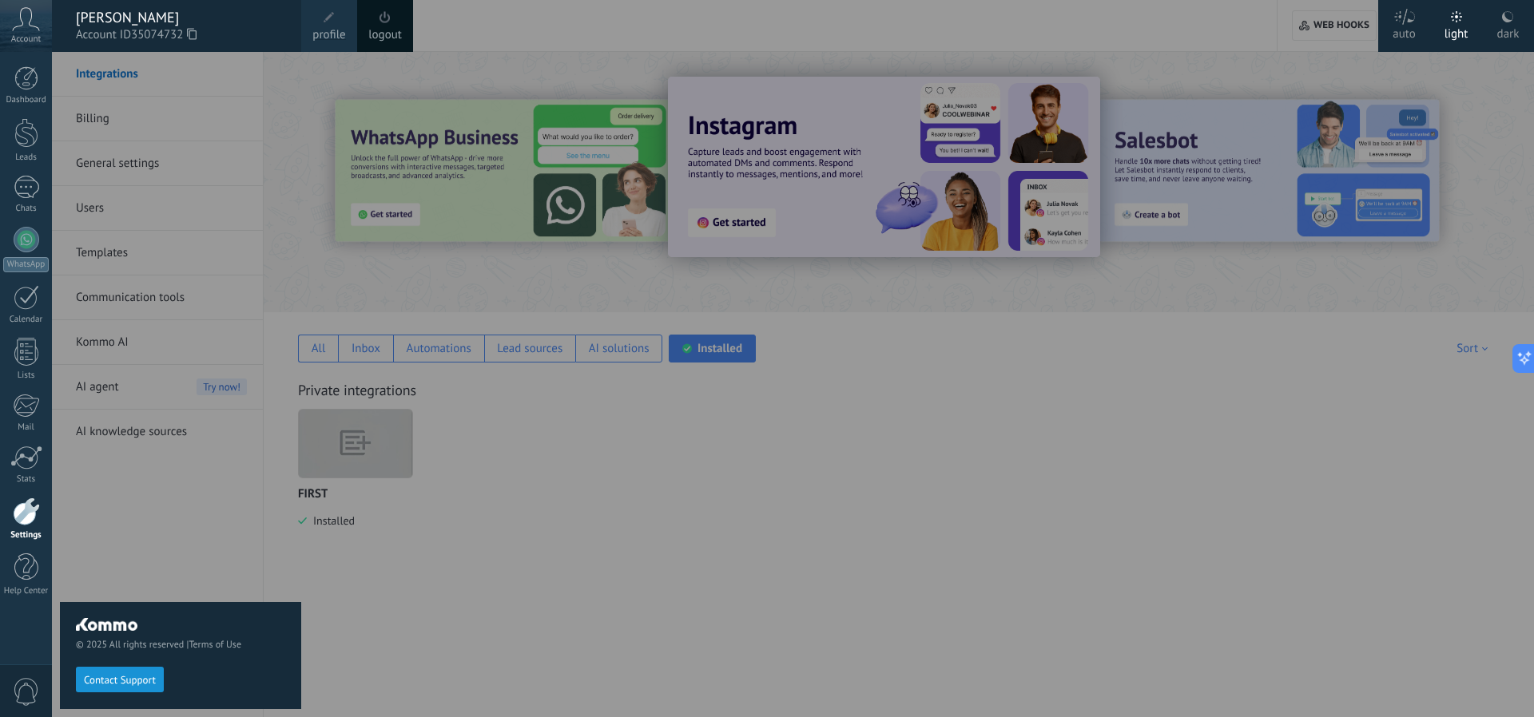
click at [324, 22] on span at bounding box center [329, 17] width 11 height 11
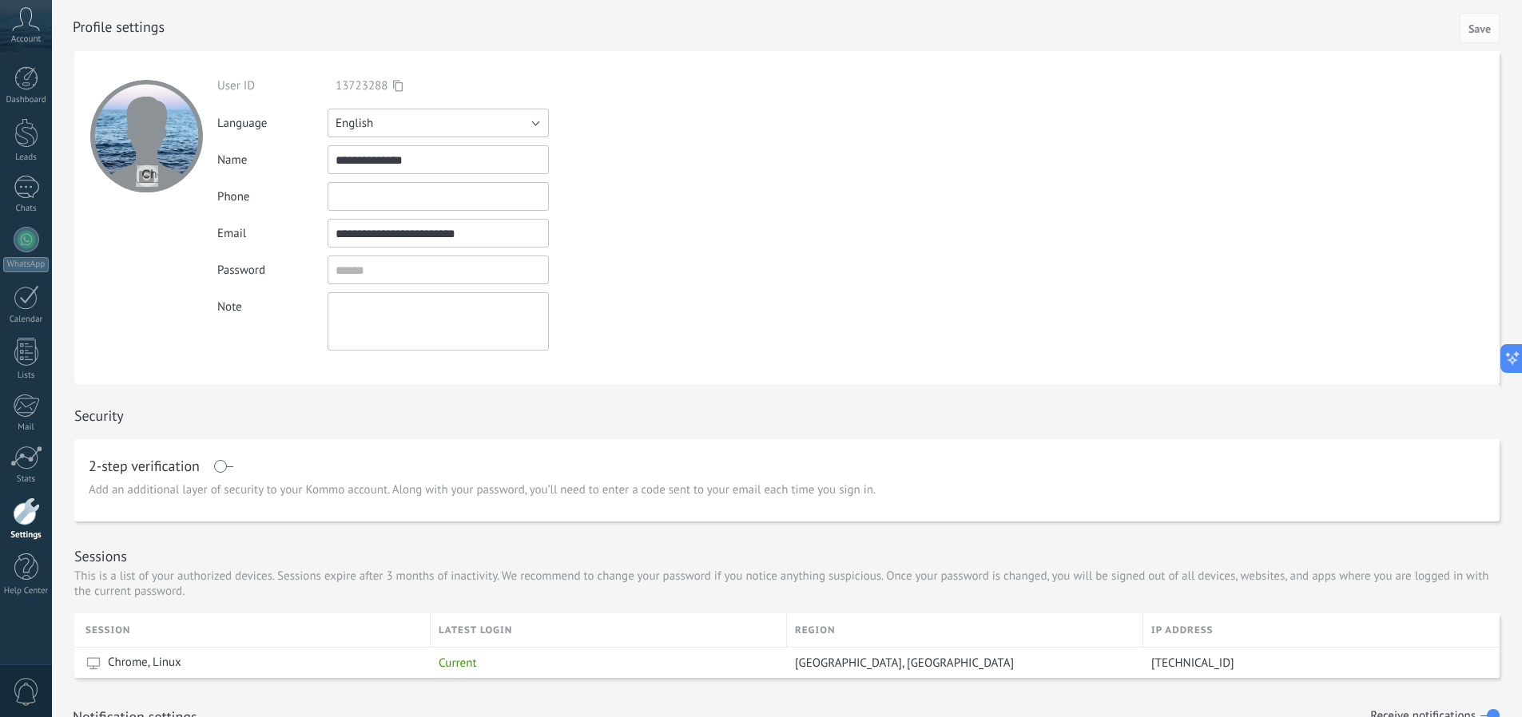
click at [401, 118] on button "English" at bounding box center [438, 123] width 221 height 29
click at [407, 115] on li "Русский" at bounding box center [433, 122] width 230 height 27
click at [407, 115] on button "Русский" at bounding box center [438, 123] width 221 height 29
click at [712, 201] on form "**********" at bounding box center [786, 217] width 1425 height 333
click at [348, 271] on input "textbox" at bounding box center [438, 270] width 221 height 29
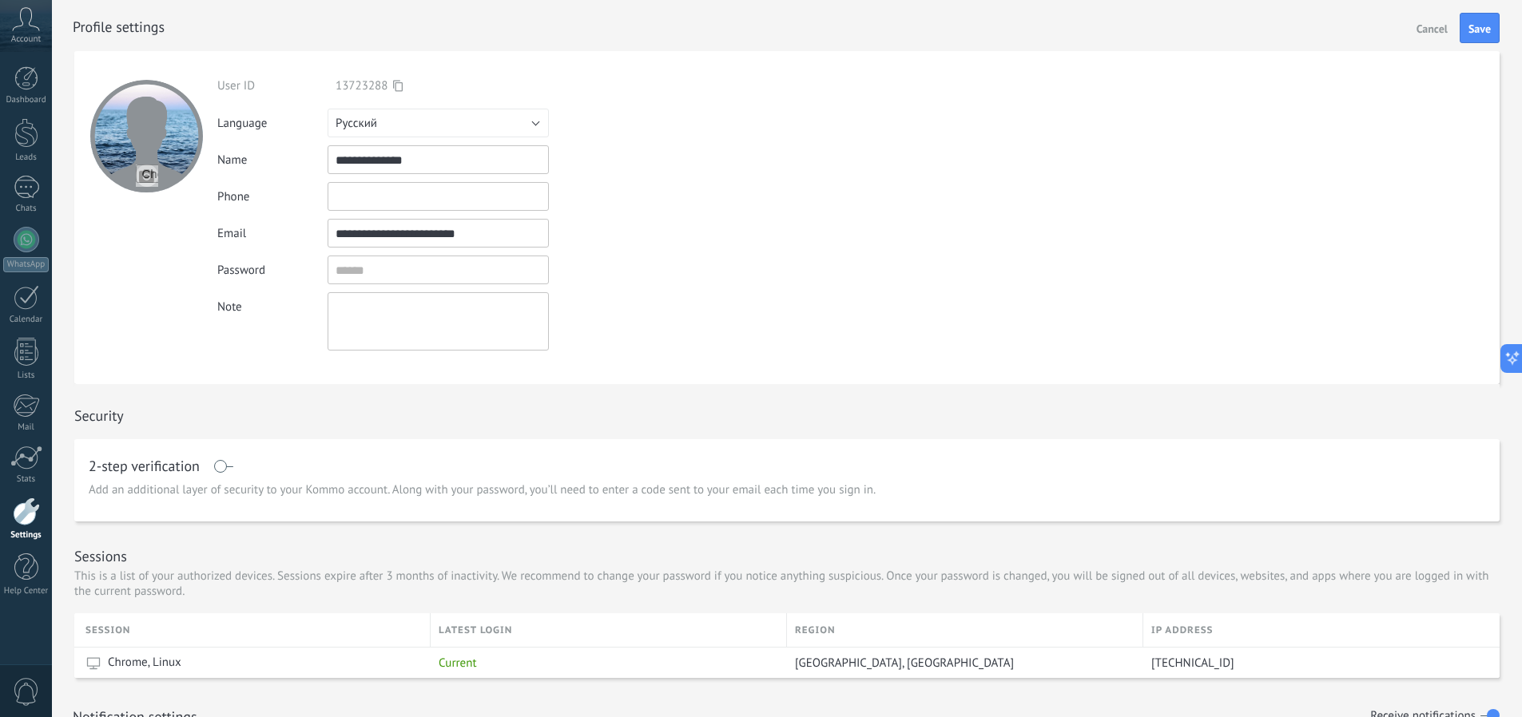
click at [448, 325] on textarea at bounding box center [438, 321] width 221 height 58
click at [734, 320] on form "**********" at bounding box center [786, 217] width 1425 height 333
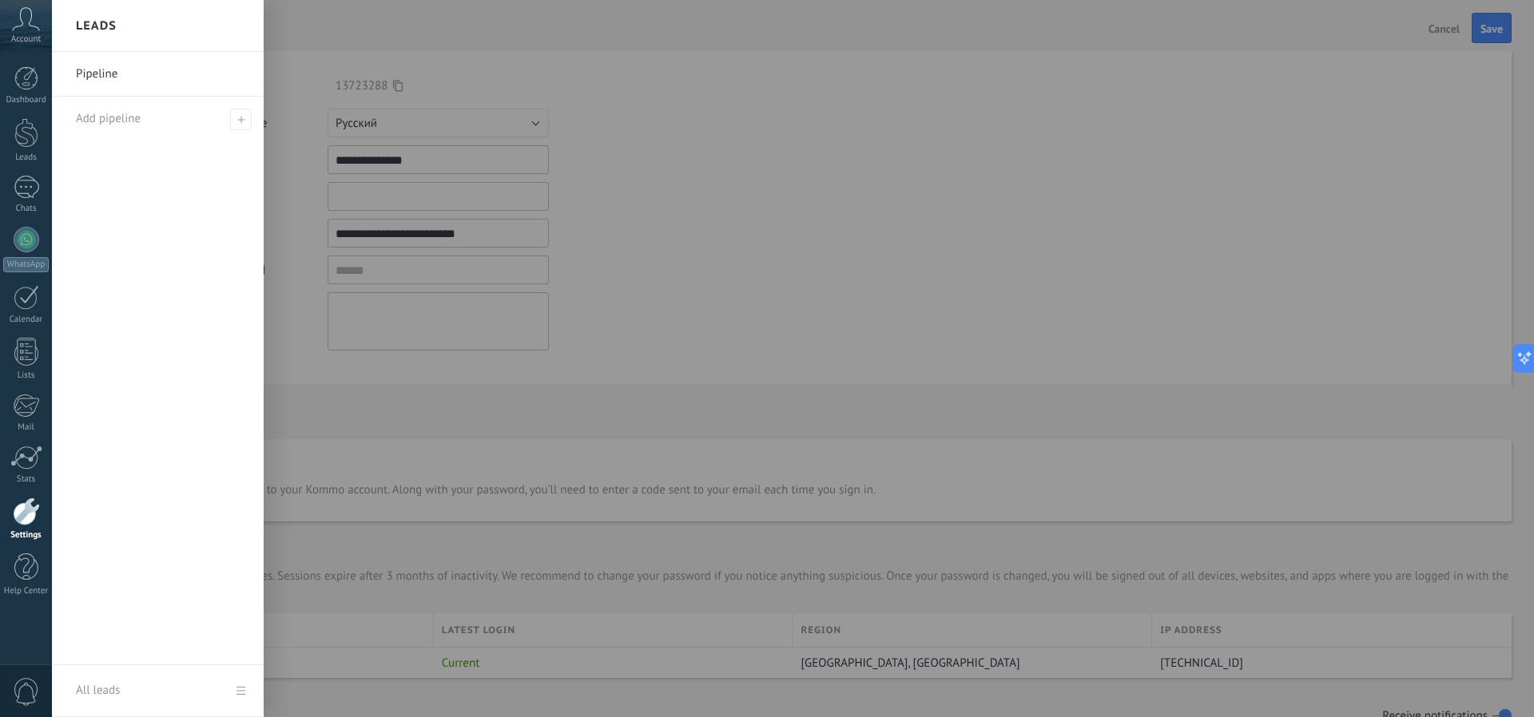
click at [119, 68] on link "Pipeline" at bounding box center [162, 74] width 172 height 45
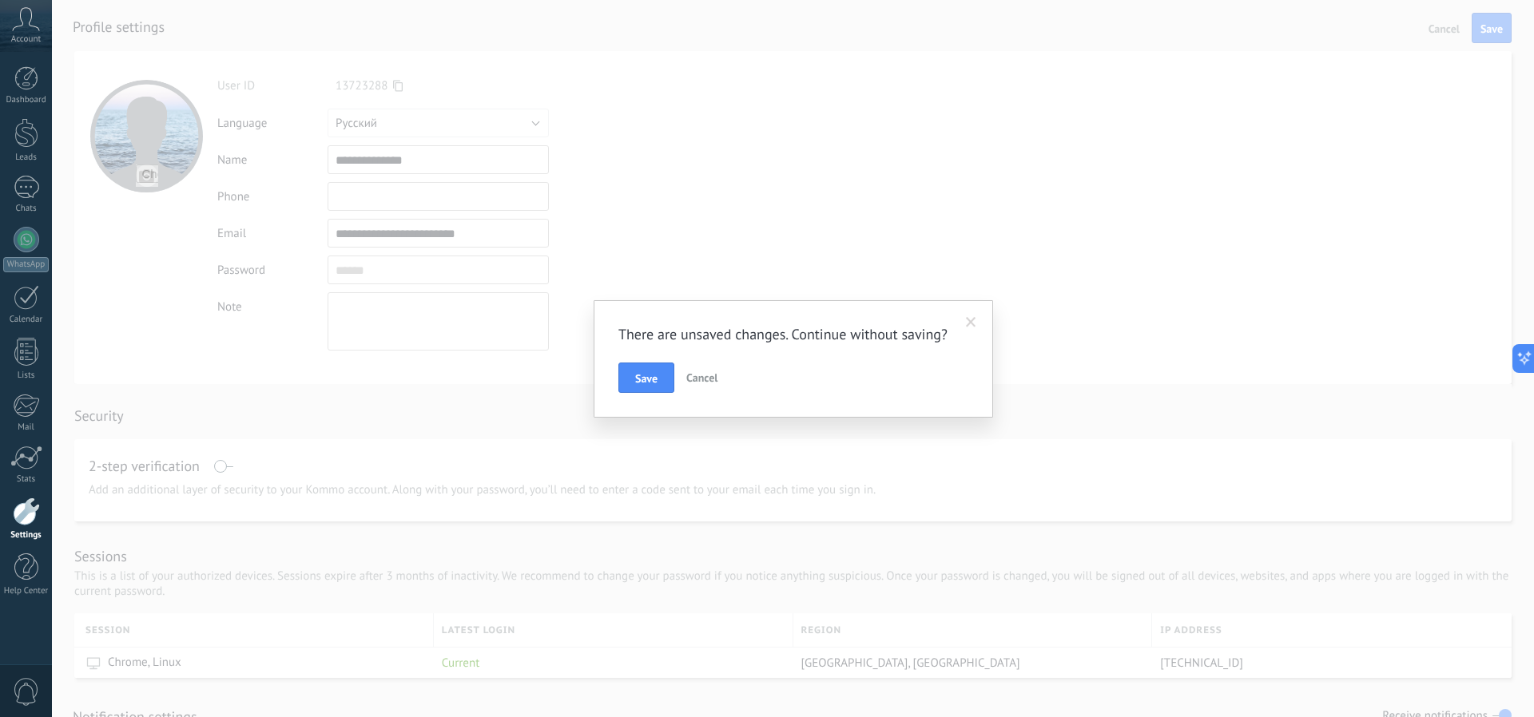
click at [717, 371] on span "Cancel" at bounding box center [701, 378] width 31 height 14
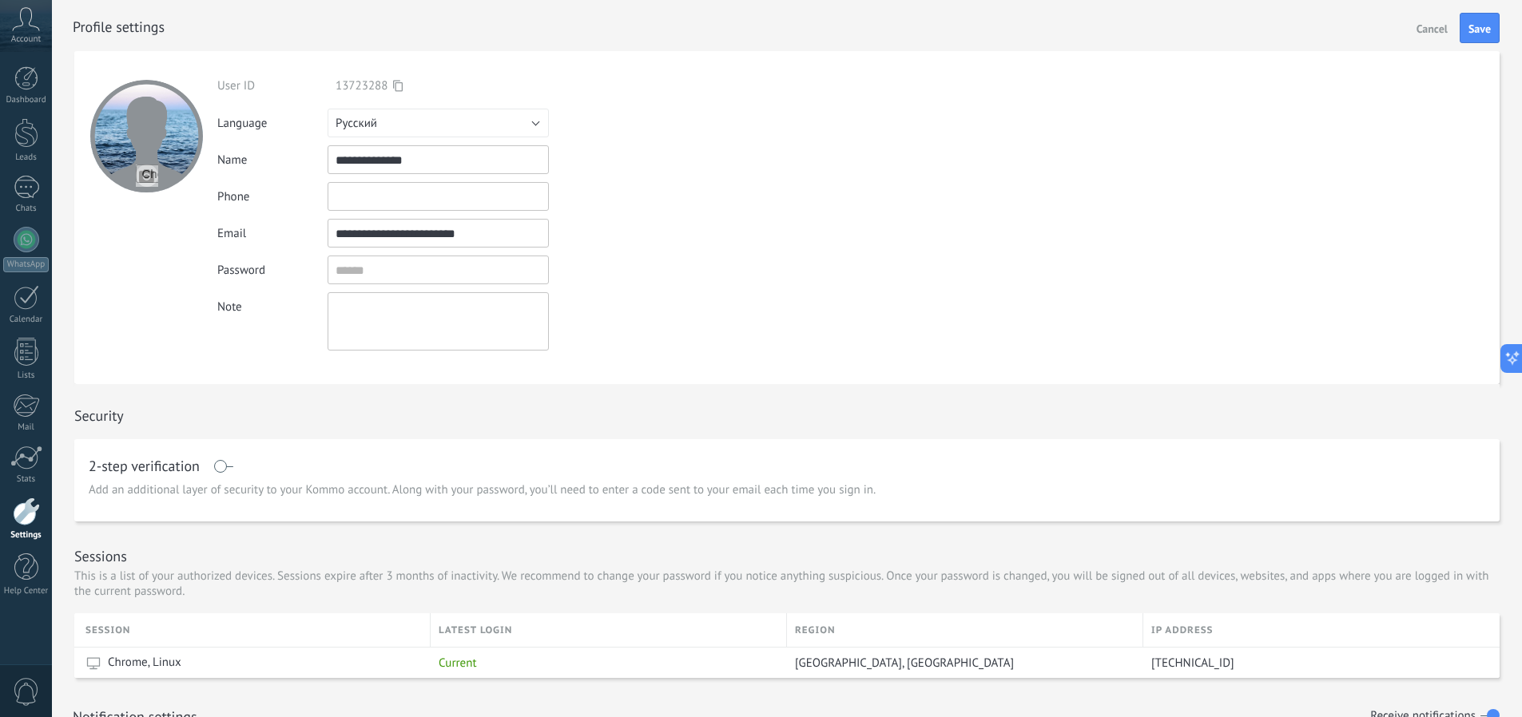
click at [27, 513] on div at bounding box center [26, 512] width 27 height 28
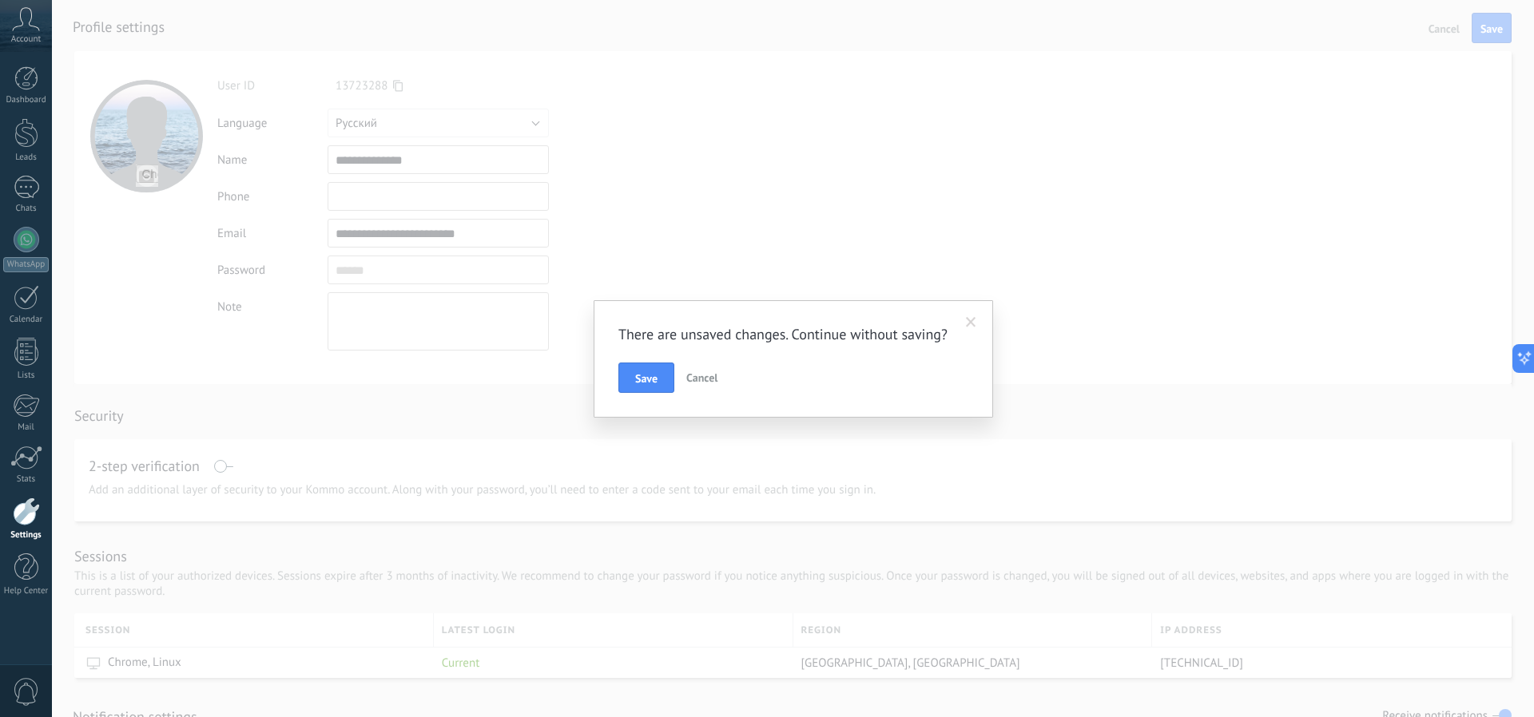
click at [708, 375] on span "Cancel" at bounding box center [701, 378] width 31 height 14
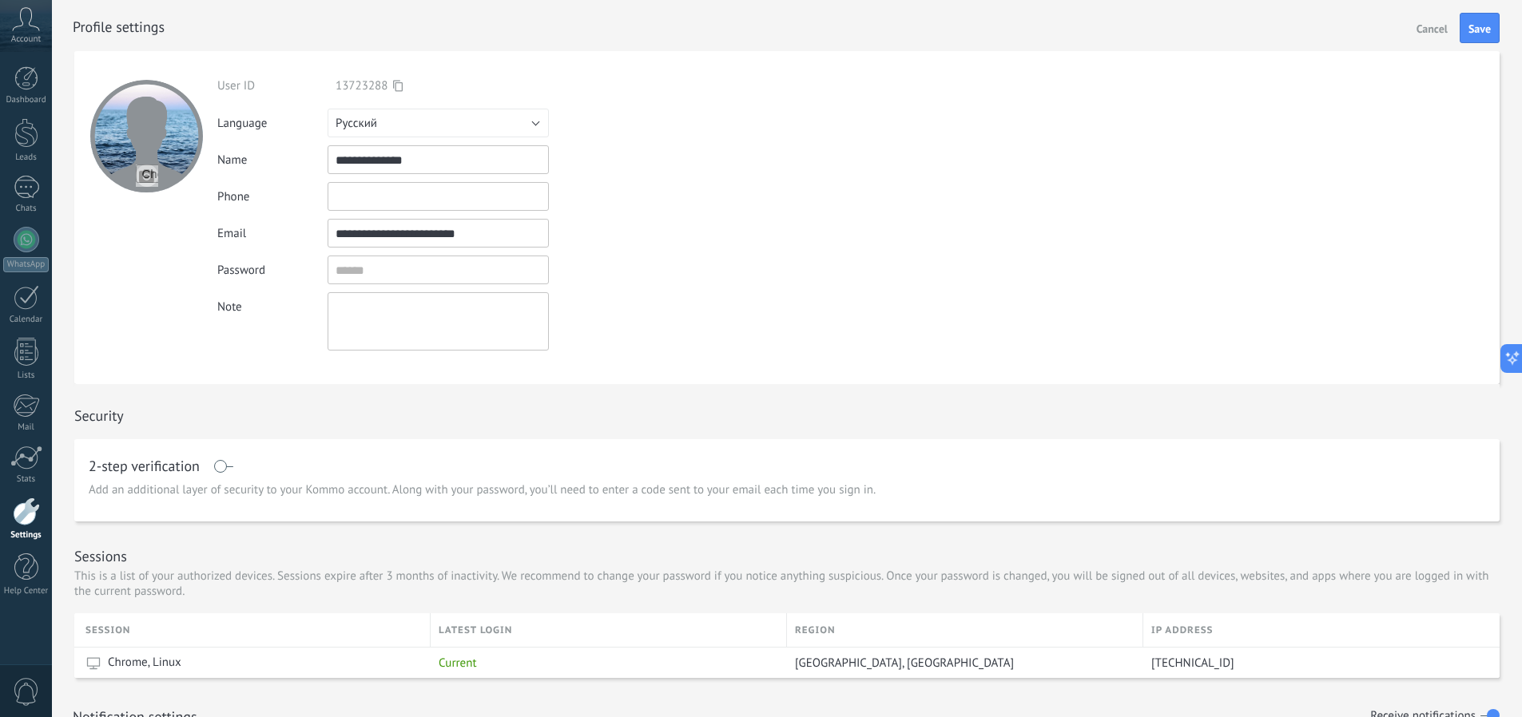
click at [31, 523] on div at bounding box center [26, 512] width 27 height 28
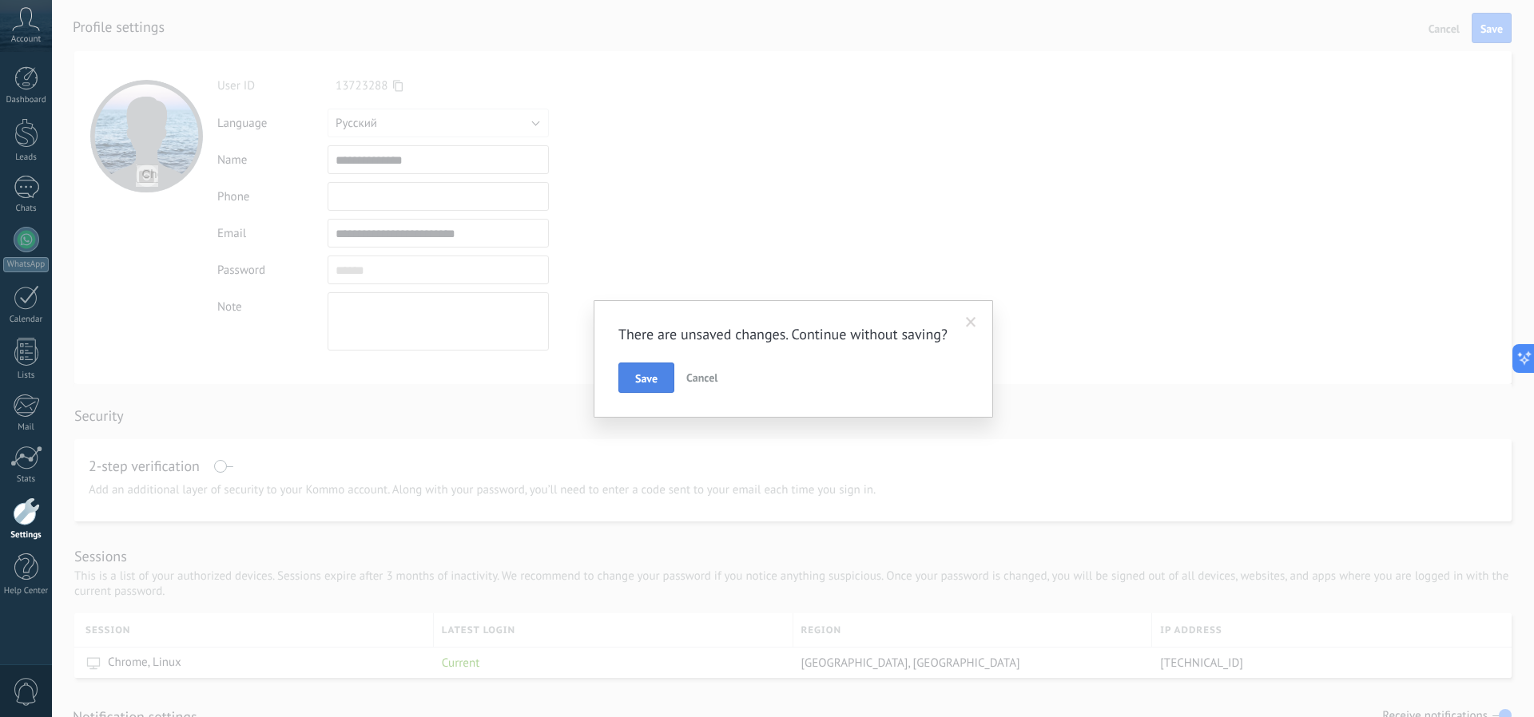
click at [634, 367] on button "Save" at bounding box center [646, 378] width 56 height 30
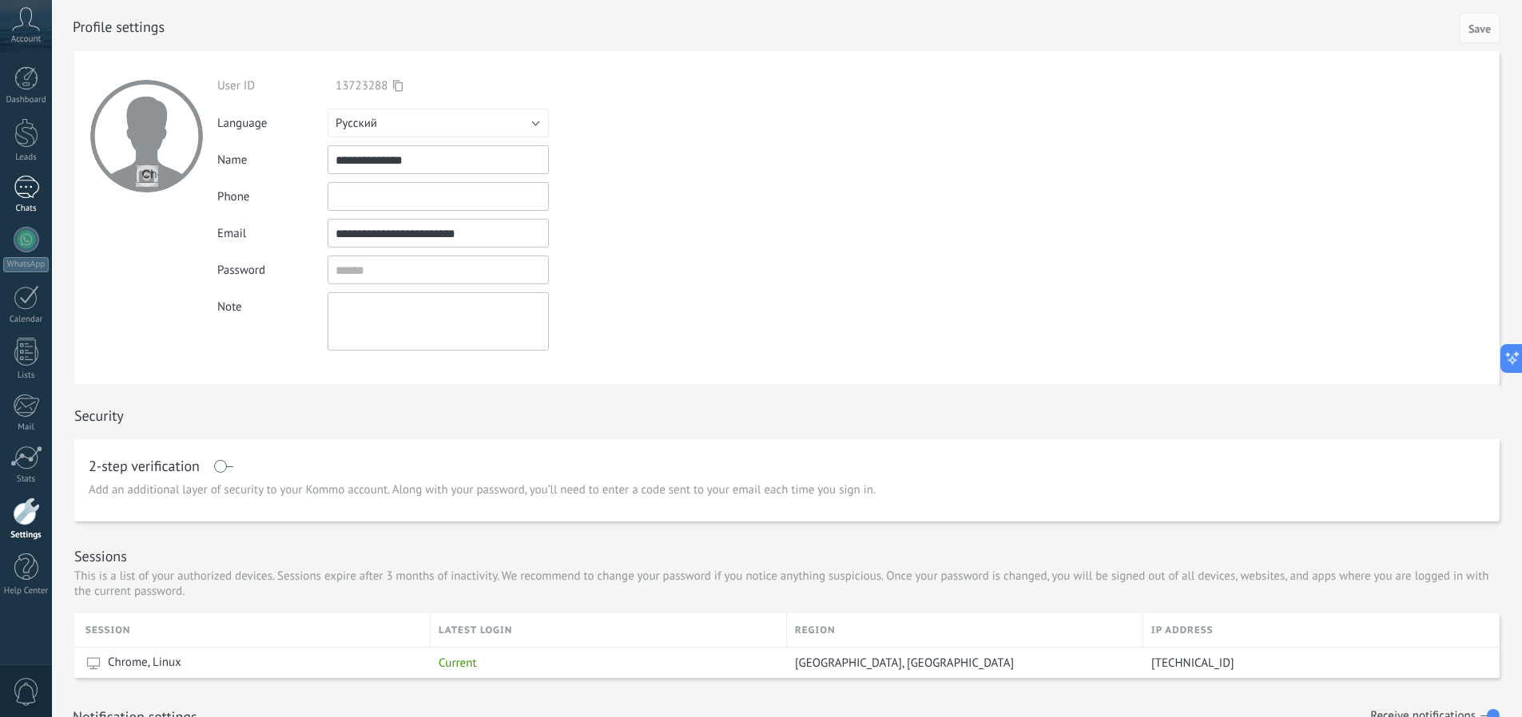
click at [23, 189] on div at bounding box center [27, 187] width 26 height 23
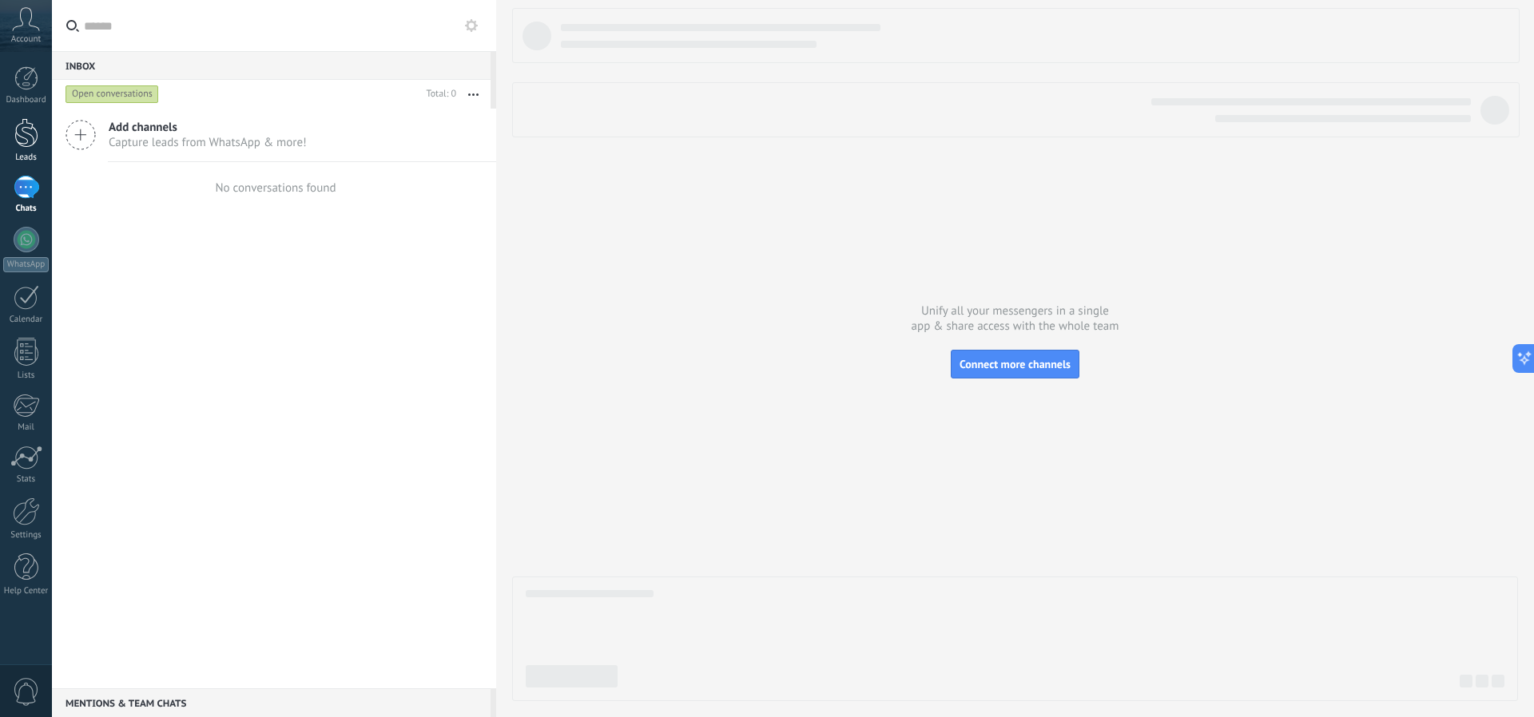
click at [28, 151] on link "Leads" at bounding box center [26, 140] width 52 height 45
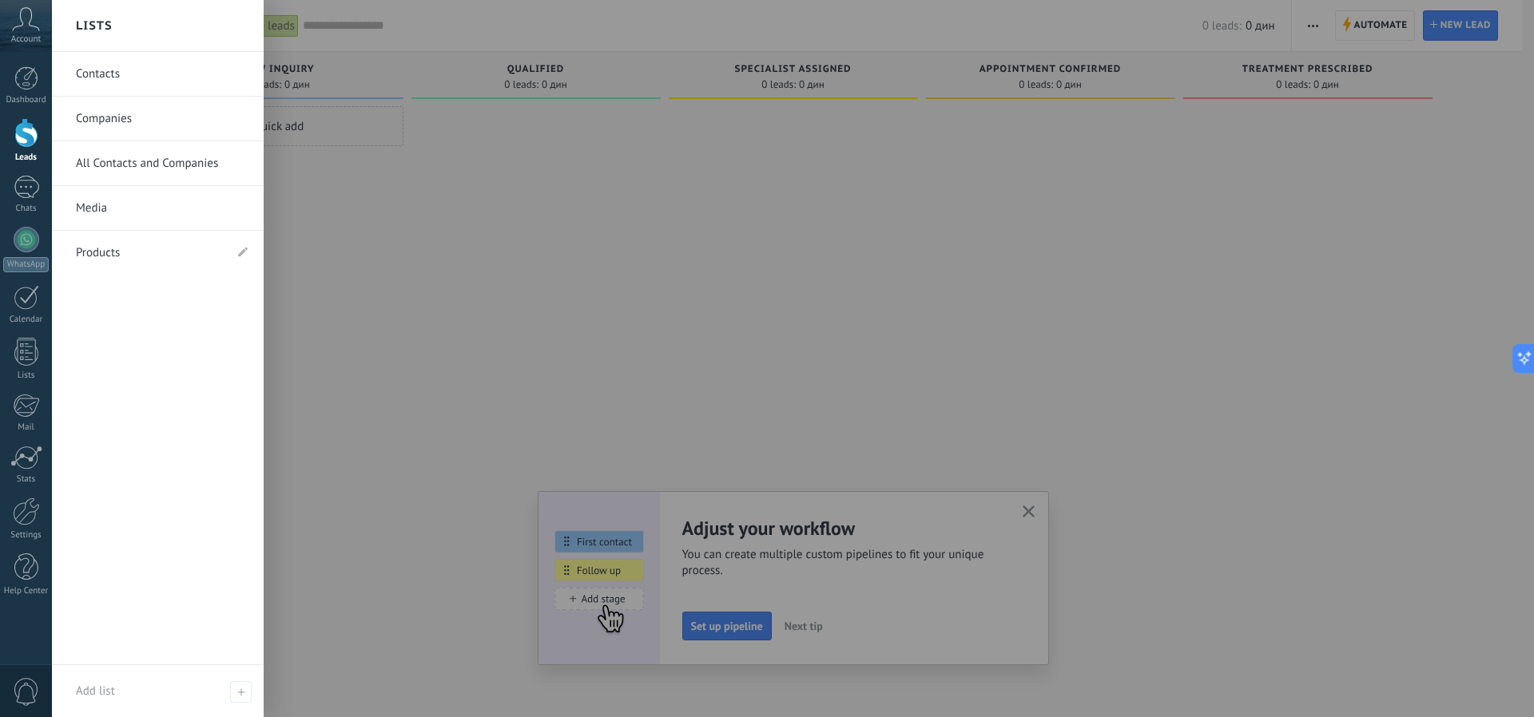
click at [152, 70] on link "Contacts" at bounding box center [162, 74] width 172 height 45
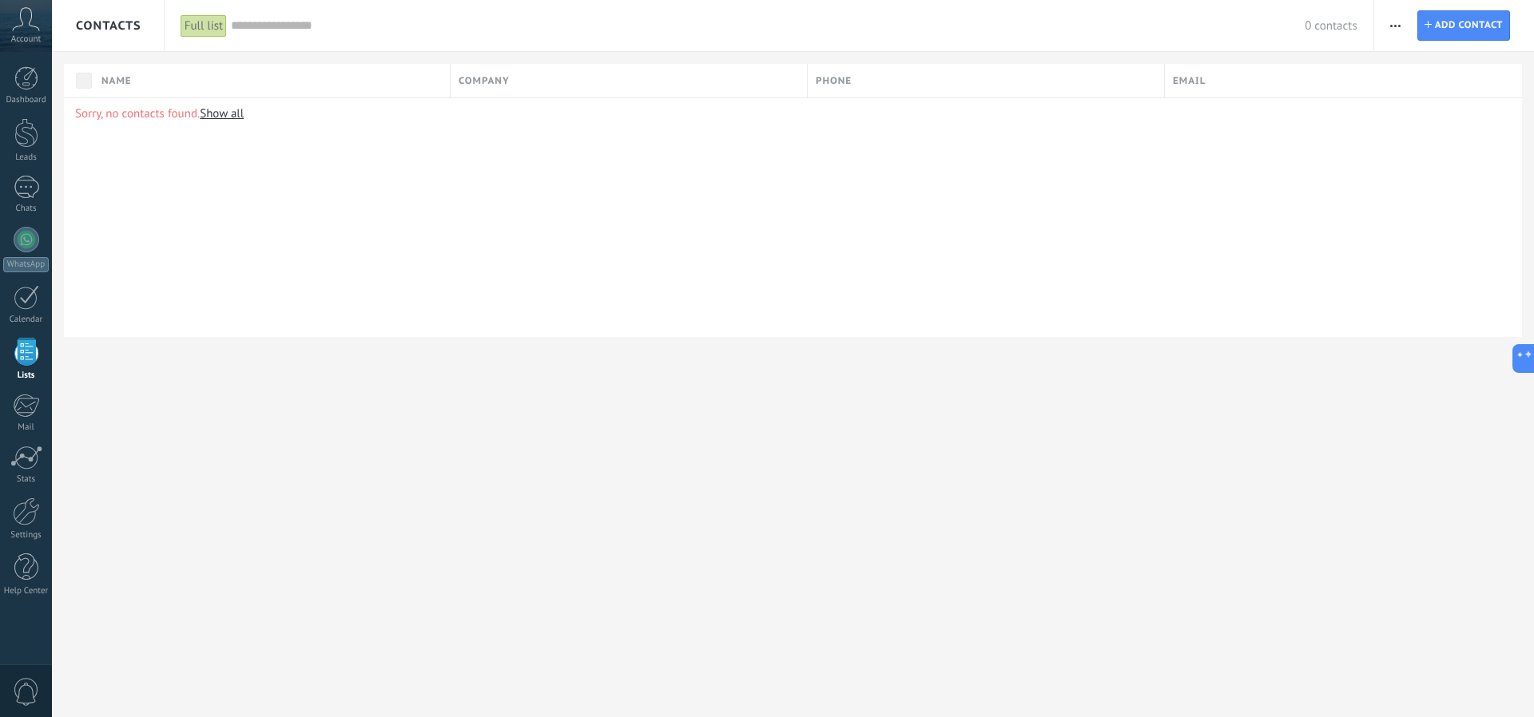
click at [219, 117] on link "Show all" at bounding box center [222, 113] width 44 height 15
click at [1397, 22] on span "button" at bounding box center [1395, 25] width 10 height 30
click at [281, 537] on div "Contacts Full list Apply 0 contacts Full list Contacts without tasks assigned C…" at bounding box center [793, 358] width 1482 height 717
click at [23, 522] on div at bounding box center [26, 512] width 27 height 28
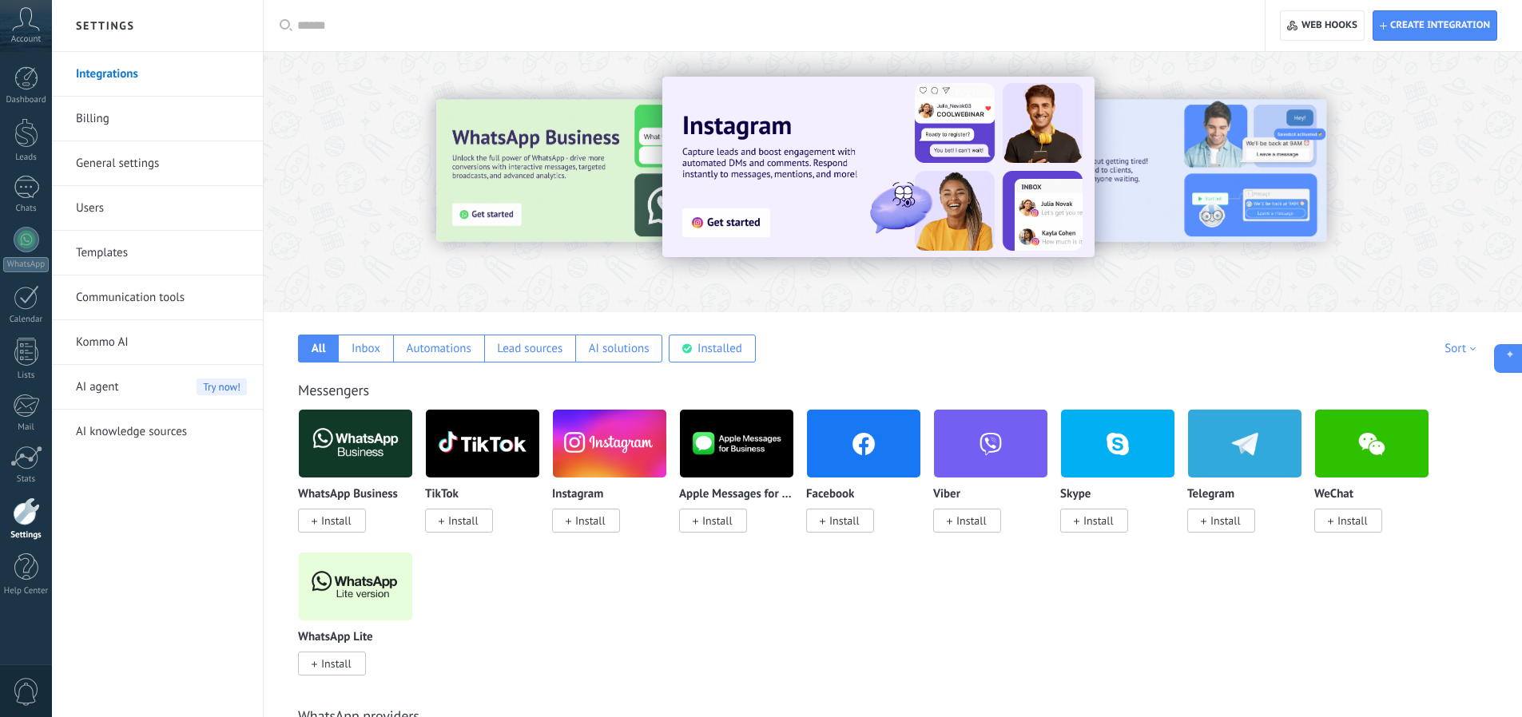
click at [1511, 363] on icon at bounding box center [1506, 359] width 17 height 17
type textarea "**********"
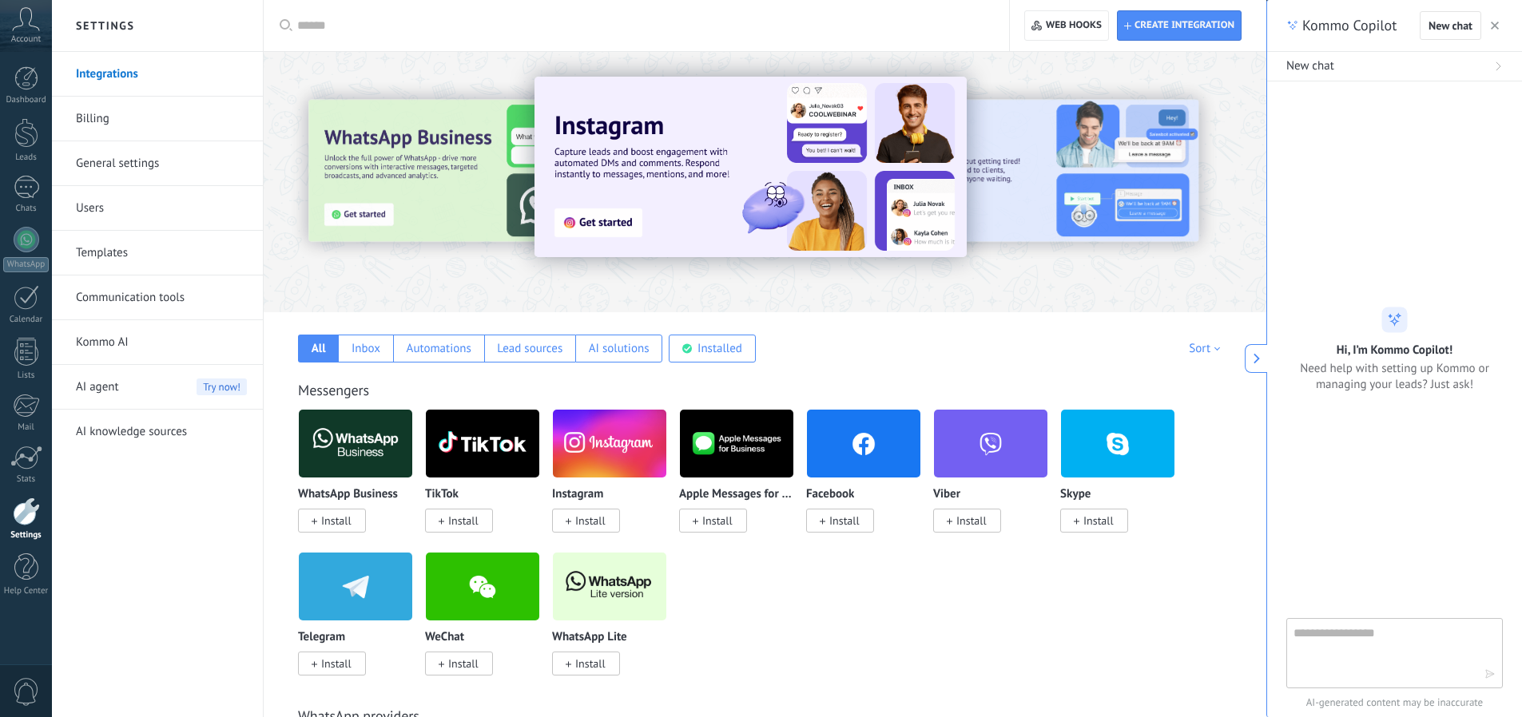
click at [1352, 635] on textarea at bounding box center [1383, 653] width 180 height 58
type textarea "*"
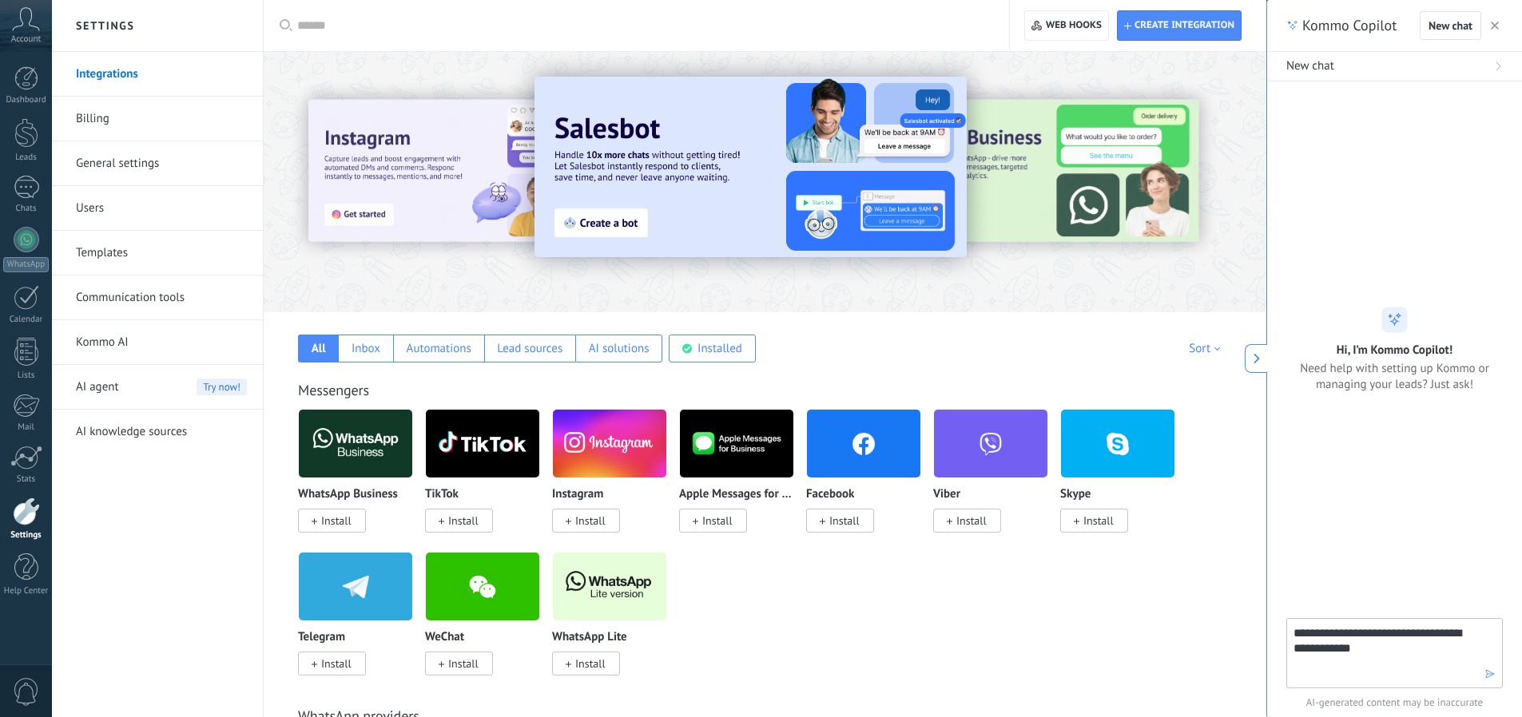
type textarea "**********"
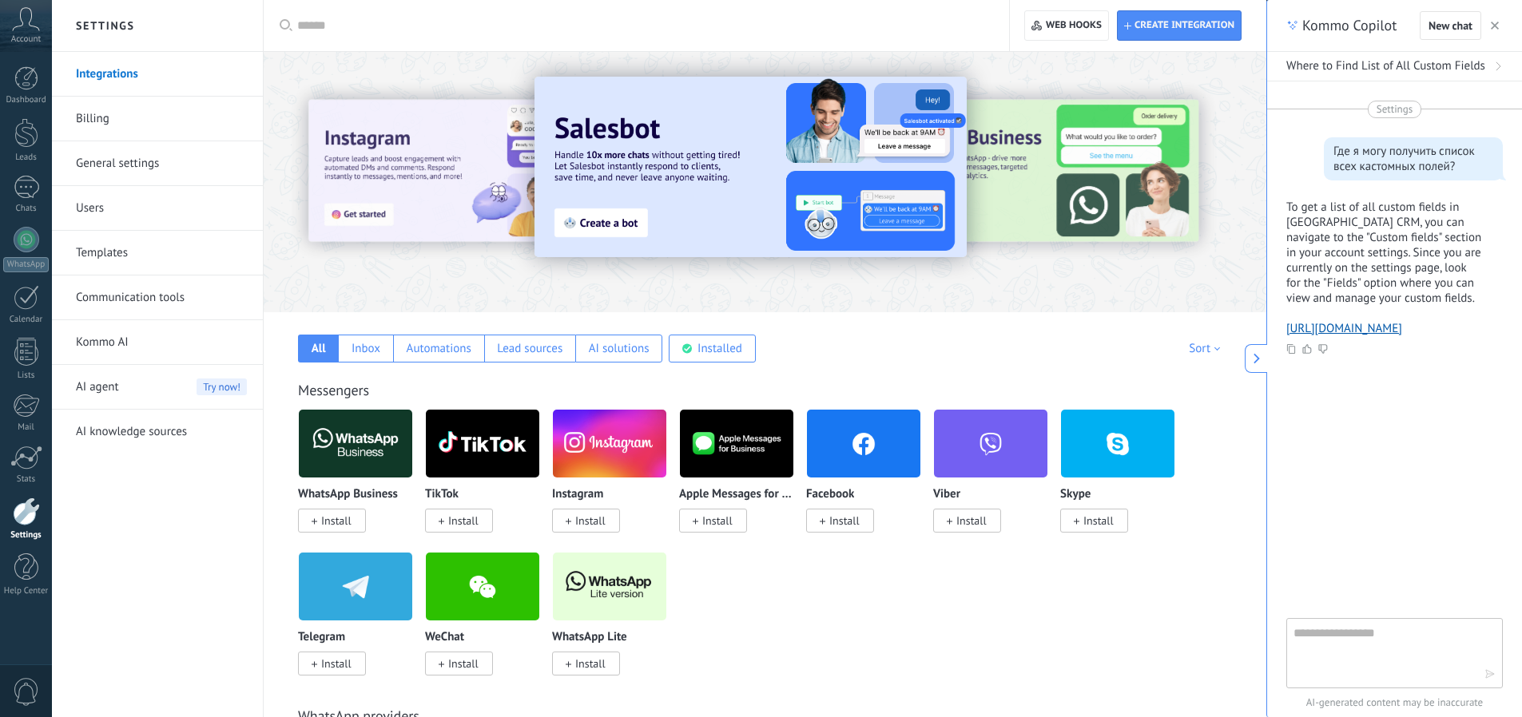
click at [21, 520] on div at bounding box center [26, 512] width 27 height 28
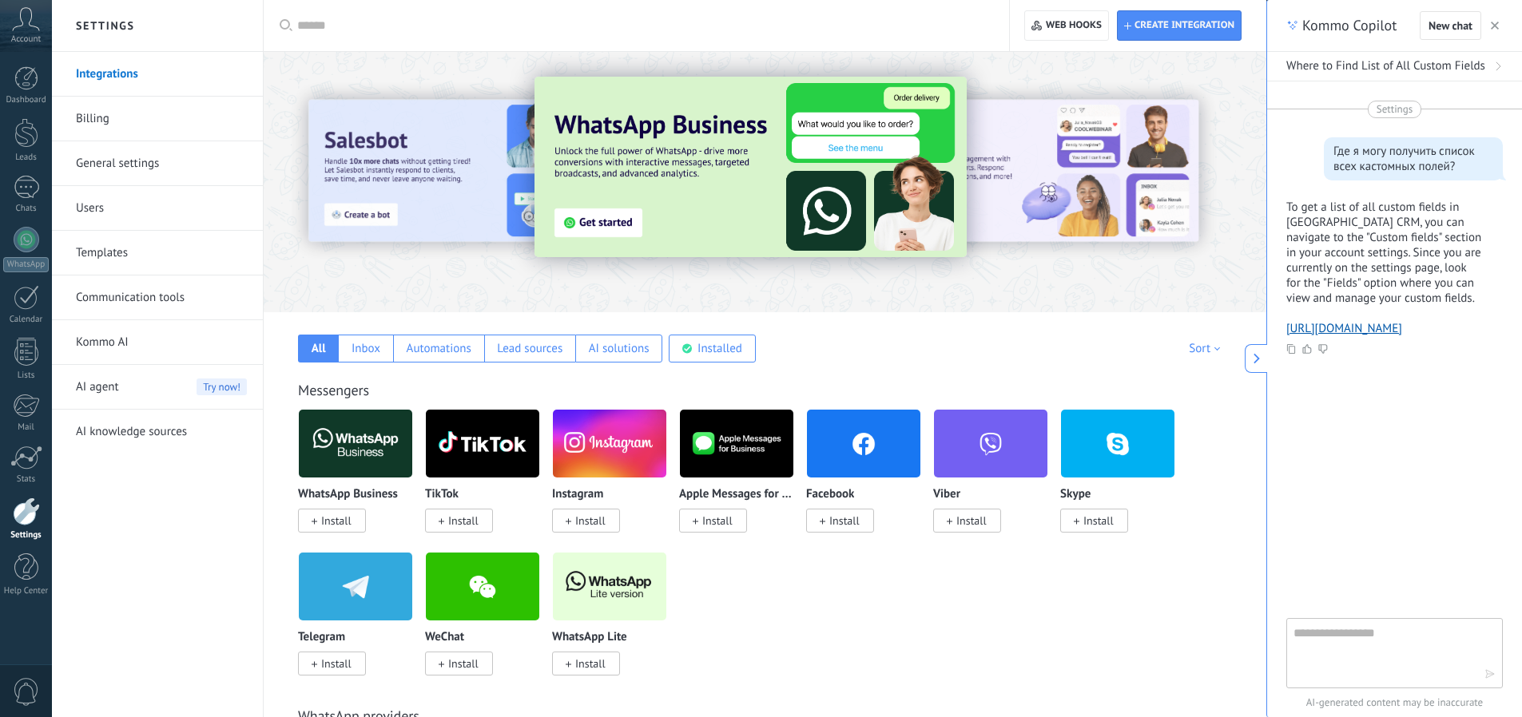
scroll to position [4046, 0]
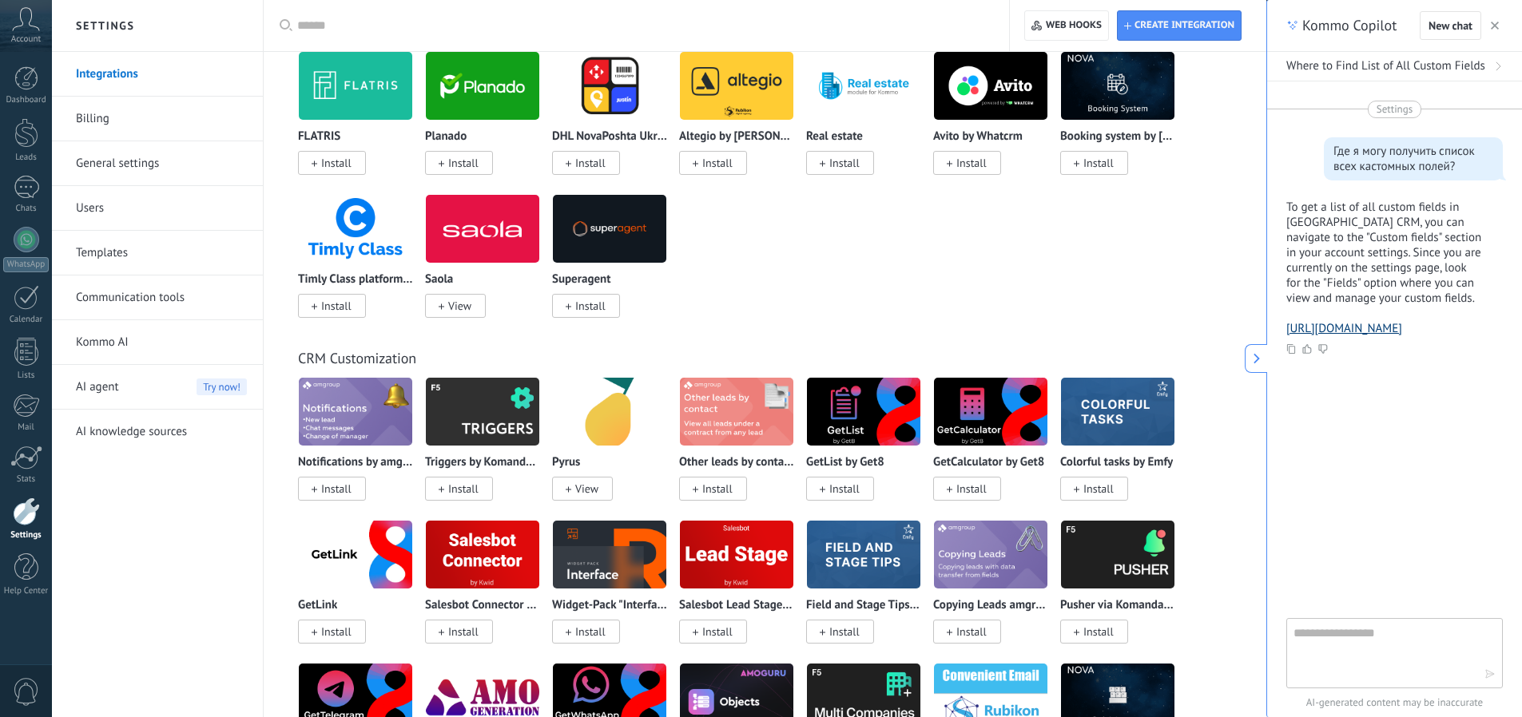
click at [1344, 332] on link "[URL][DOMAIN_NAME]" at bounding box center [1344, 328] width 116 height 15
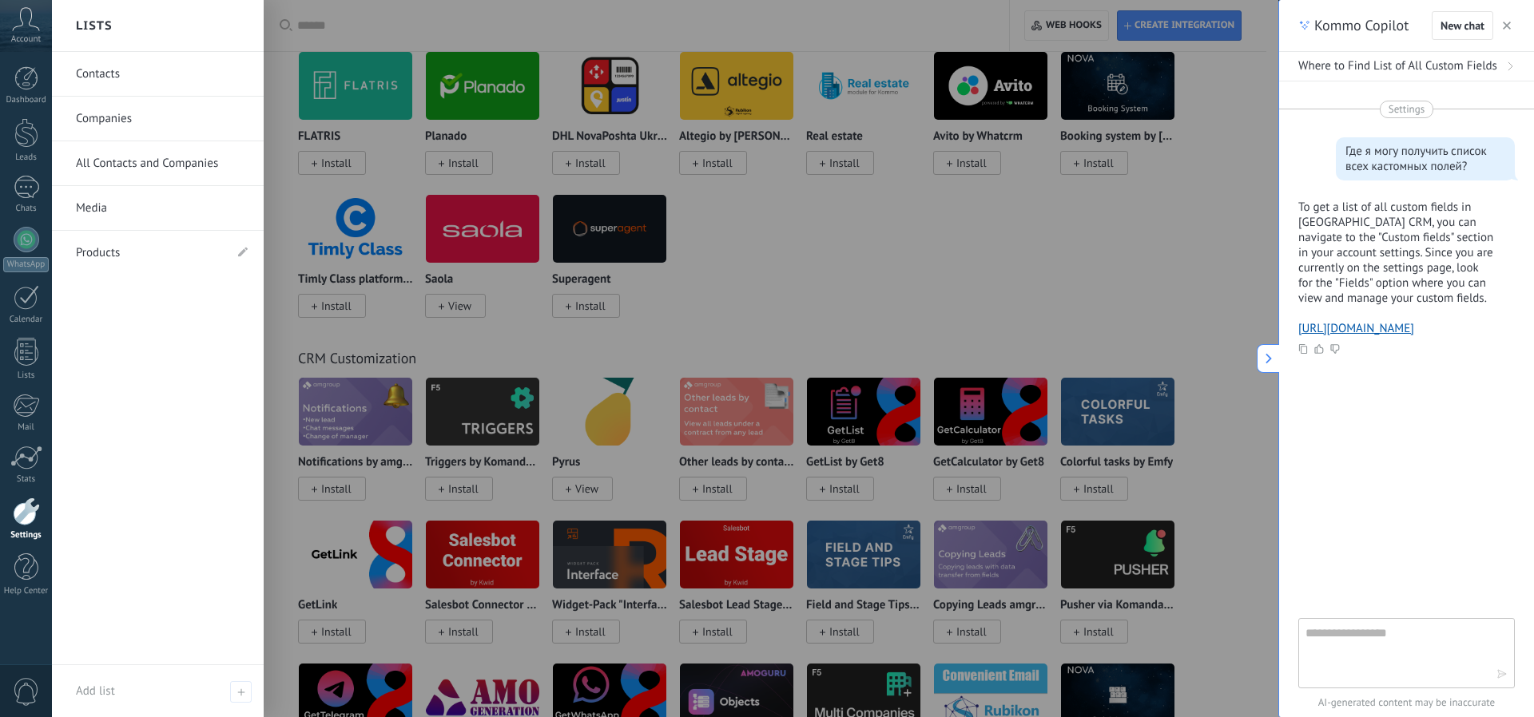
click at [144, 81] on link "Contacts" at bounding box center [162, 74] width 172 height 45
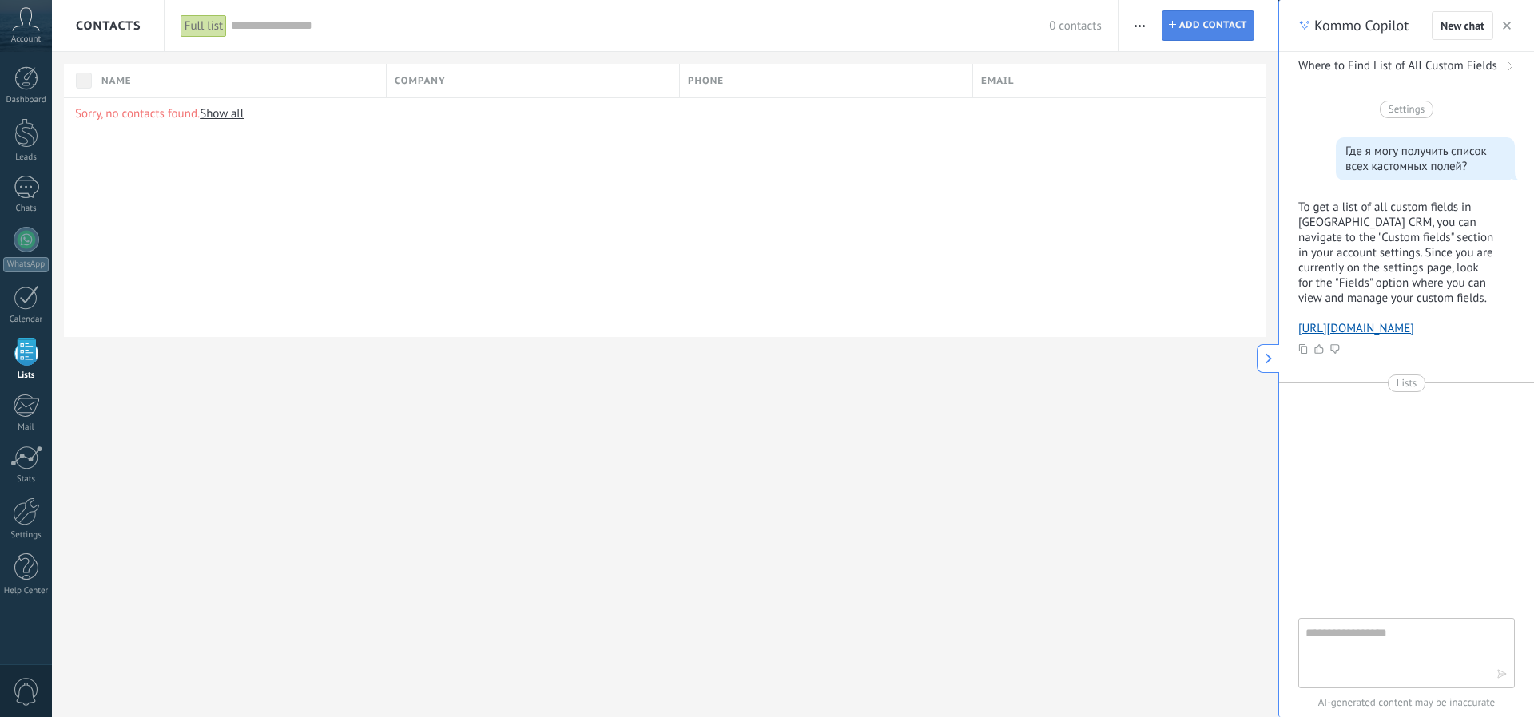
click at [1215, 33] on span "Add contact" at bounding box center [1213, 25] width 68 height 29
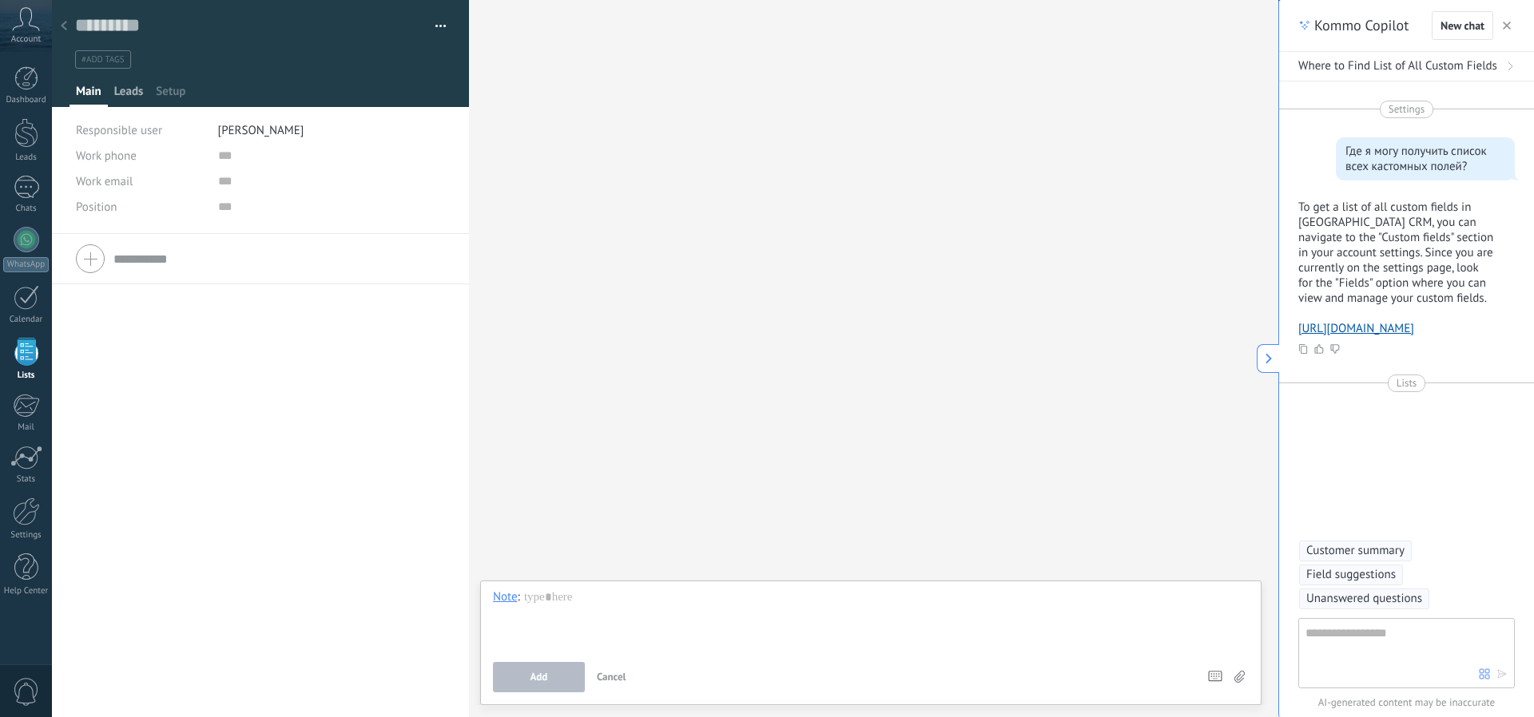
click at [125, 87] on span "Leads" at bounding box center [129, 95] width 30 height 23
click at [174, 94] on span "Setup" at bounding box center [171, 95] width 30 height 23
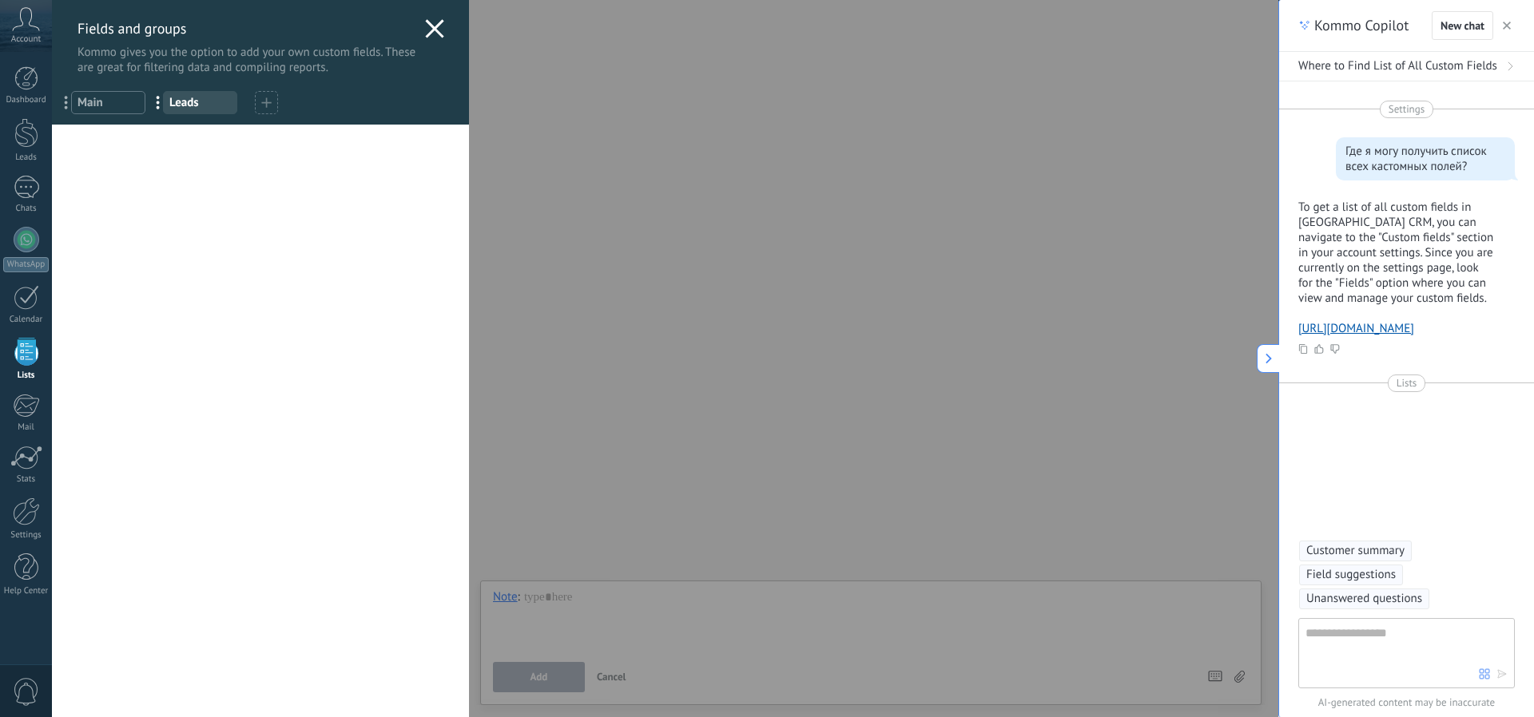
click at [220, 102] on span "Leads" at bounding box center [200, 102] width 62 height 15
click at [105, 101] on span "Main" at bounding box center [108, 102] width 62 height 15
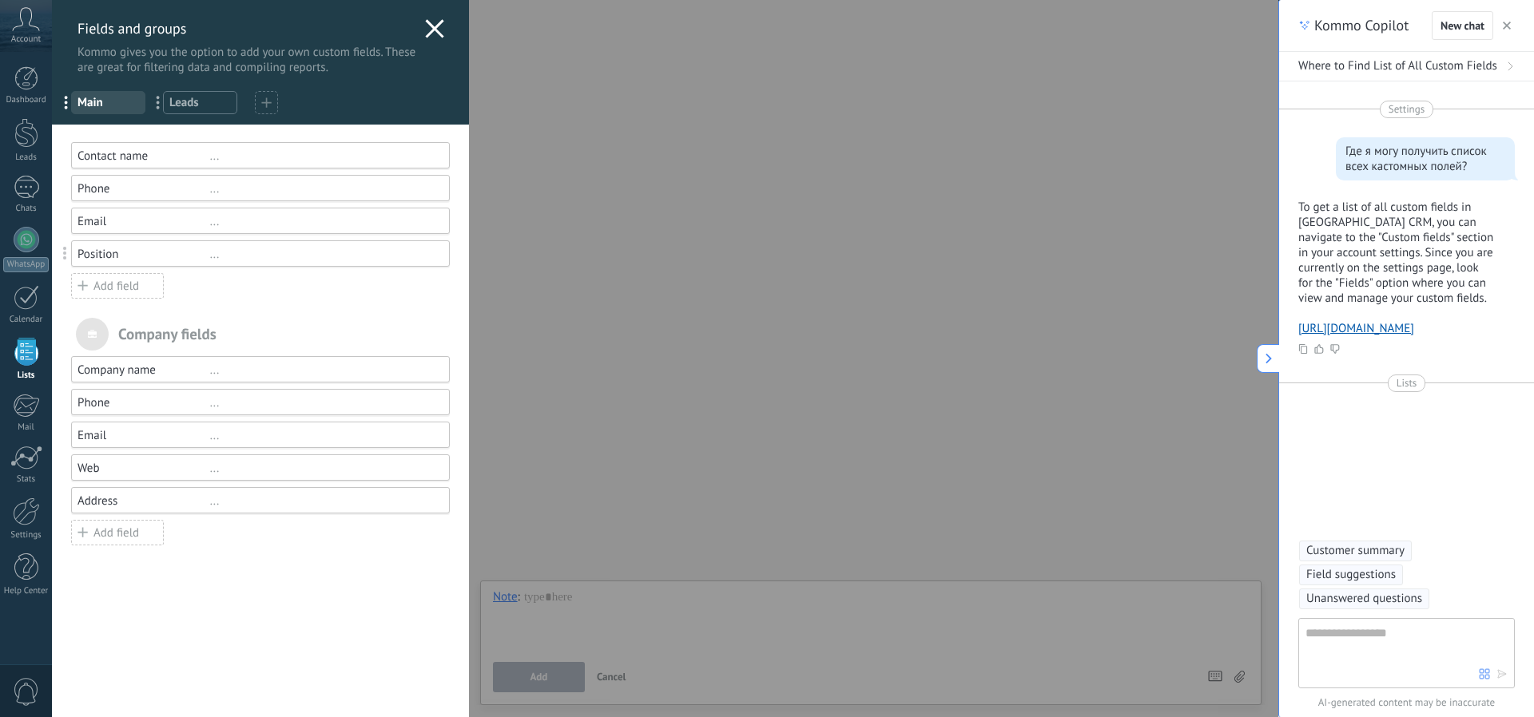
click at [201, 109] on span "Leads" at bounding box center [200, 102] width 62 height 15
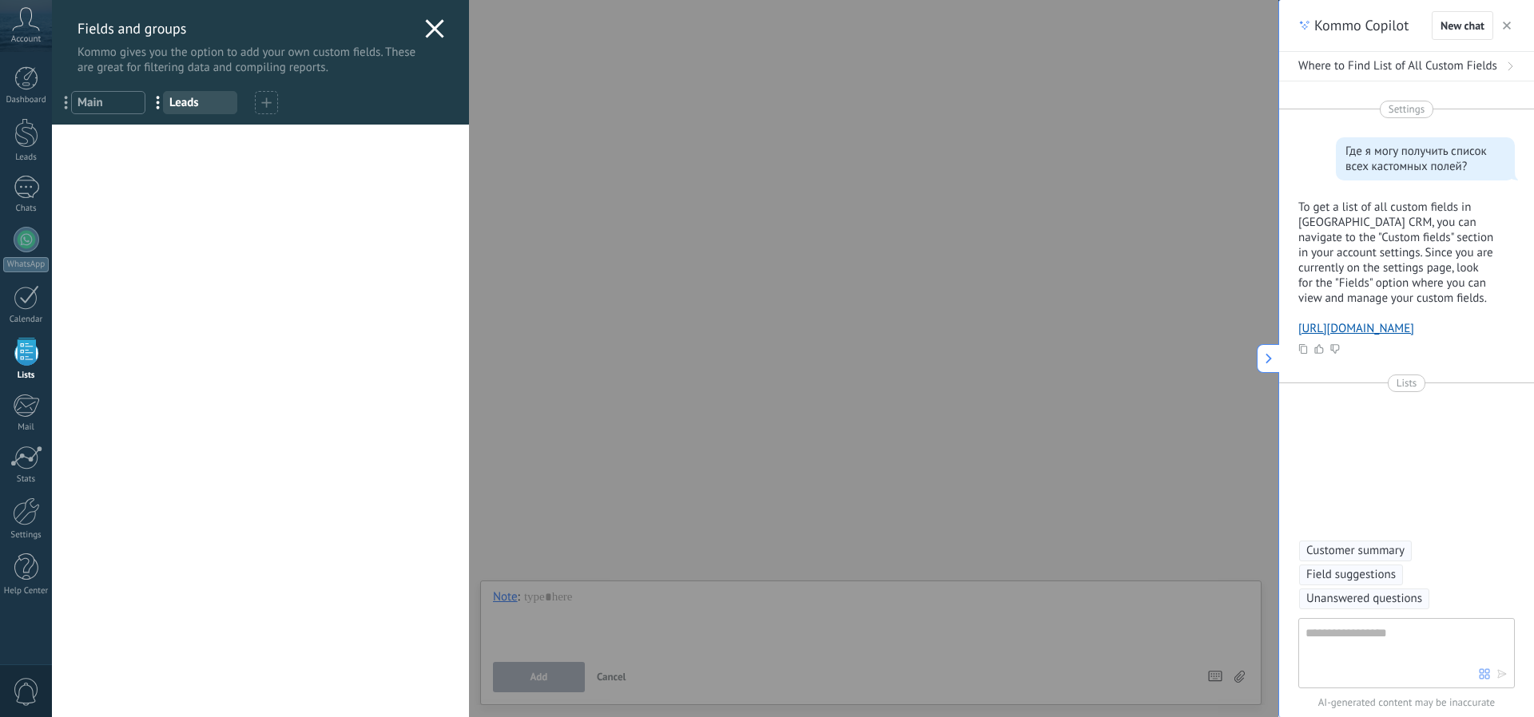
click at [115, 103] on span "Main" at bounding box center [108, 102] width 62 height 15
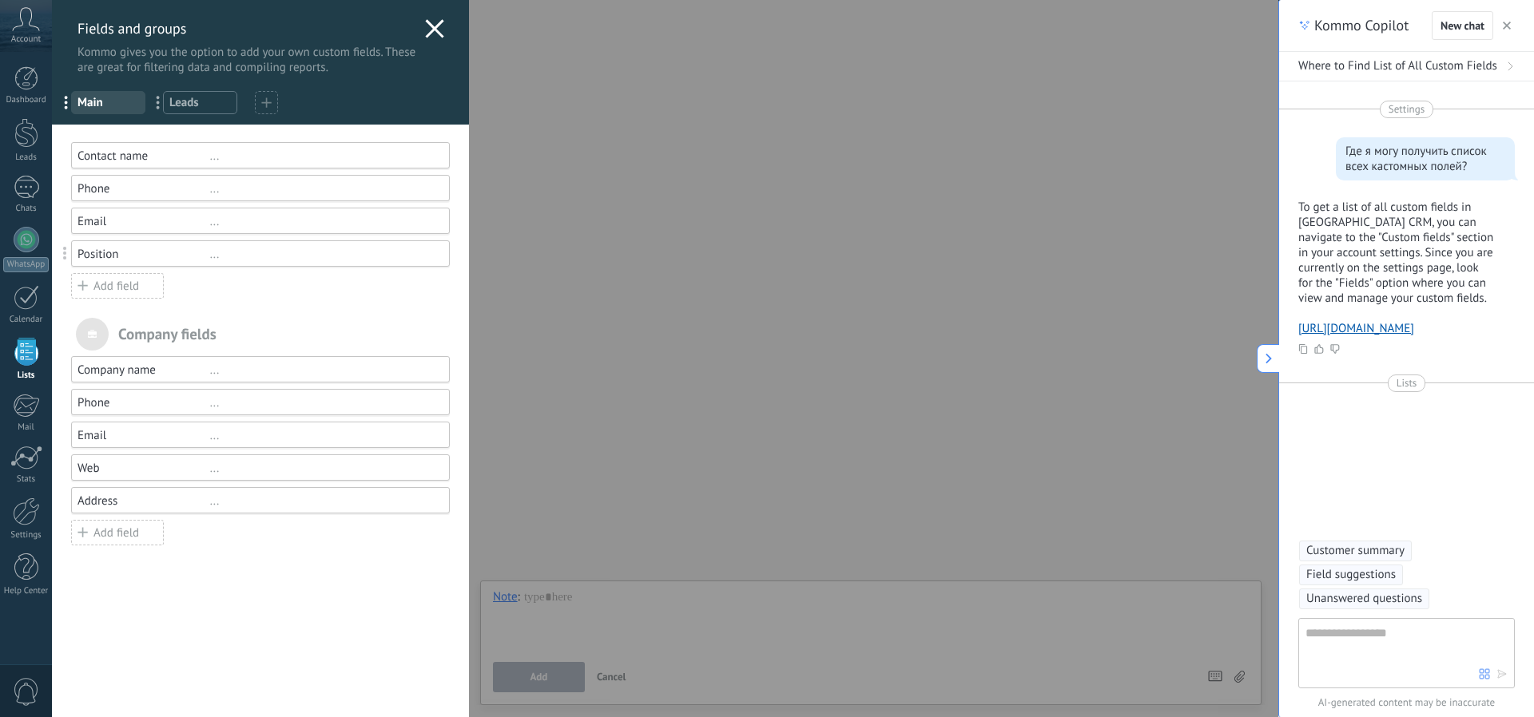
click at [266, 100] on use at bounding box center [266, 102] width 10 height 10
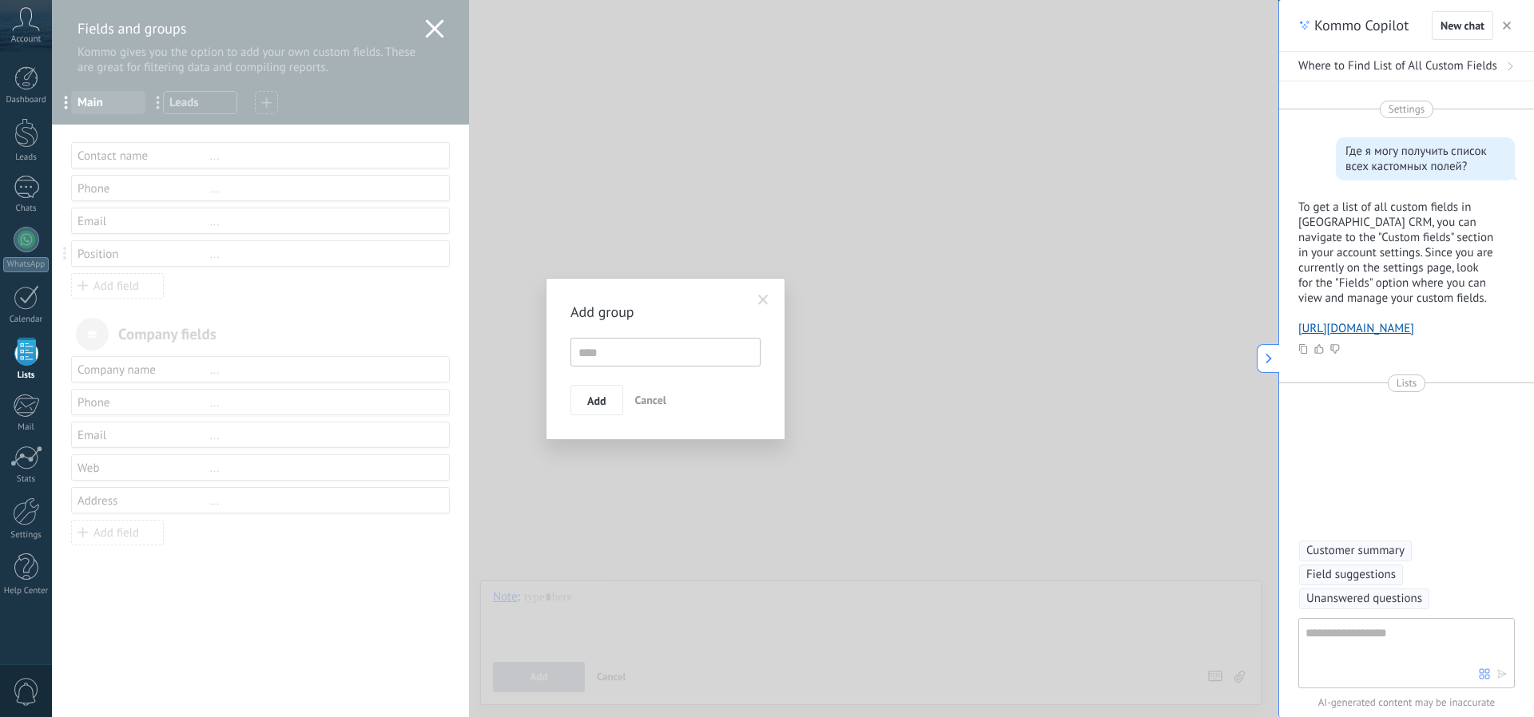
click at [764, 301] on span at bounding box center [763, 300] width 10 height 11
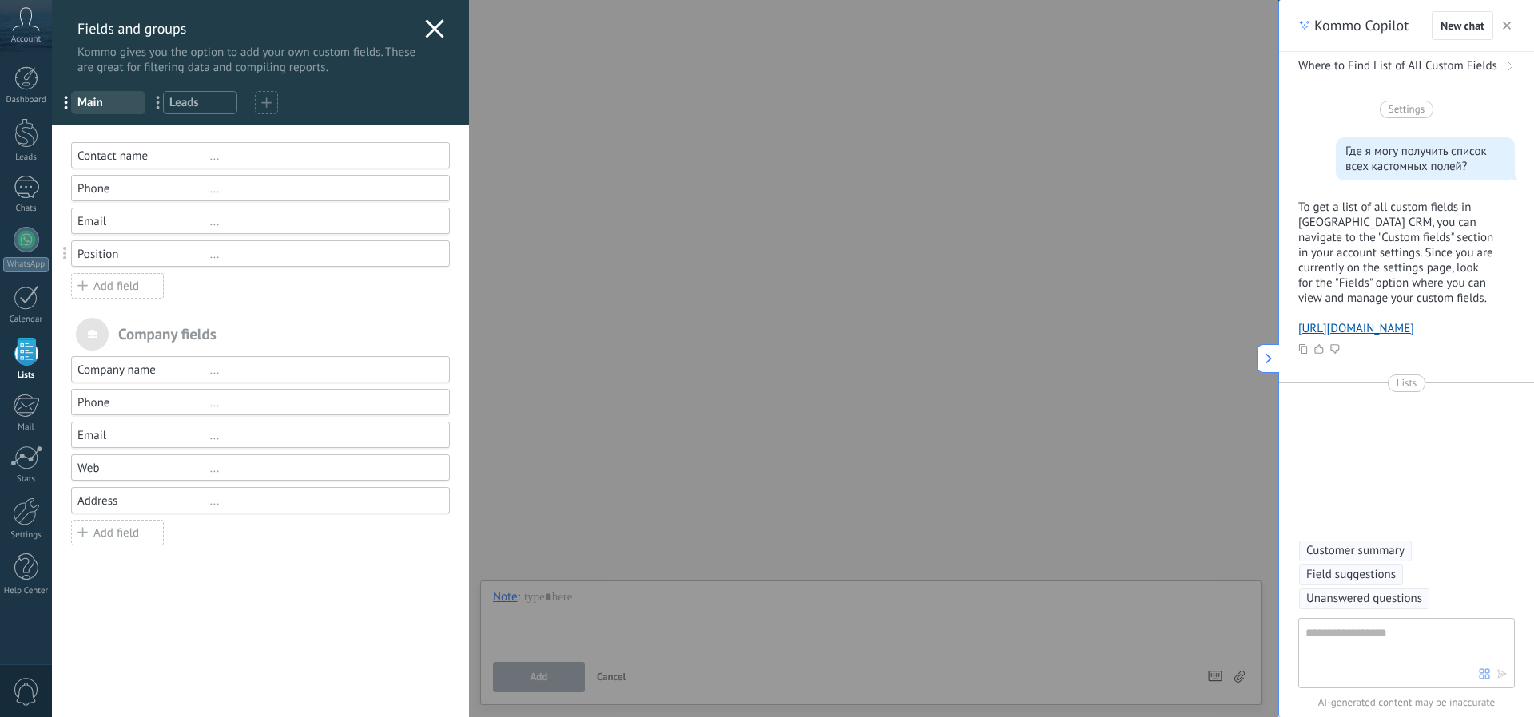
click at [411, 23] on div "Fields and groups Kommo gives you the option to add your own custom fields. The…" at bounding box center [260, 37] width 417 height 75
click at [439, 28] on div "Fields and groups Kommo gives you the option to add your own custom fields. The…" at bounding box center [260, 37] width 417 height 75
click at [428, 28] on use at bounding box center [434, 28] width 18 height 18
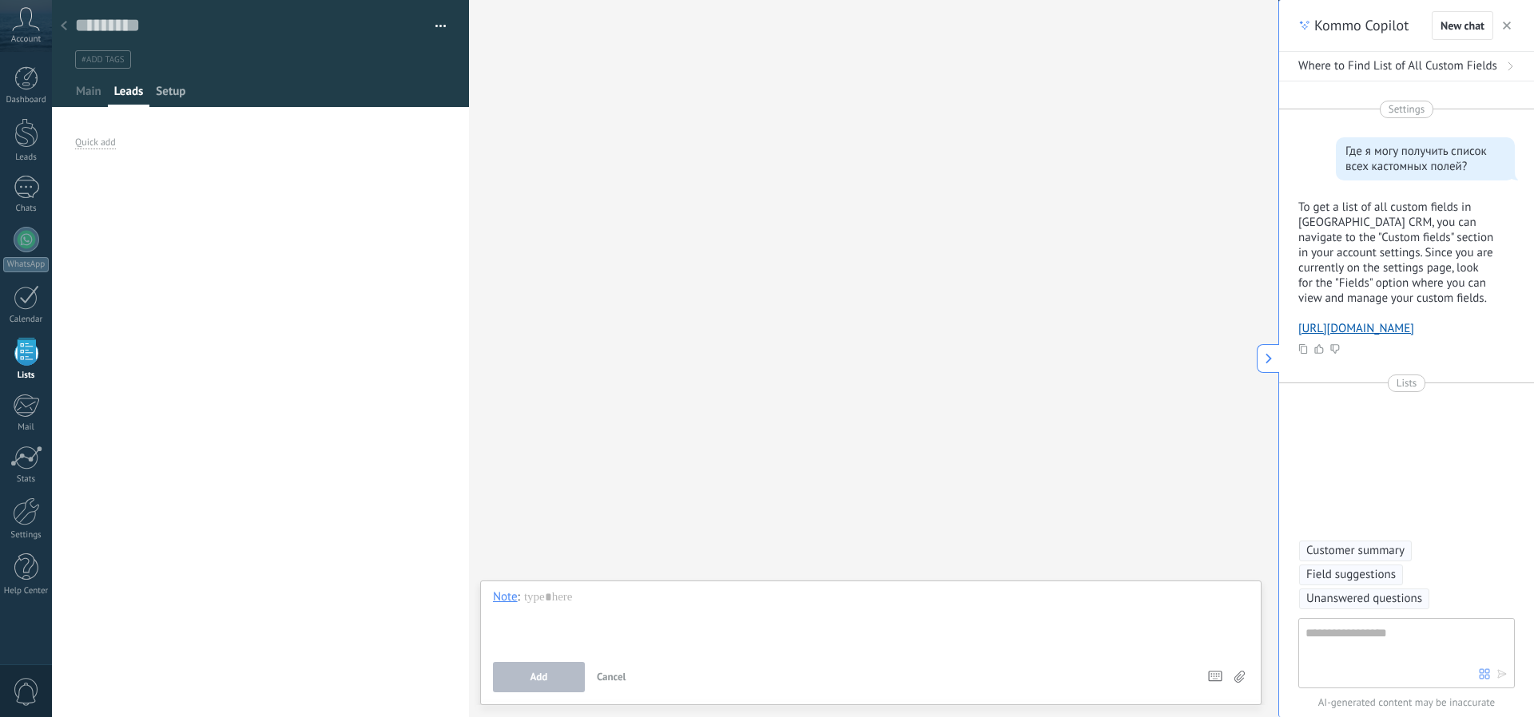
click at [168, 94] on span "Setup" at bounding box center [171, 95] width 30 height 23
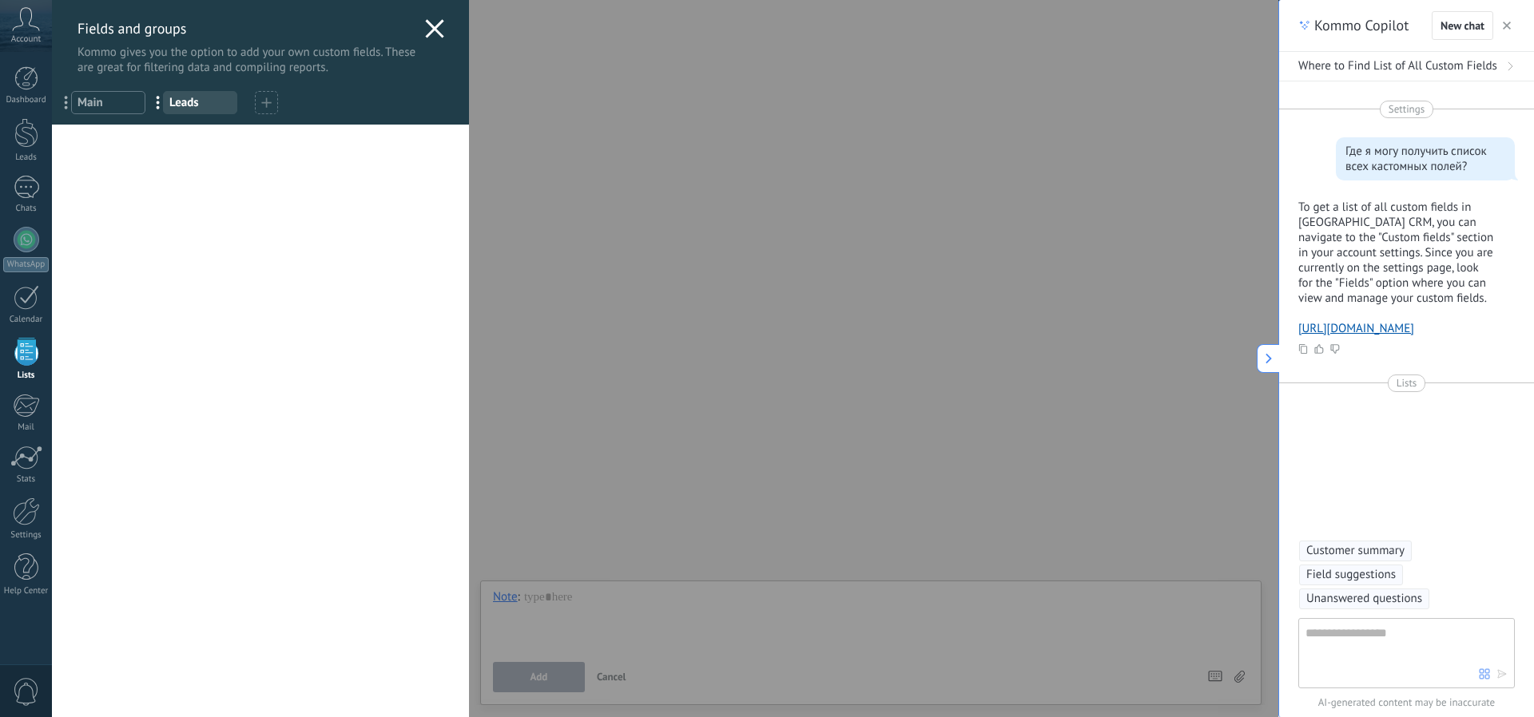
click at [427, 27] on use at bounding box center [434, 28] width 18 height 18
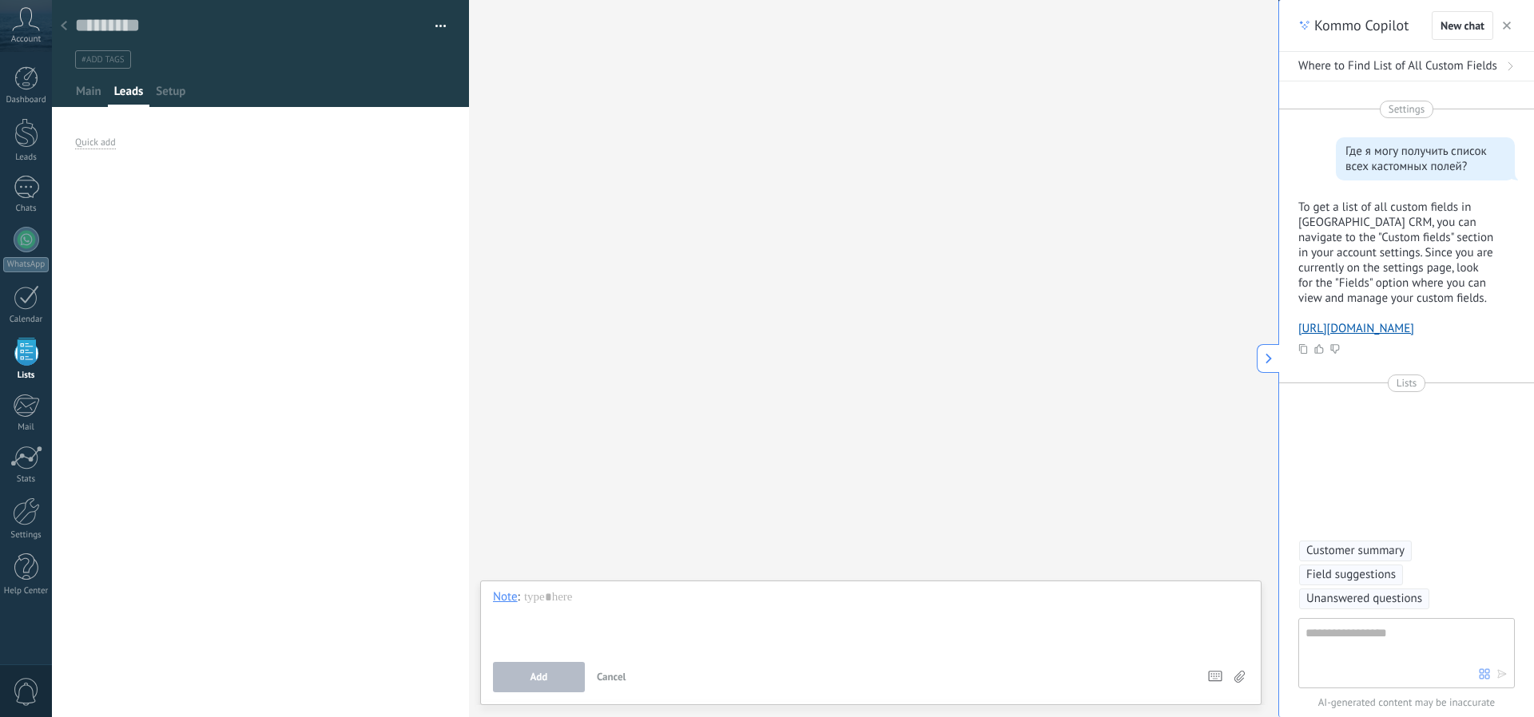
click at [429, 27] on button "button" at bounding box center [434, 26] width 23 height 24
click at [435, 26] on button "button" at bounding box center [434, 26] width 23 height 24
click at [90, 89] on span "Main" at bounding box center [89, 95] width 26 height 23
click at [132, 93] on span "Leads" at bounding box center [129, 95] width 30 height 23
click at [176, 93] on span "Setup" at bounding box center [171, 95] width 30 height 23
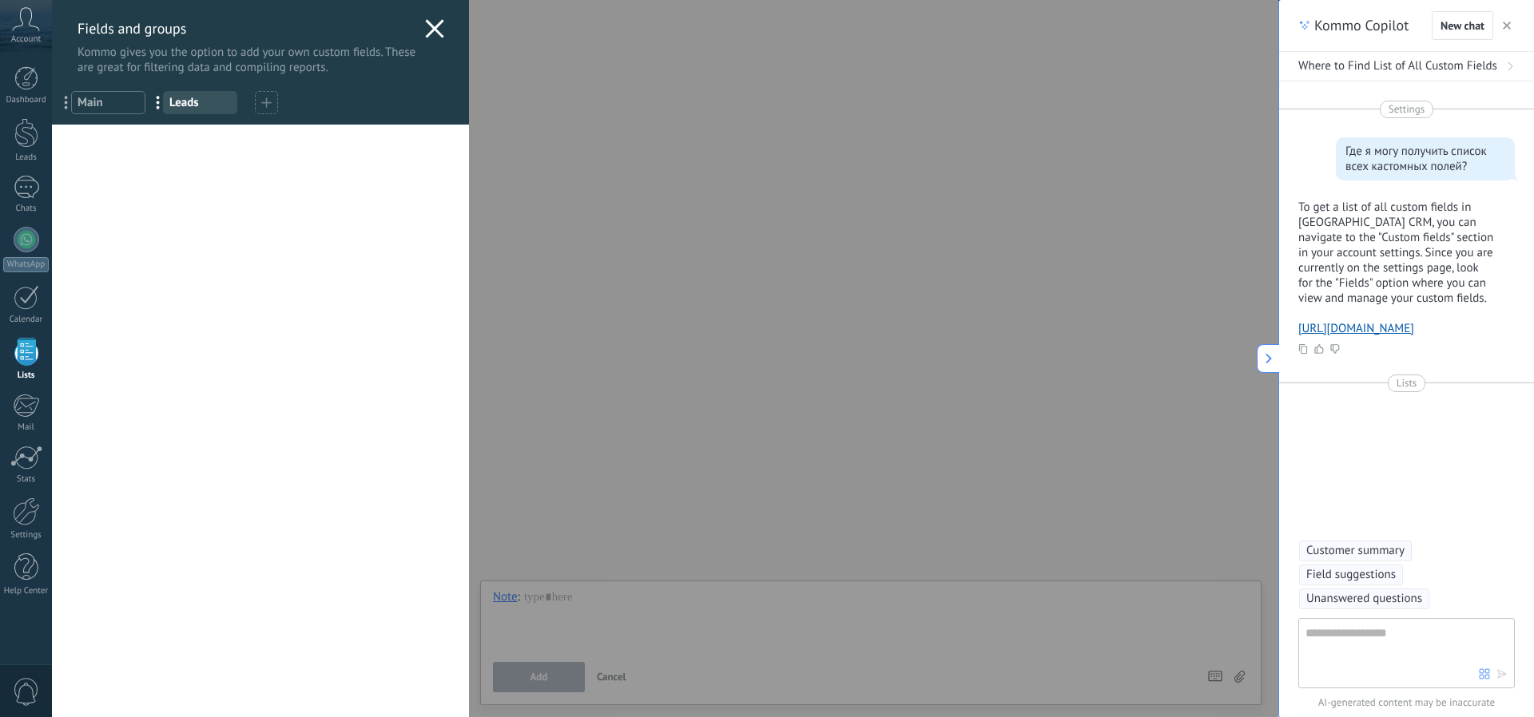
click at [93, 109] on span "Main" at bounding box center [108, 102] width 62 height 15
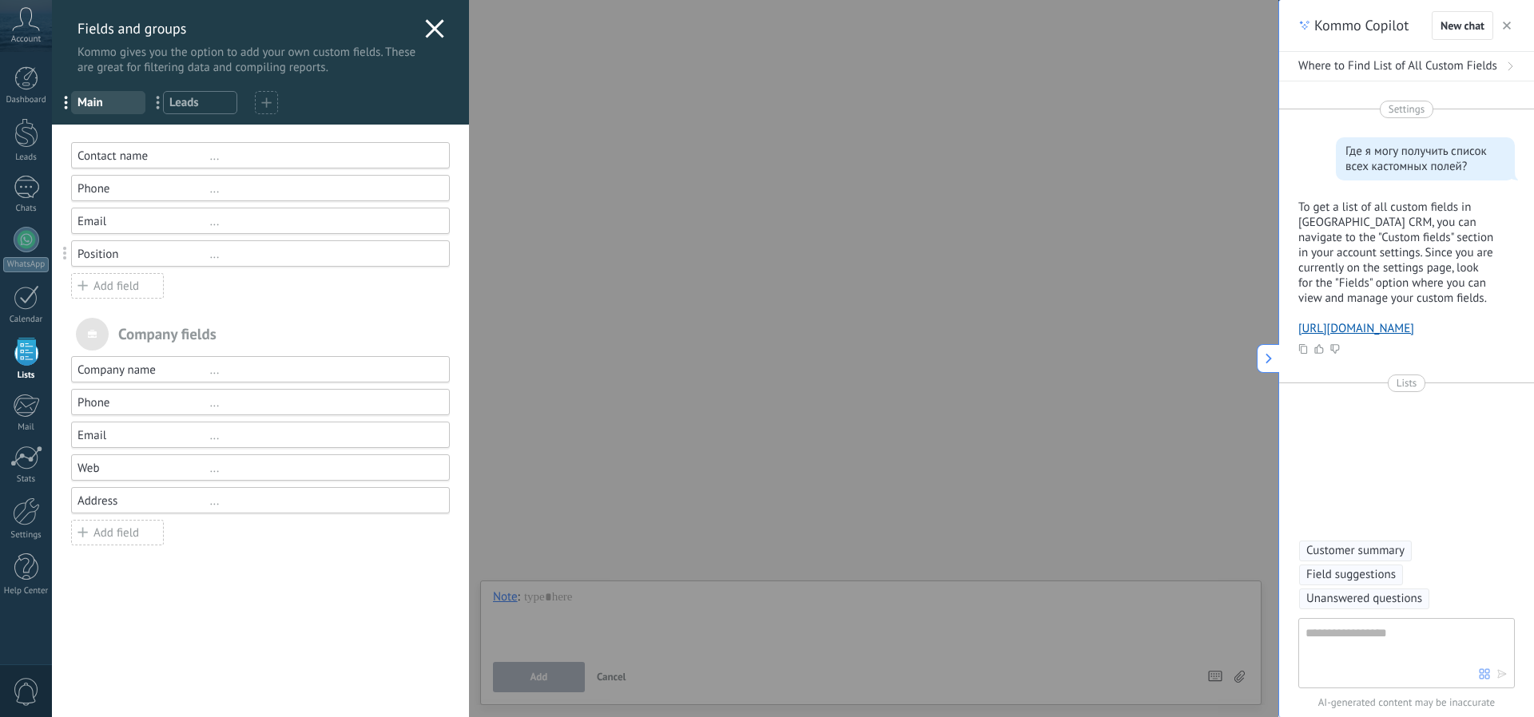
click at [139, 403] on div "Phone" at bounding box center [143, 402] width 133 height 15
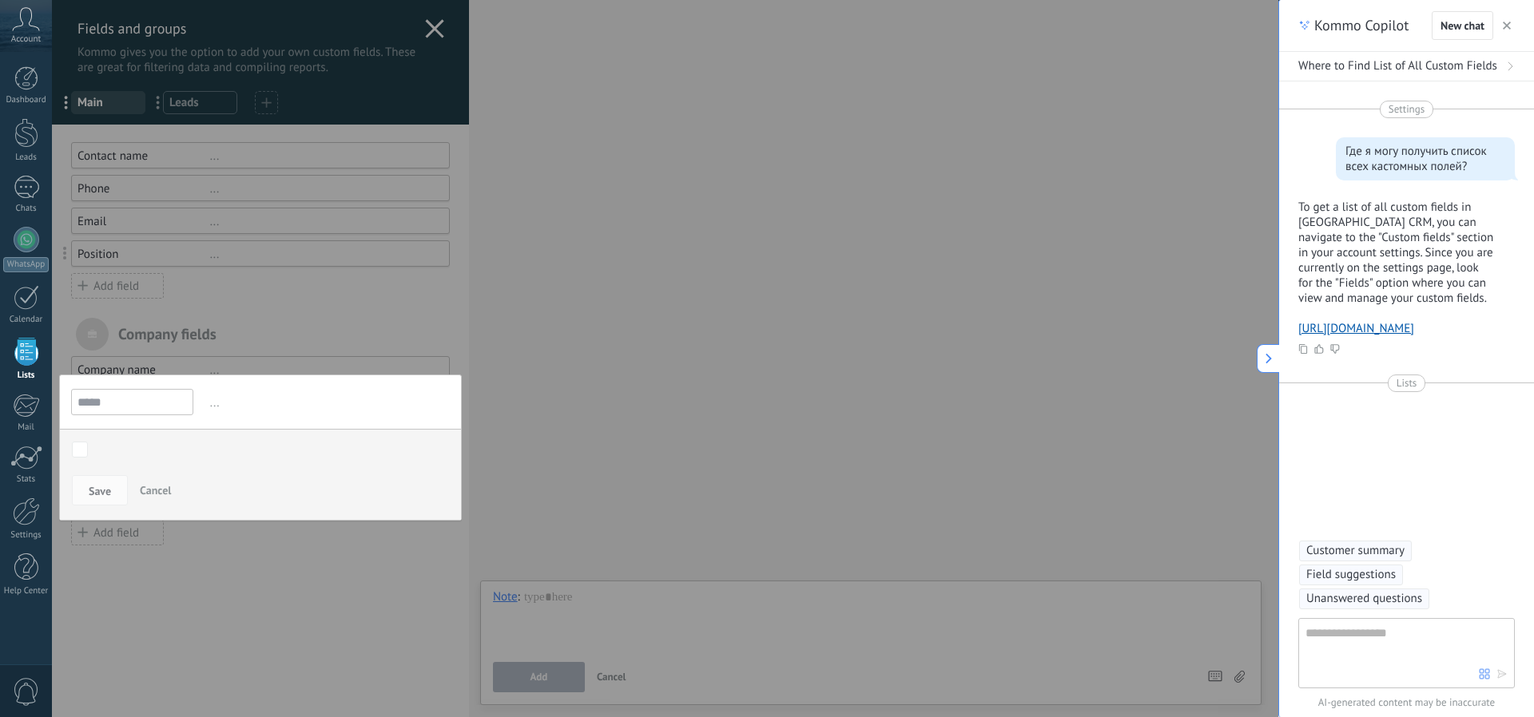
click at [161, 494] on span "Cancel" at bounding box center [155, 490] width 31 height 14
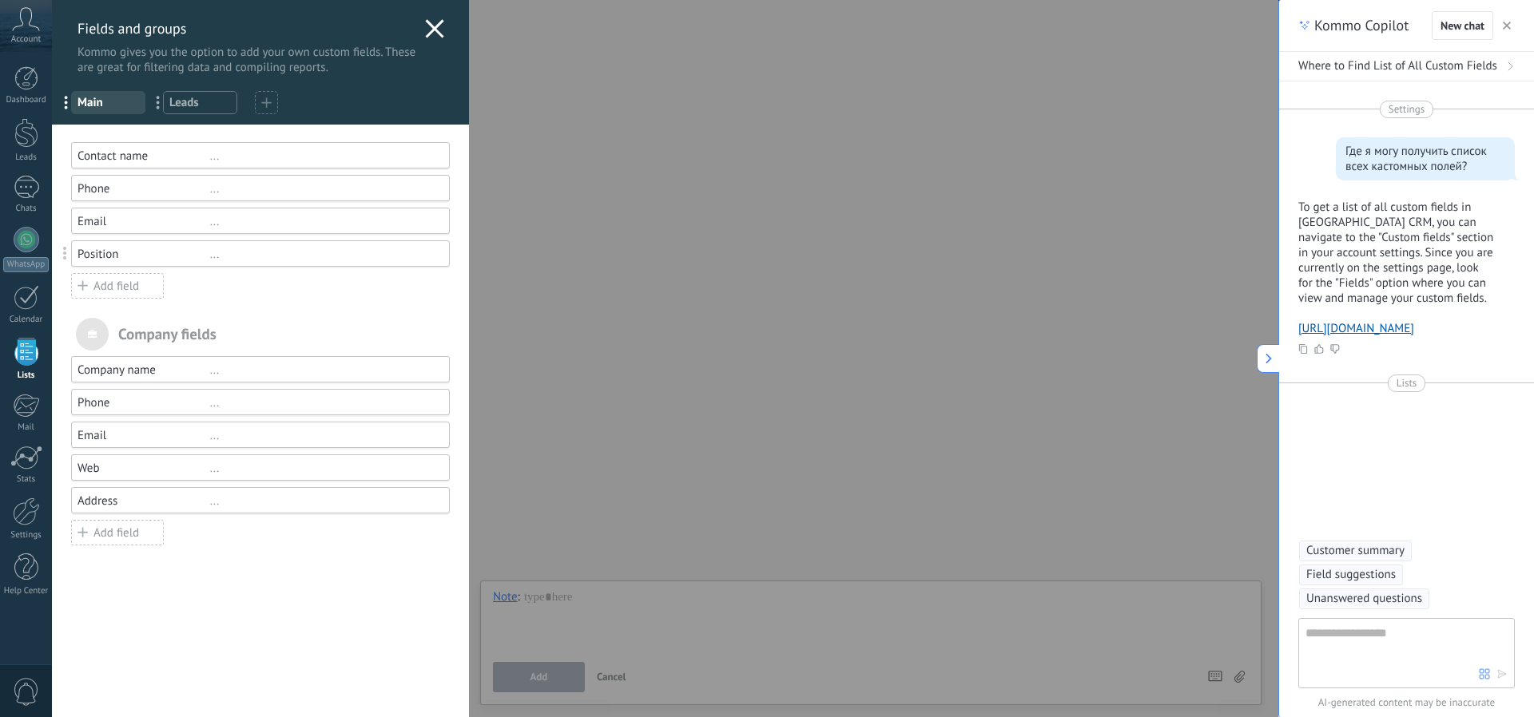
click at [164, 442] on div "Email" at bounding box center [143, 435] width 133 height 15
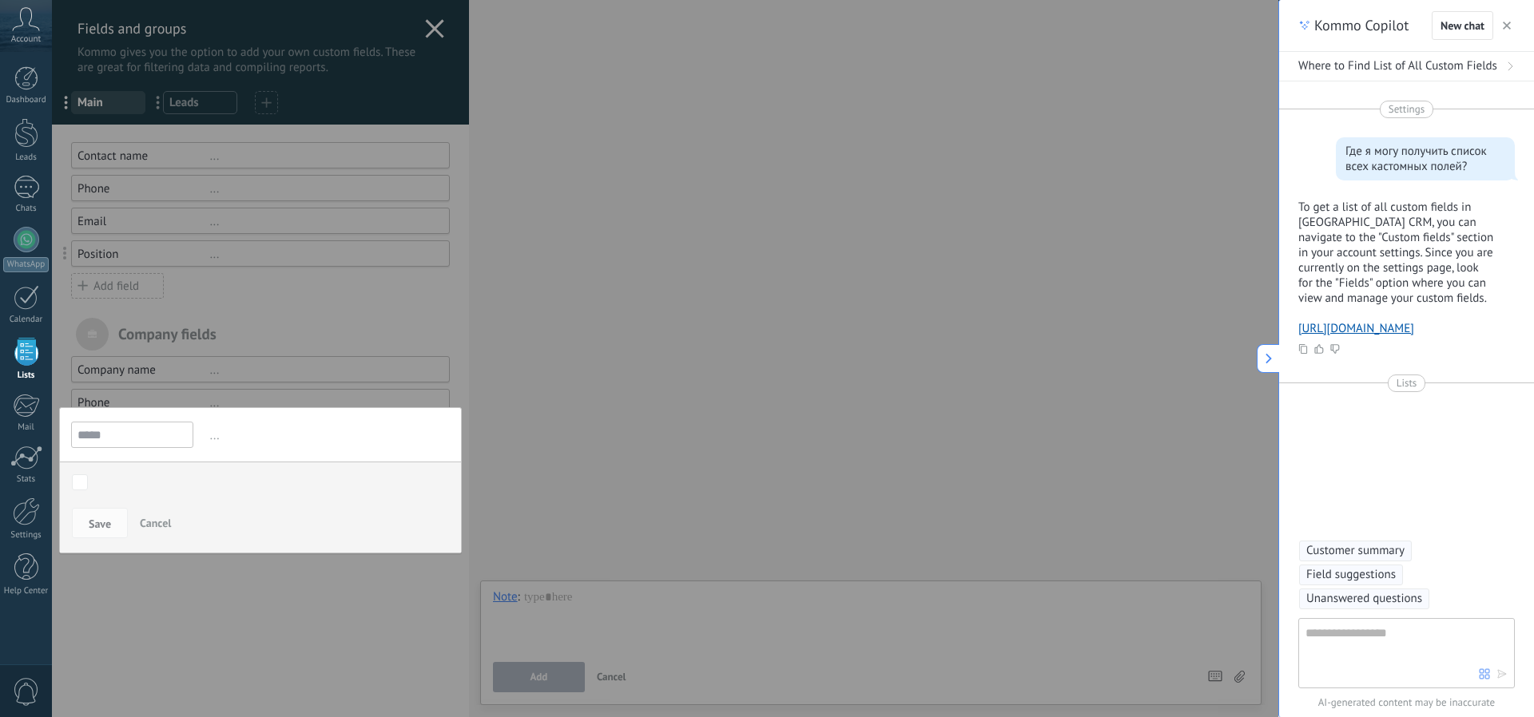
click at [165, 526] on span "Cancel" at bounding box center [155, 523] width 31 height 14
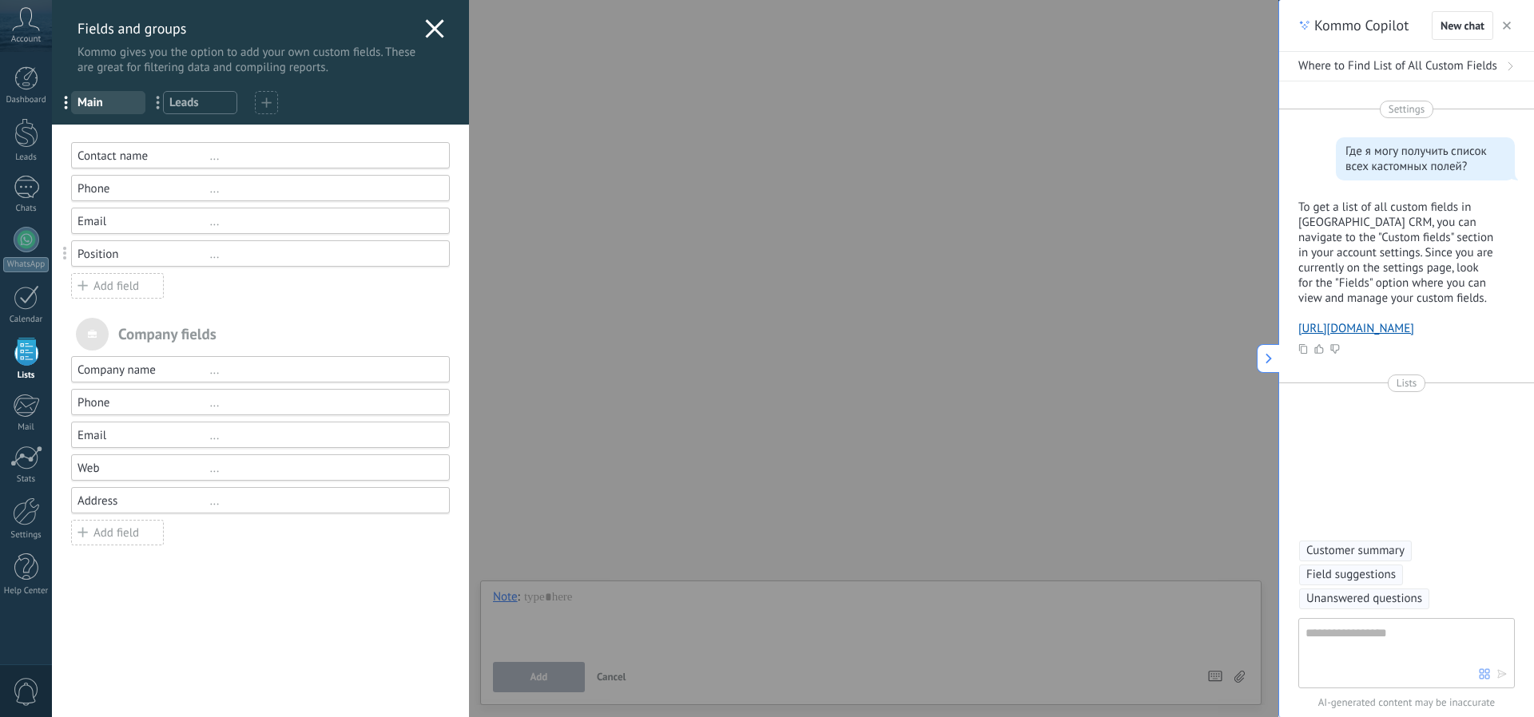
click at [437, 29] on icon at bounding box center [434, 28] width 19 height 19
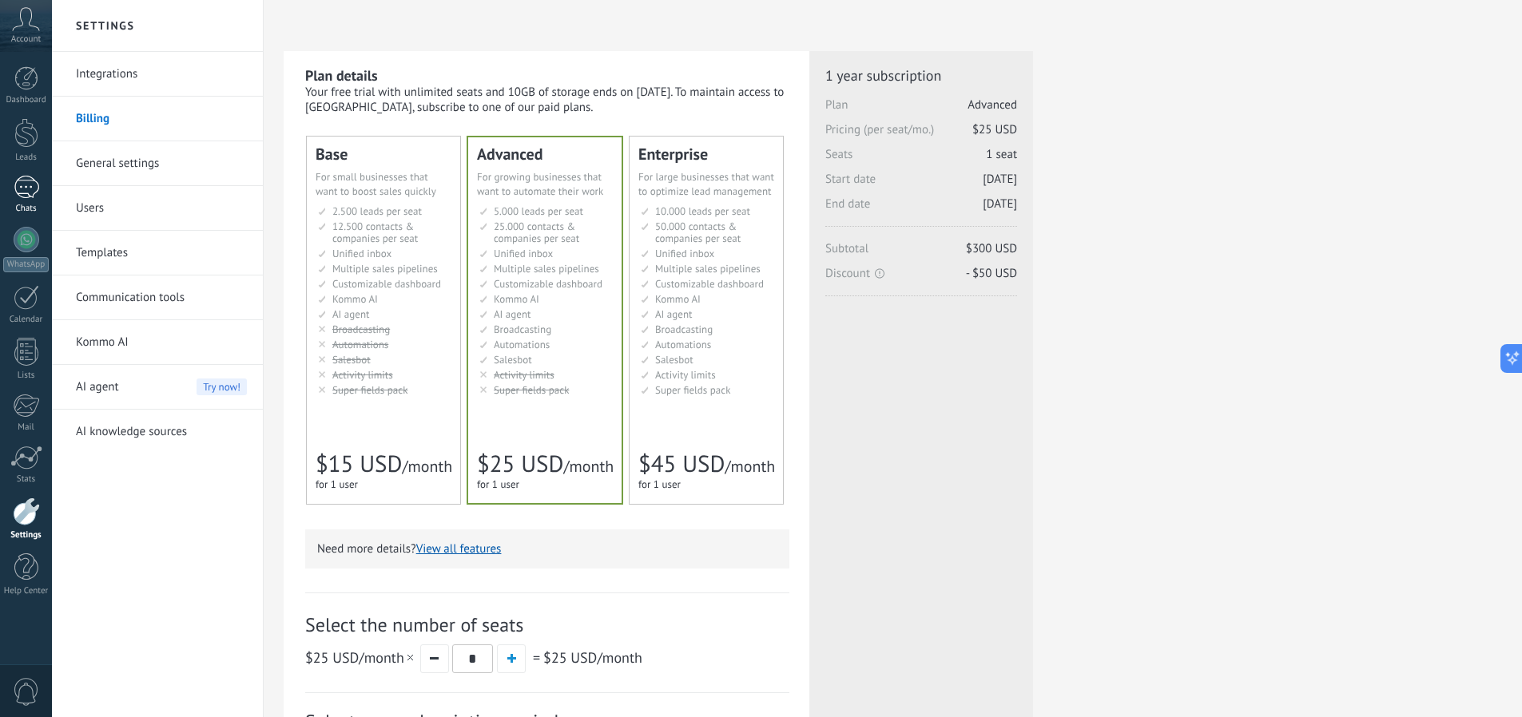
click at [27, 199] on link "Chats" at bounding box center [26, 195] width 52 height 38
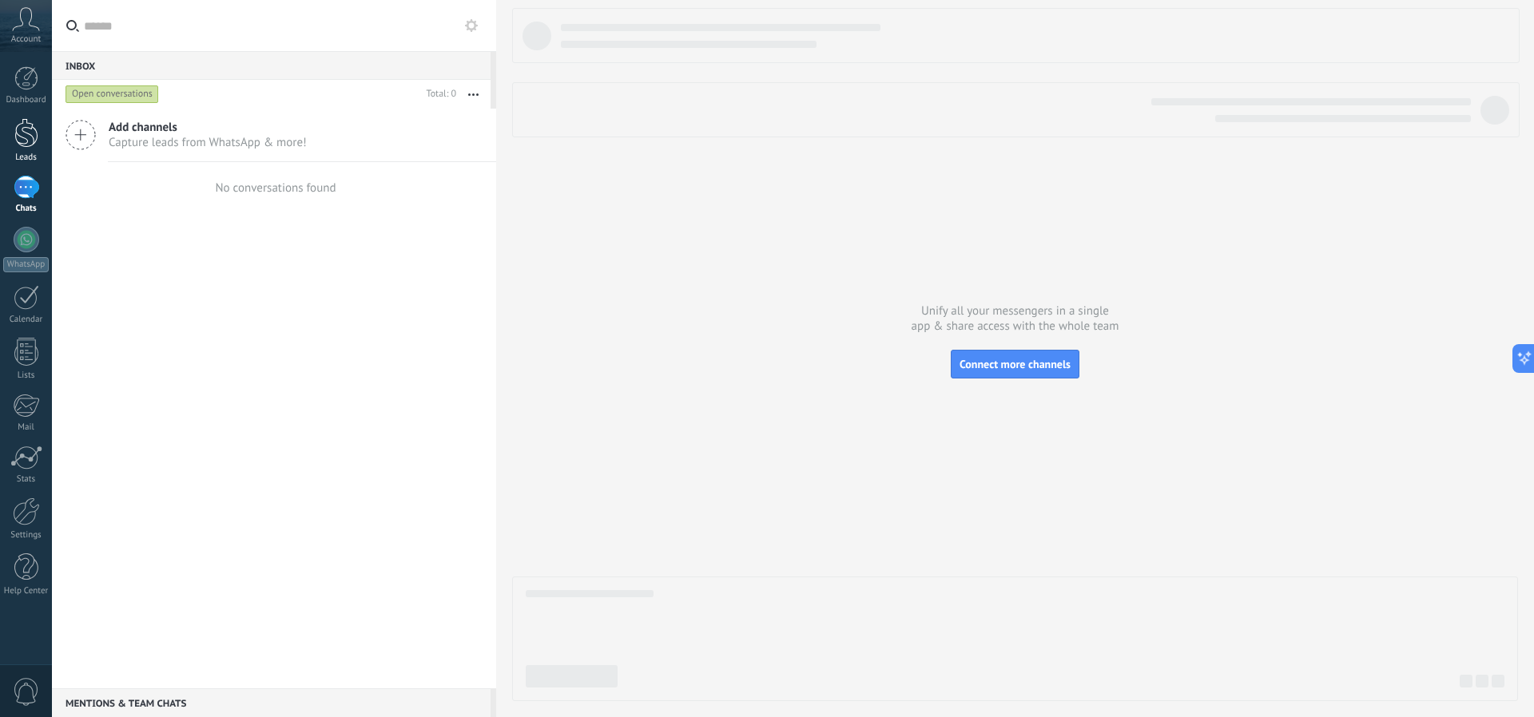
click at [26, 138] on div at bounding box center [26, 133] width 24 height 30
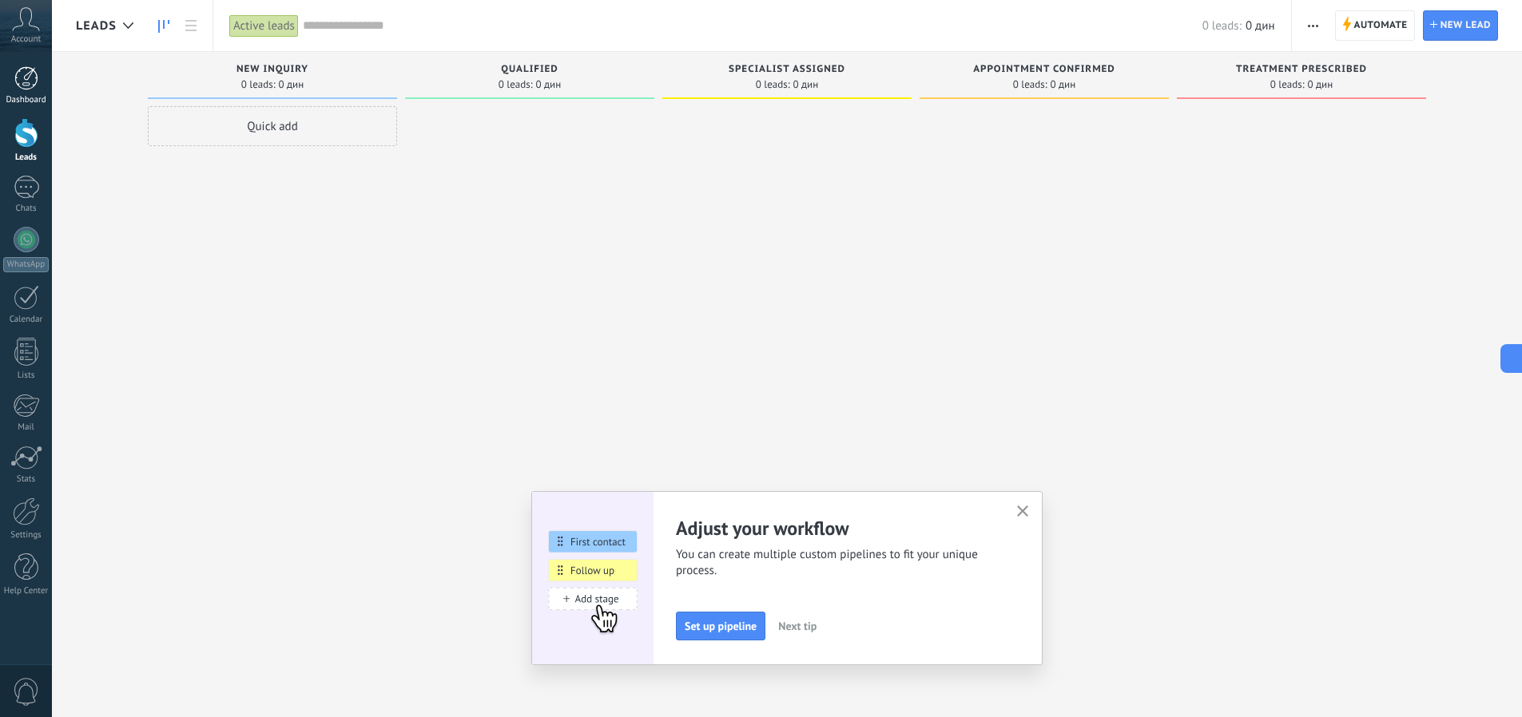
click at [30, 85] on div at bounding box center [26, 78] width 24 height 24
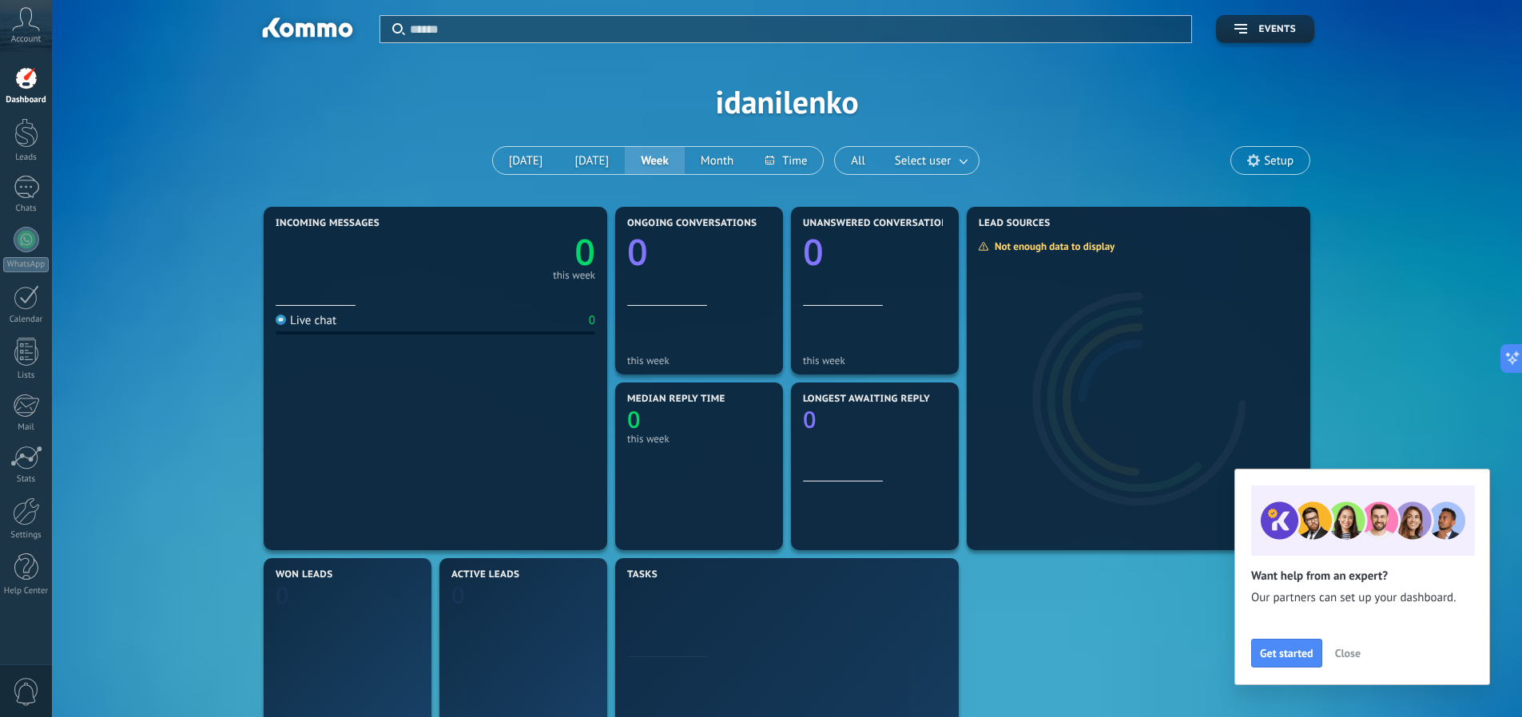
click at [38, 16] on icon at bounding box center [26, 19] width 28 height 24
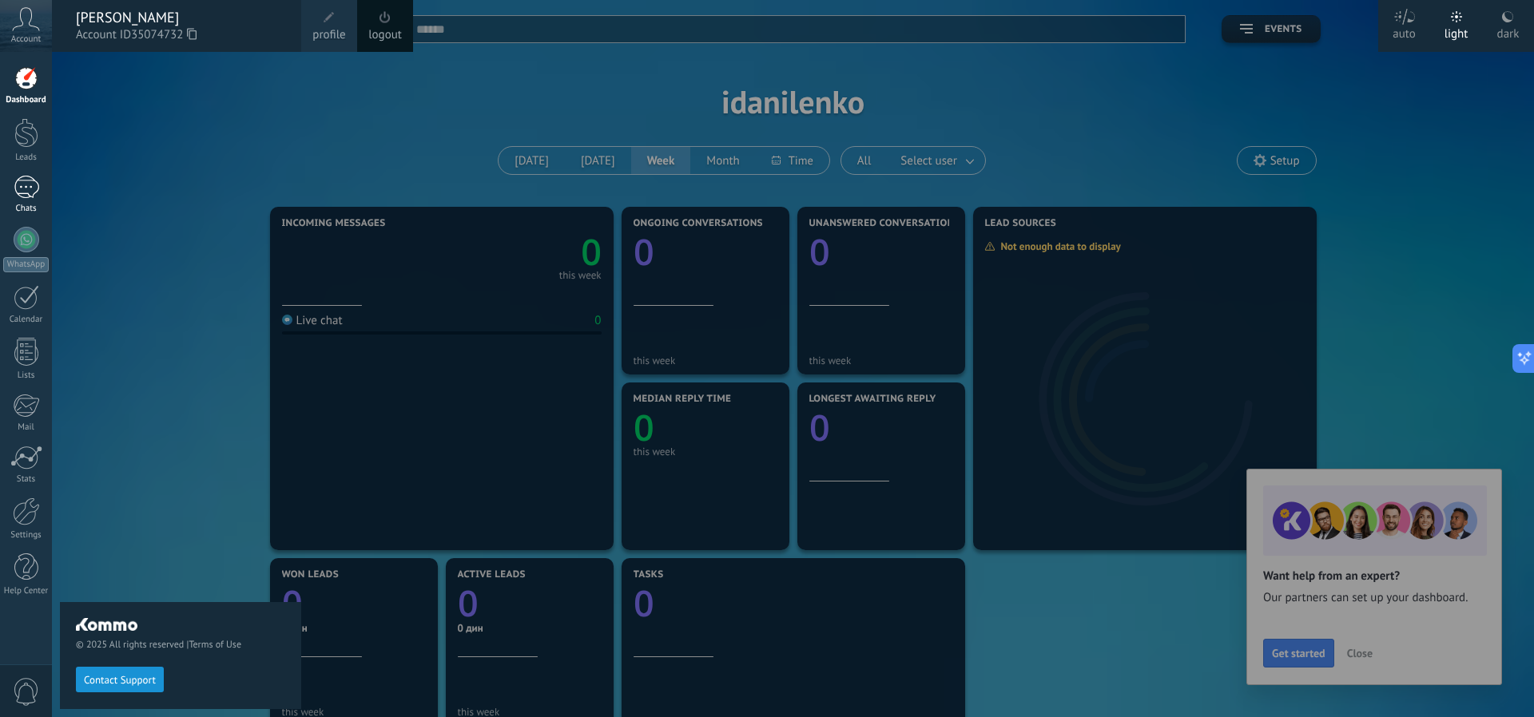
click at [27, 192] on div at bounding box center [27, 187] width 26 height 23
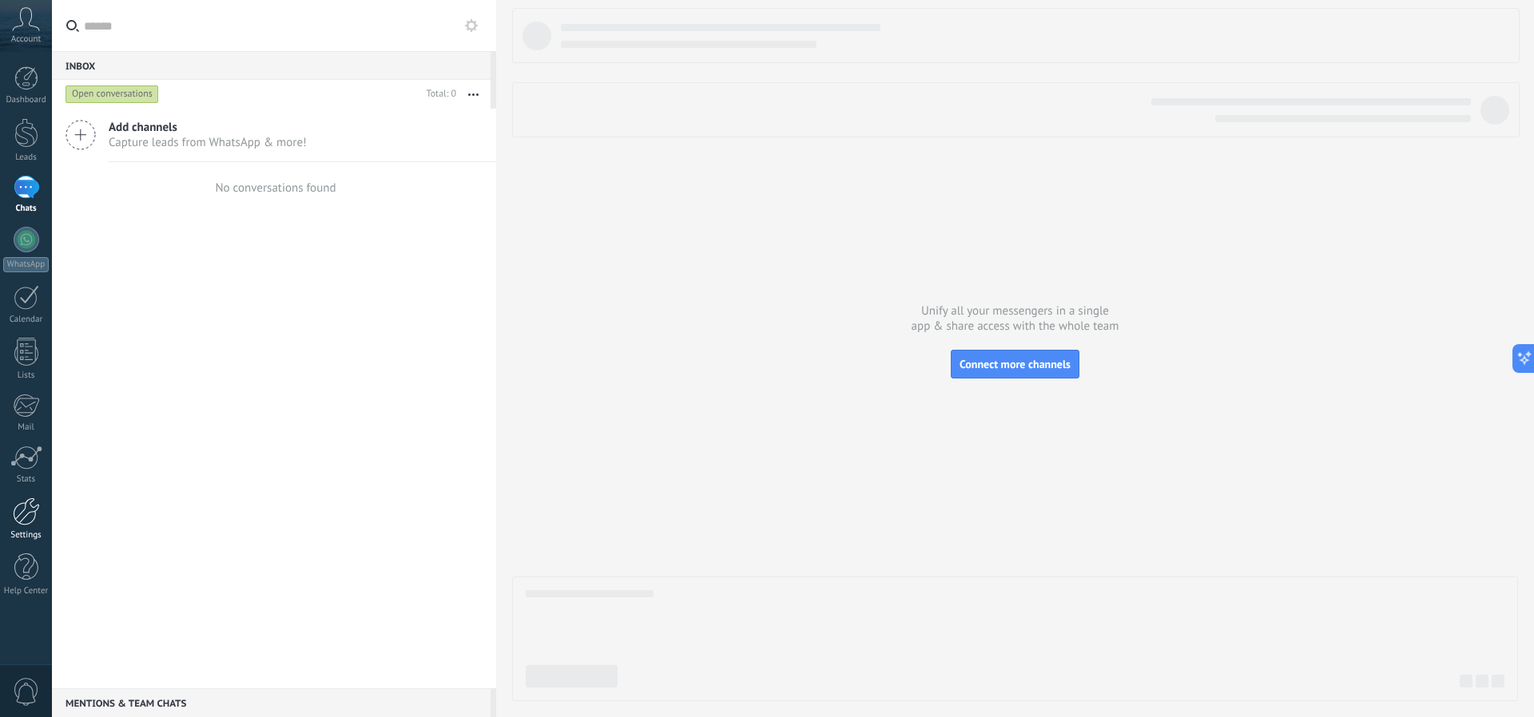
click at [28, 510] on div at bounding box center [26, 512] width 27 height 28
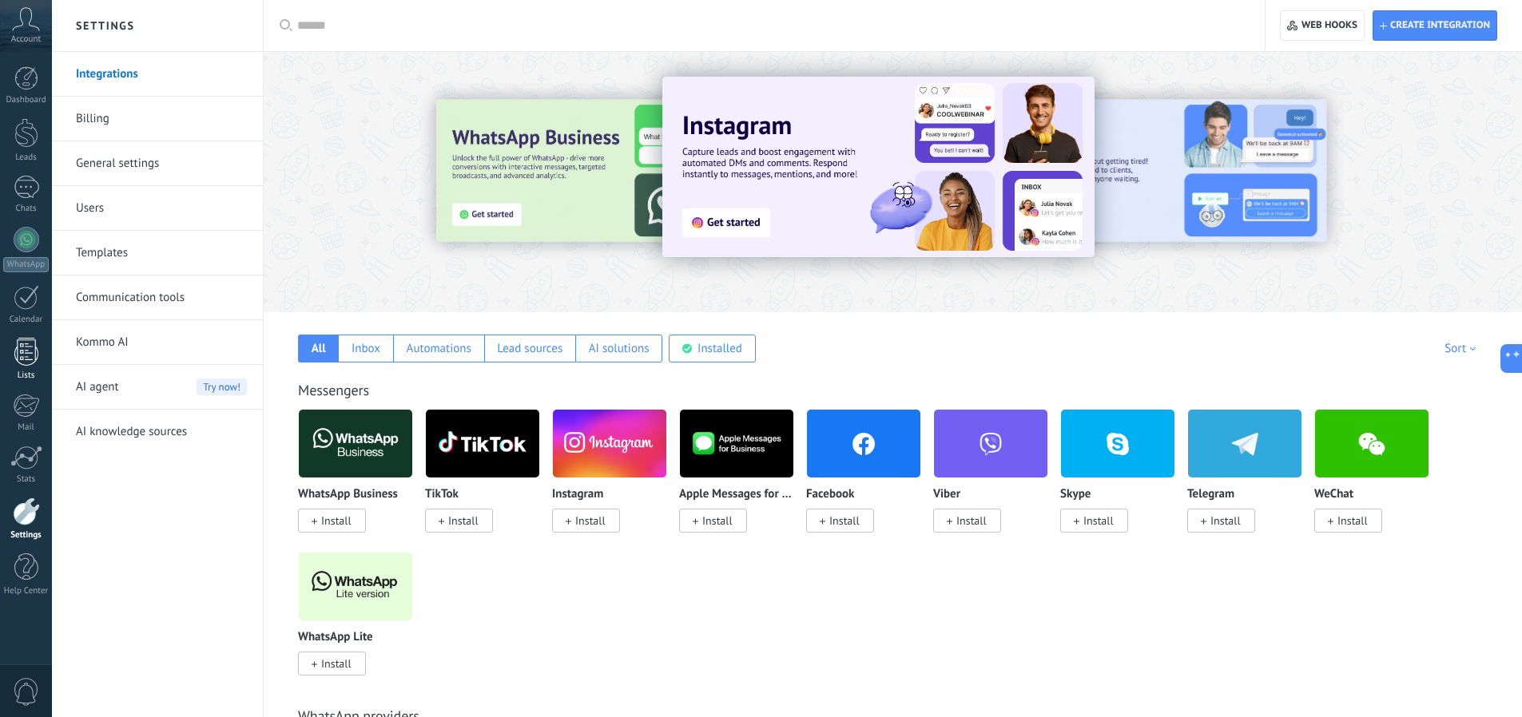
click at [23, 355] on div at bounding box center [26, 352] width 24 height 28
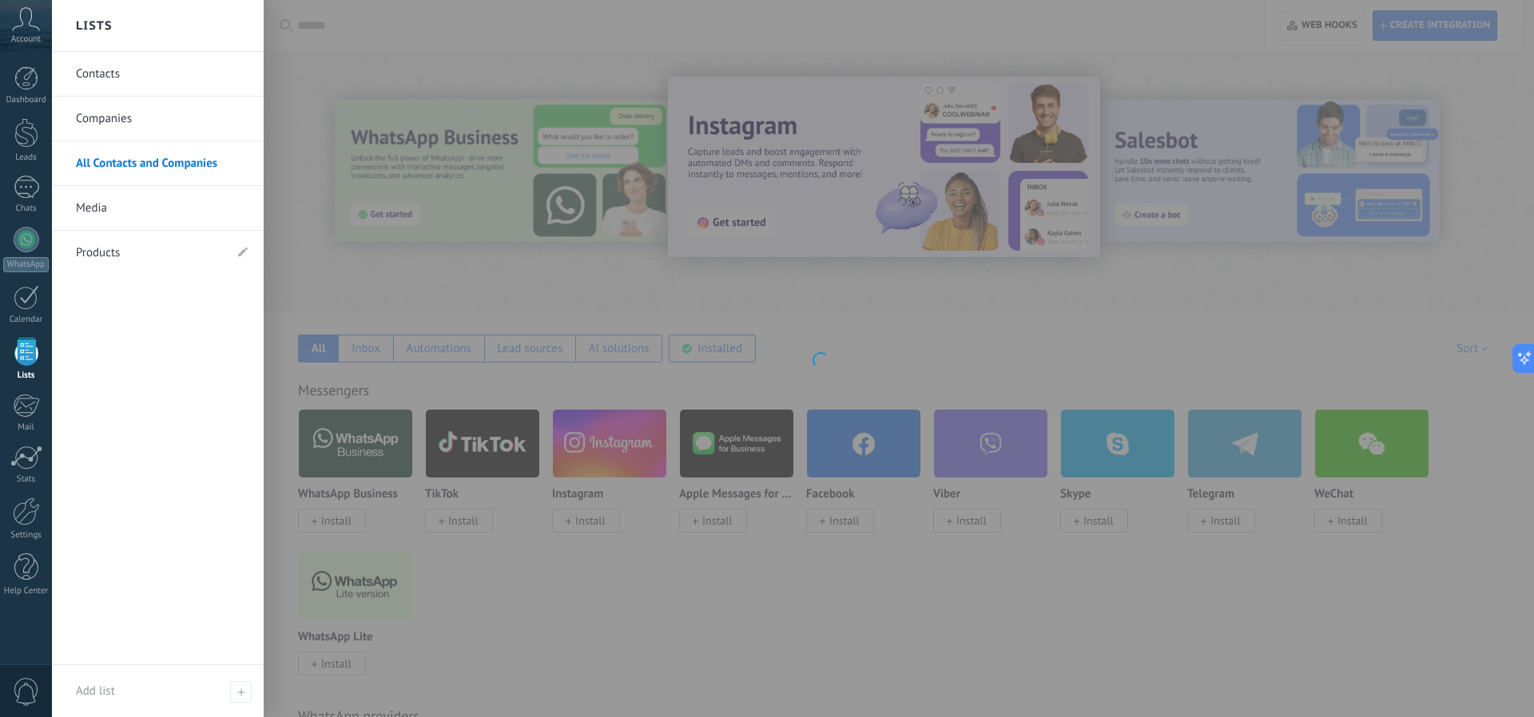
click at [120, 73] on link "Contacts" at bounding box center [162, 74] width 172 height 45
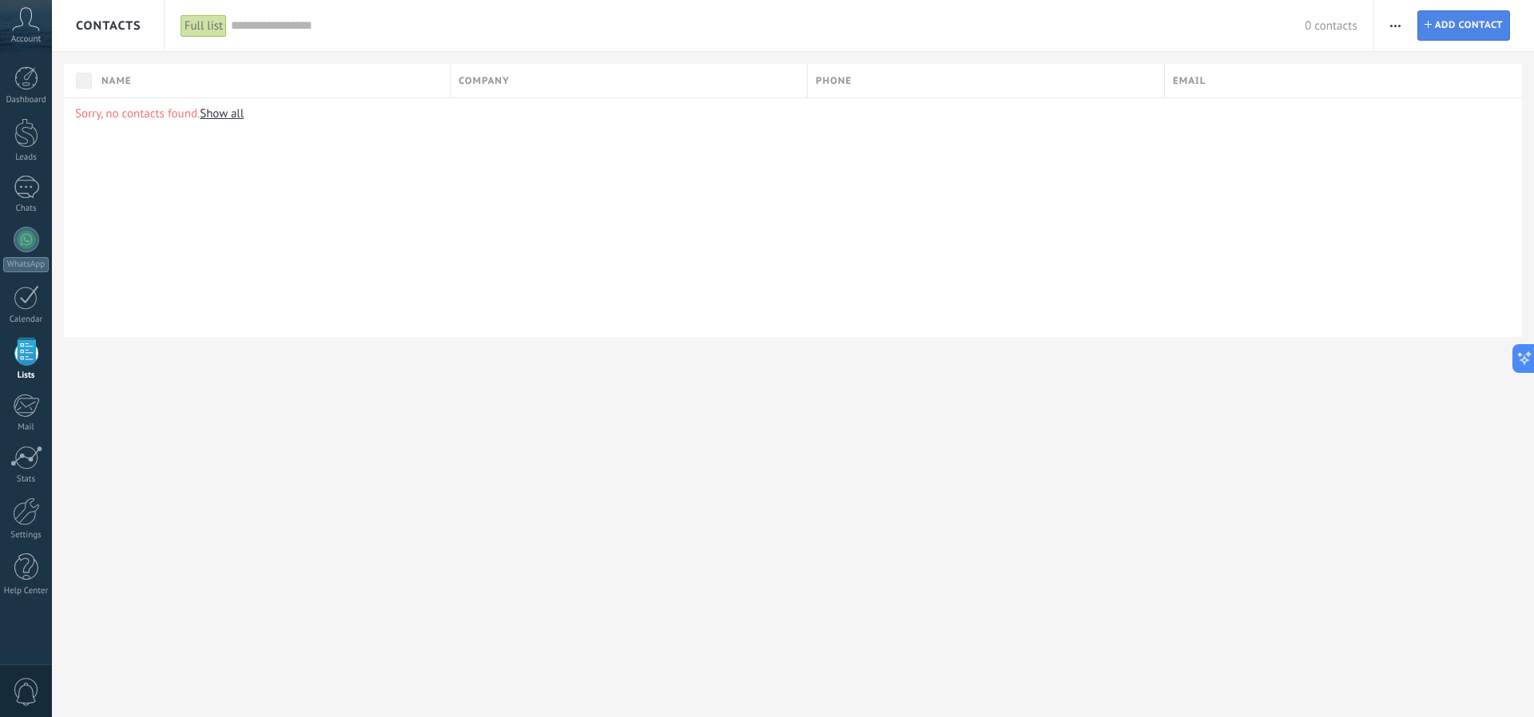
click at [1460, 22] on span "Add contact" at bounding box center [1469, 25] width 68 height 29
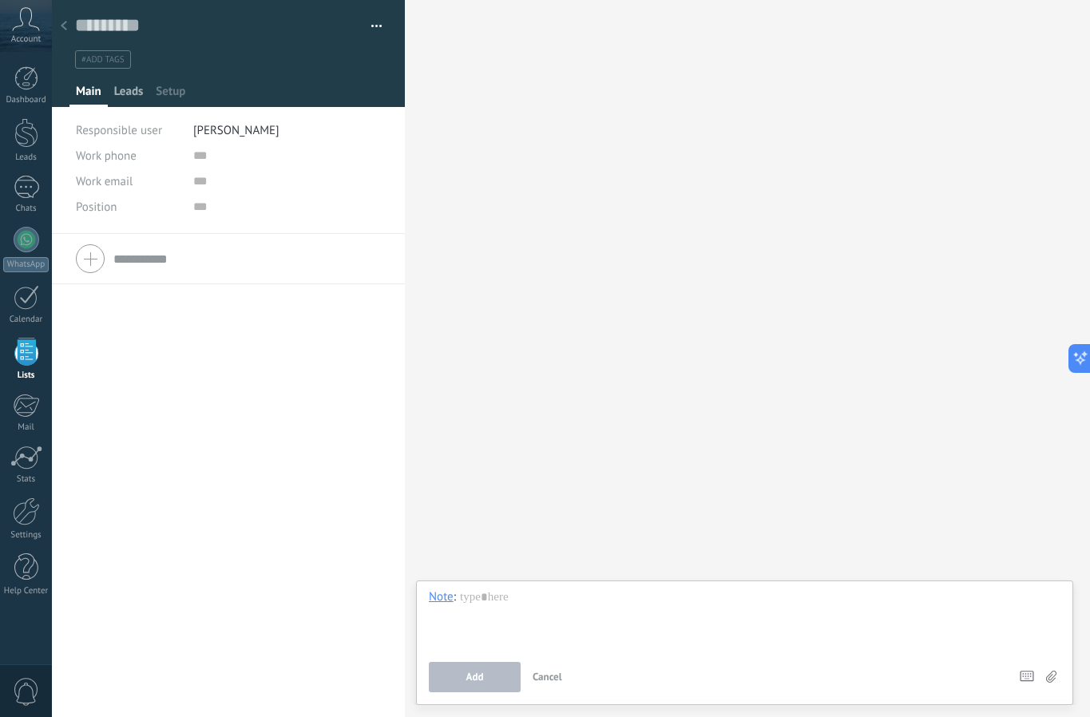
click at [138, 93] on span "Leads" at bounding box center [129, 95] width 30 height 23
click at [176, 89] on span "Setup" at bounding box center [171, 95] width 30 height 23
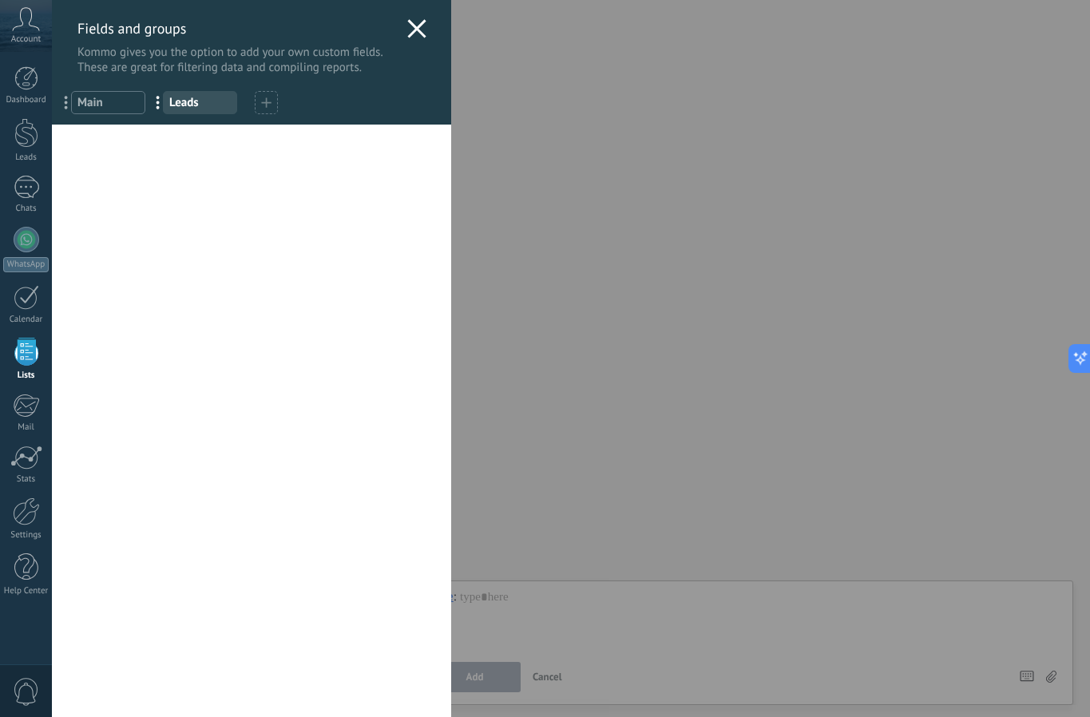
click at [125, 101] on span "Main" at bounding box center [108, 102] width 62 height 15
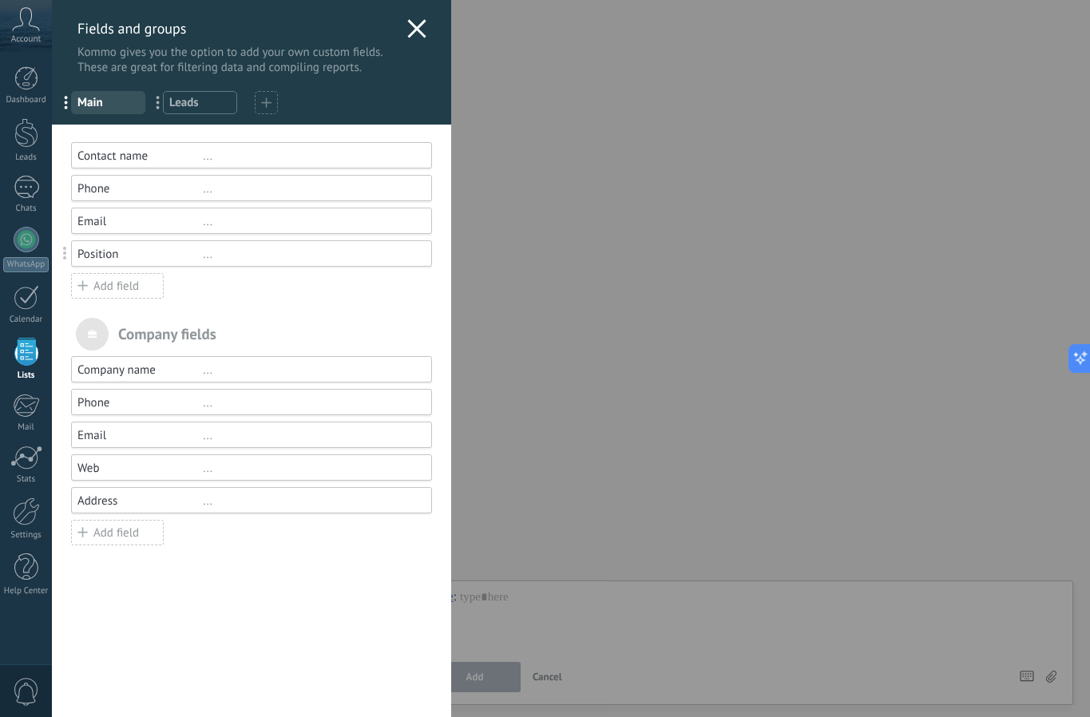
click at [161, 153] on div "Contact name" at bounding box center [139, 156] width 125 height 15
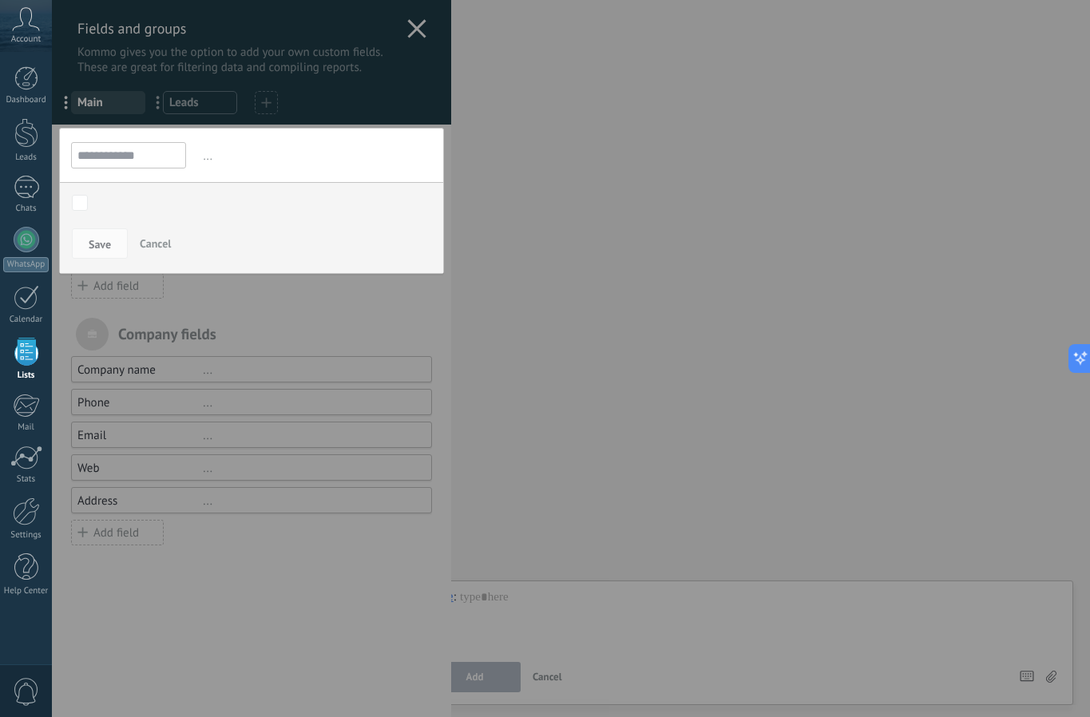
click at [258, 151] on span "..." at bounding box center [316, 156] width 232 height 26
click at [165, 240] on span "Cancel" at bounding box center [155, 243] width 31 height 14
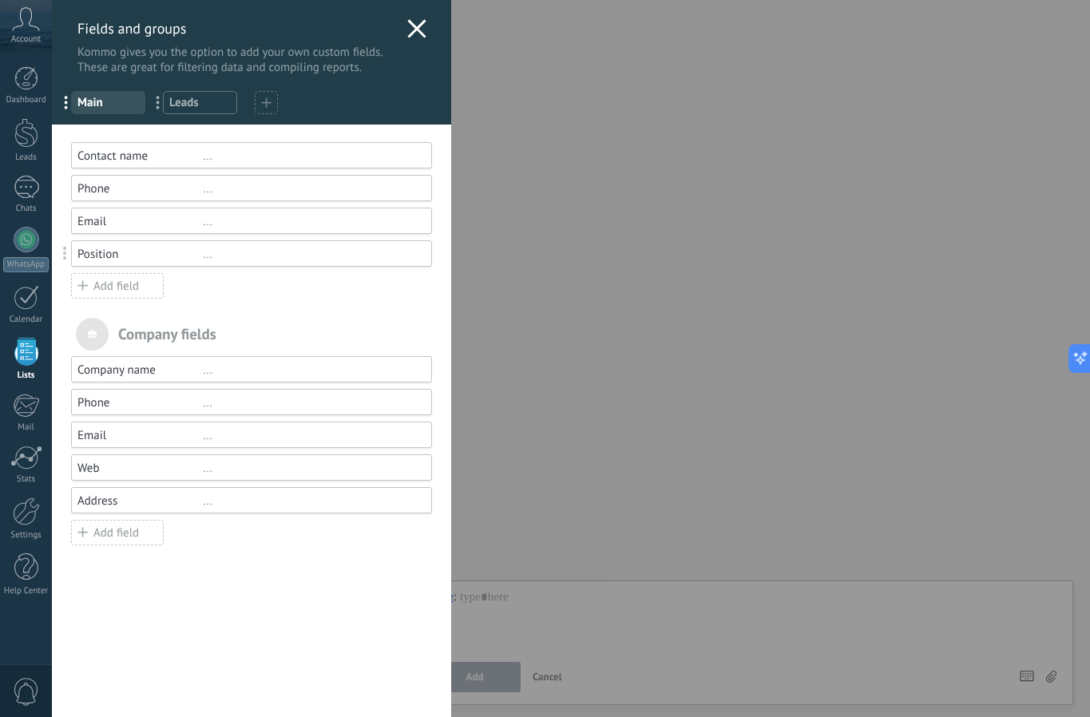
click at [425, 38] on div "Fields and groups Kommo gives you the option to add your own custom fields. The…" at bounding box center [251, 37] width 399 height 75
click at [411, 29] on use at bounding box center [416, 28] width 18 height 18
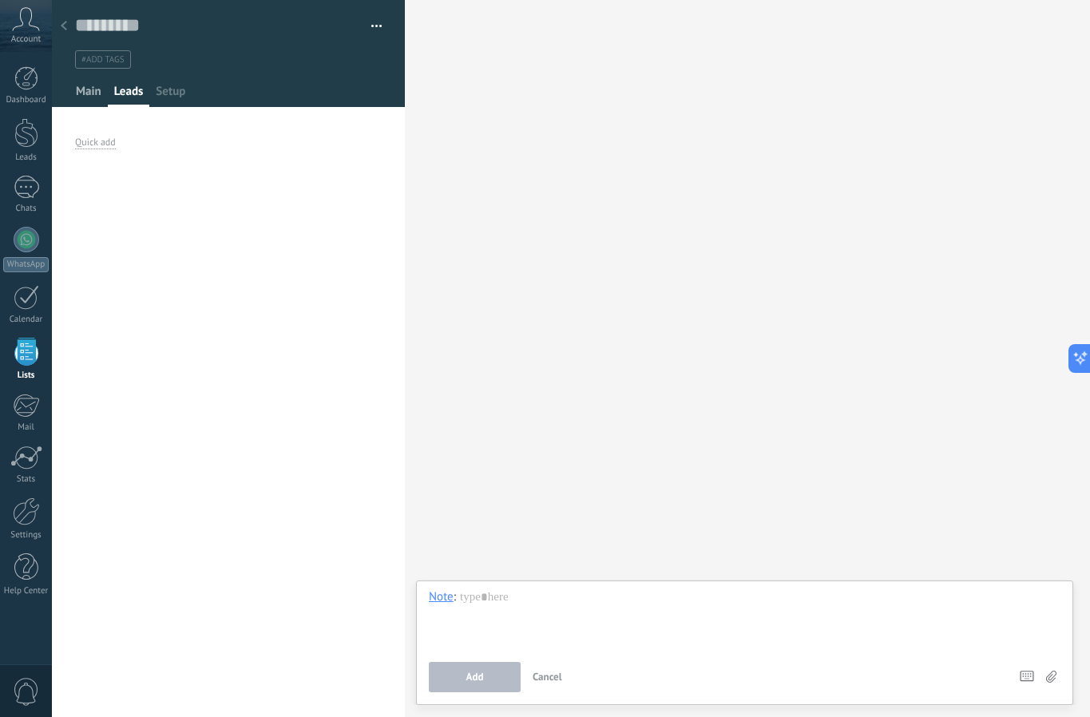
click at [89, 86] on span "Main" at bounding box center [89, 95] width 26 height 23
click at [199, 153] on input "text" at bounding box center [287, 156] width 189 height 26
type input "***"
click at [218, 185] on input "text" at bounding box center [287, 182] width 189 height 26
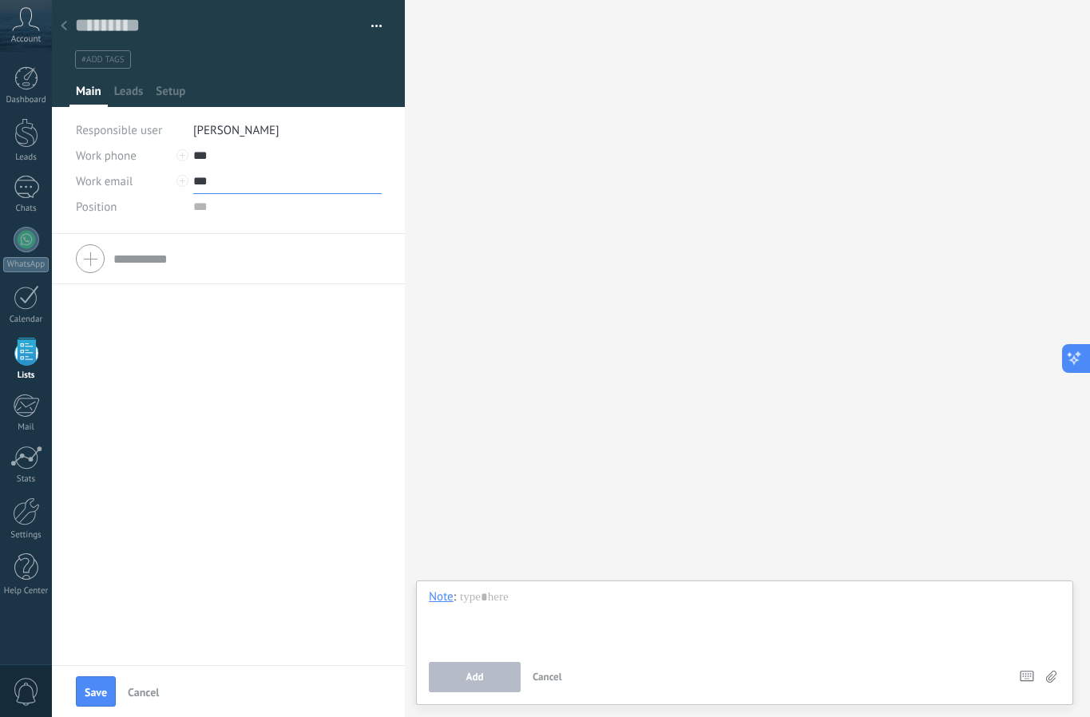
type input "***"
click at [91, 693] on span "Save" at bounding box center [96, 692] width 22 height 11
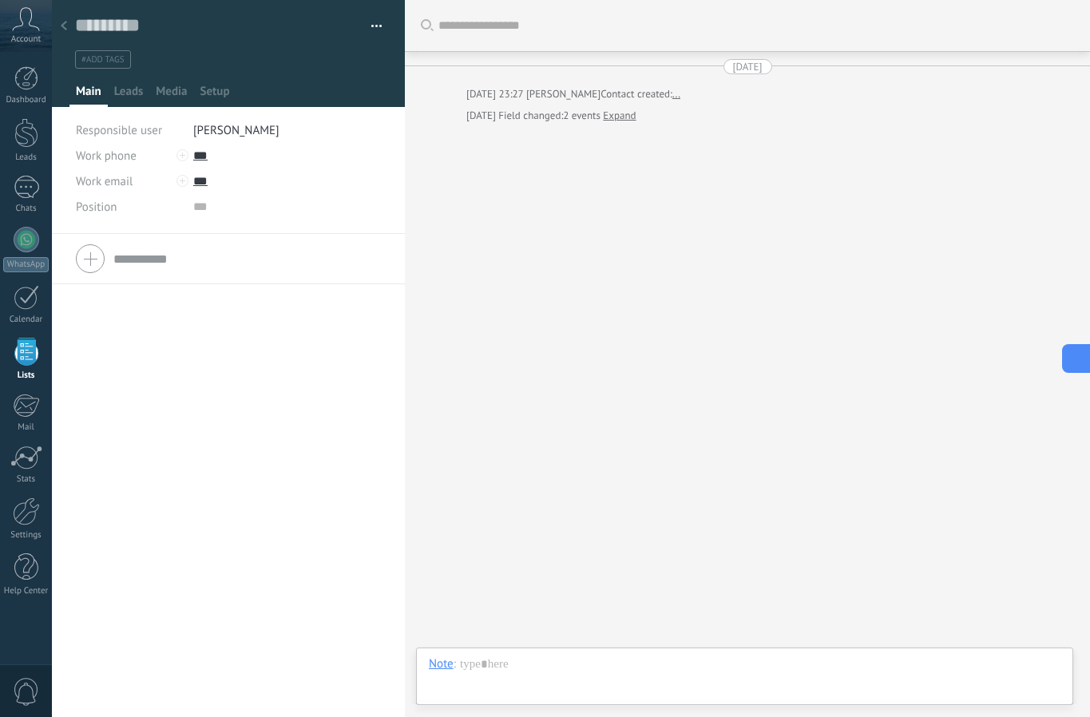
scroll to position [24, 0]
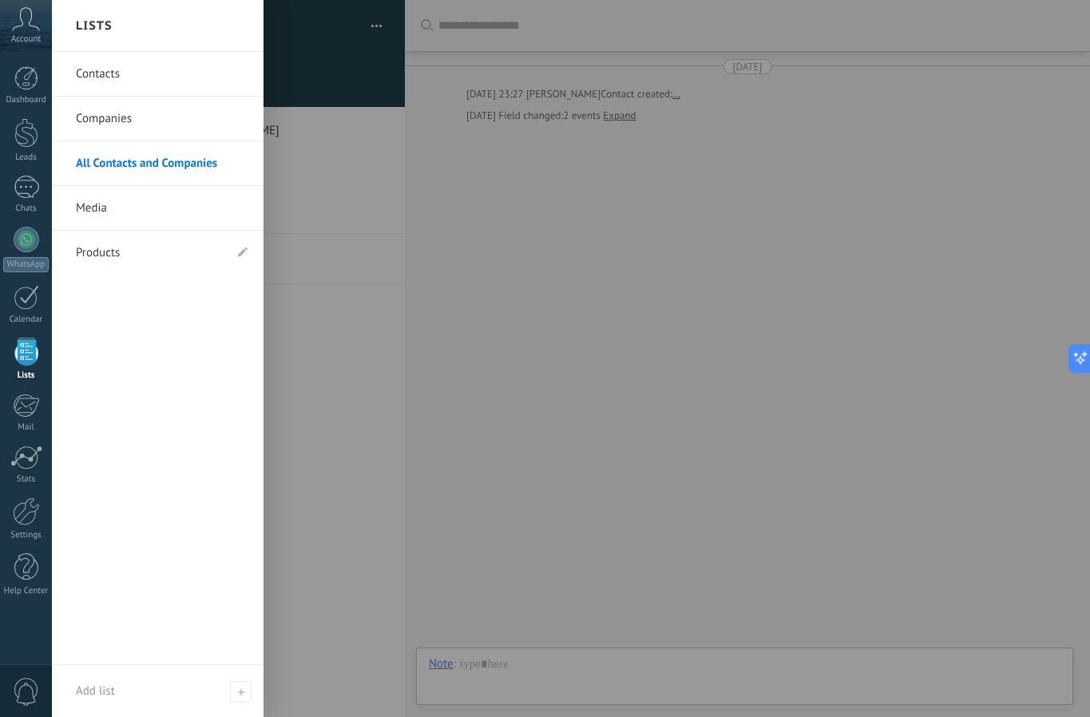
click at [28, 354] on div at bounding box center [26, 352] width 24 height 28
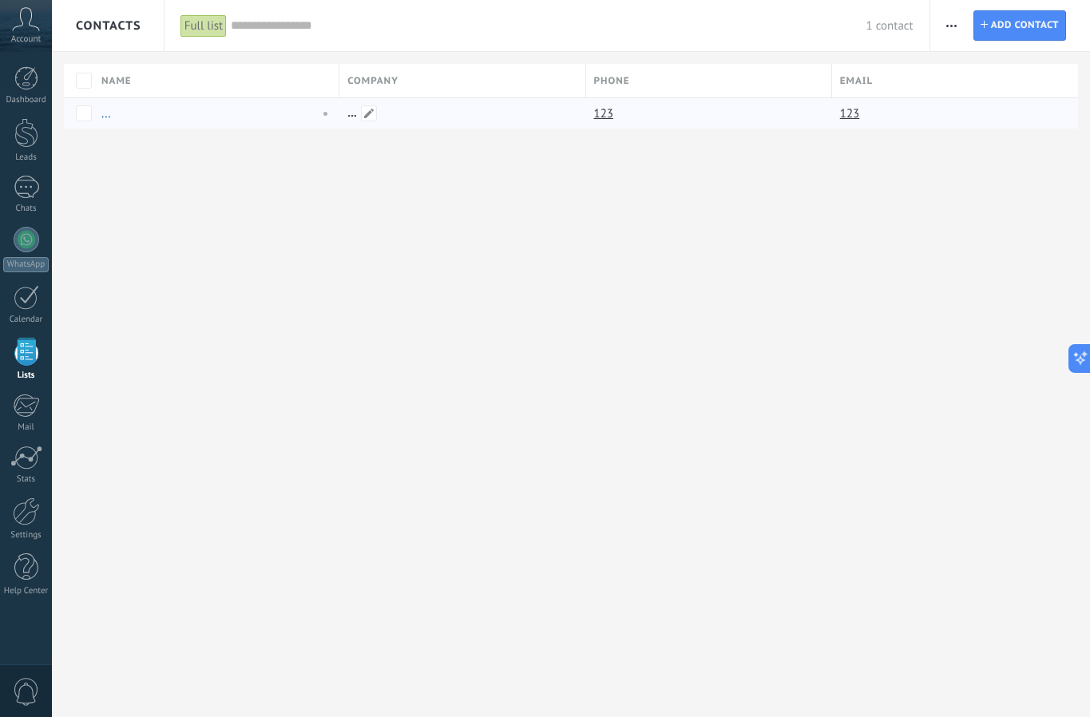
click at [474, 121] on div at bounding box center [458, 113] width 238 height 30
click at [28, 296] on div at bounding box center [27, 297] width 26 height 25
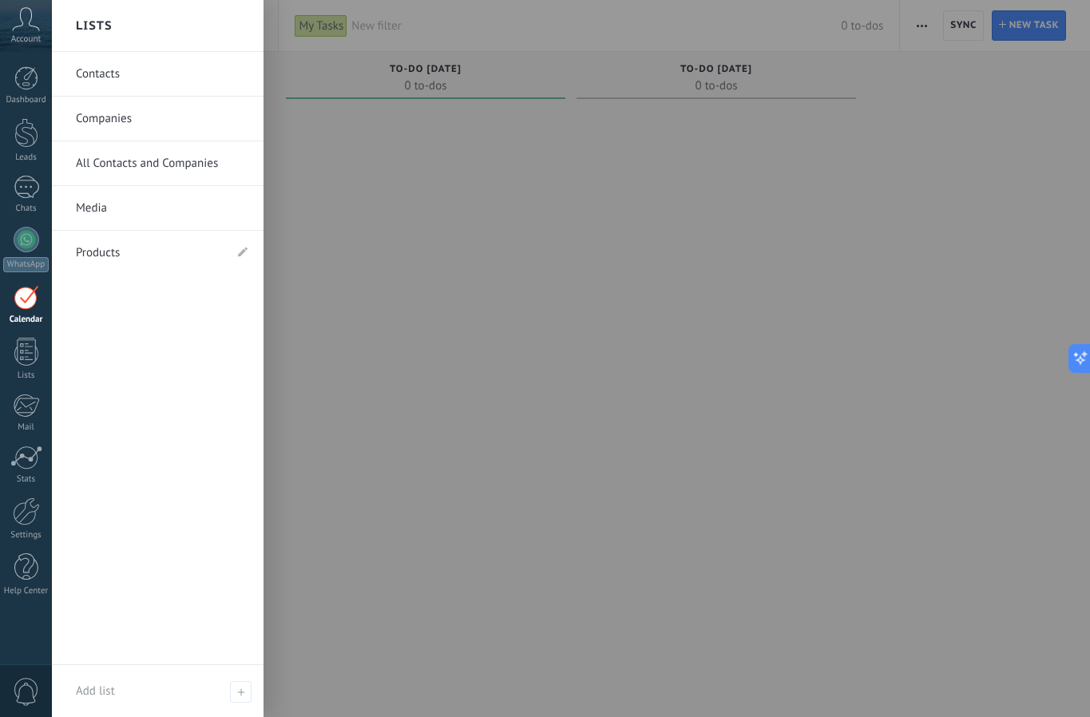
click at [120, 73] on link "Contacts" at bounding box center [162, 74] width 172 height 45
